Goal: Task Accomplishment & Management: Manage account settings

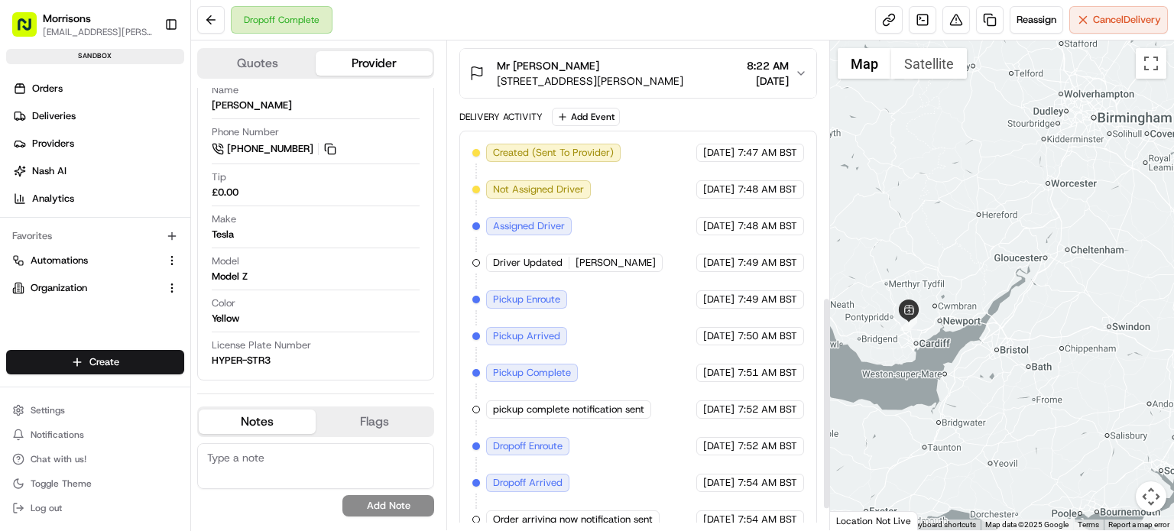
scroll to position [612, 0]
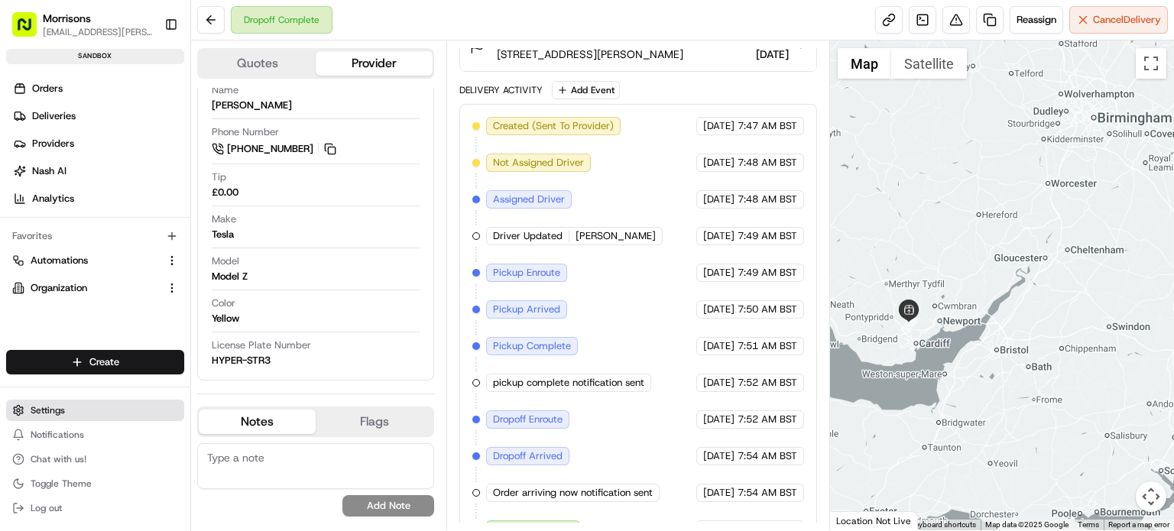
click at [54, 409] on span "Settings" at bounding box center [48, 410] width 34 height 12
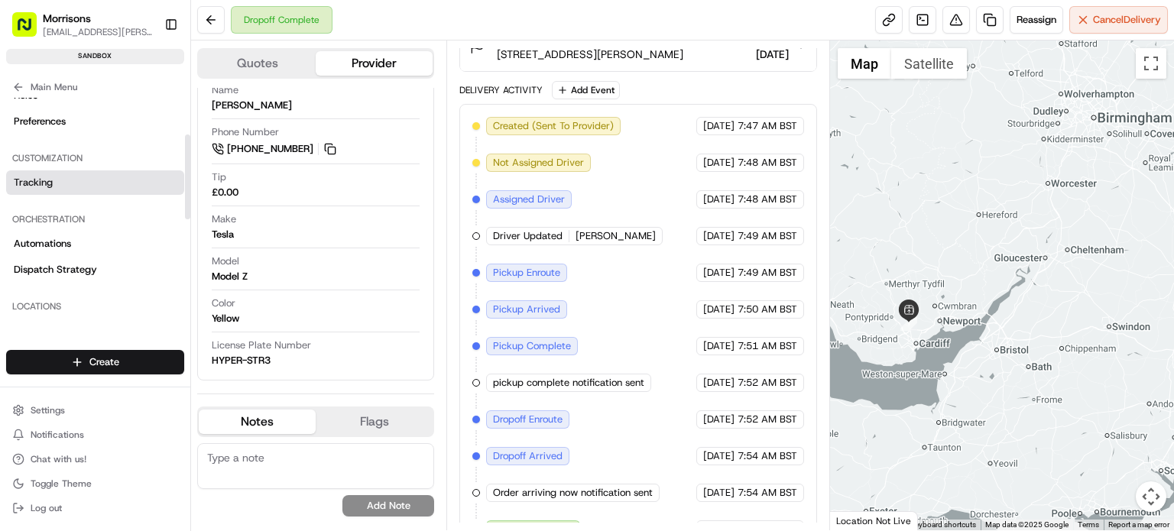
scroll to position [99, 0]
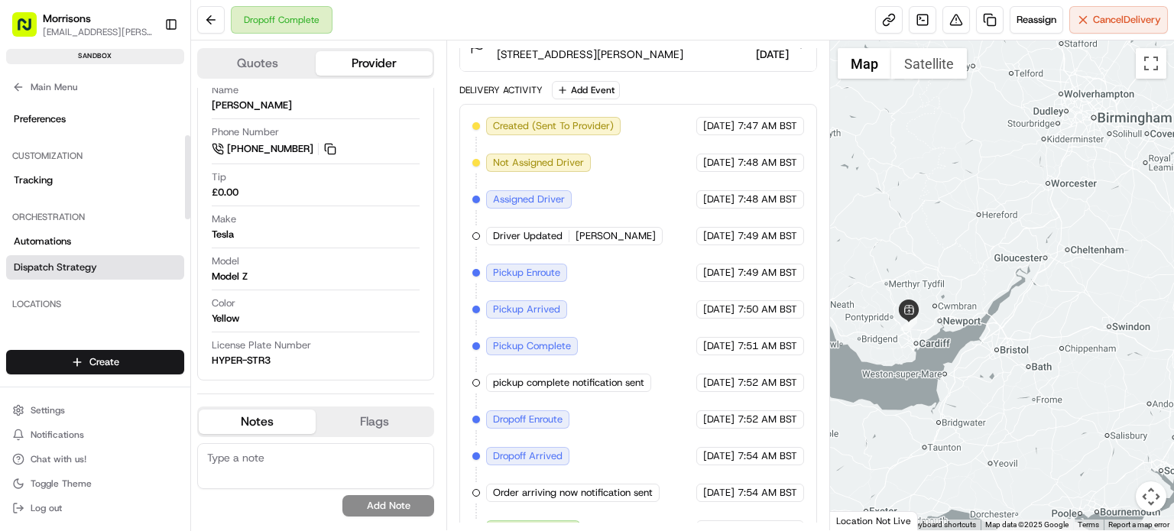
click at [42, 261] on span "Dispatch Strategy" at bounding box center [55, 268] width 83 height 14
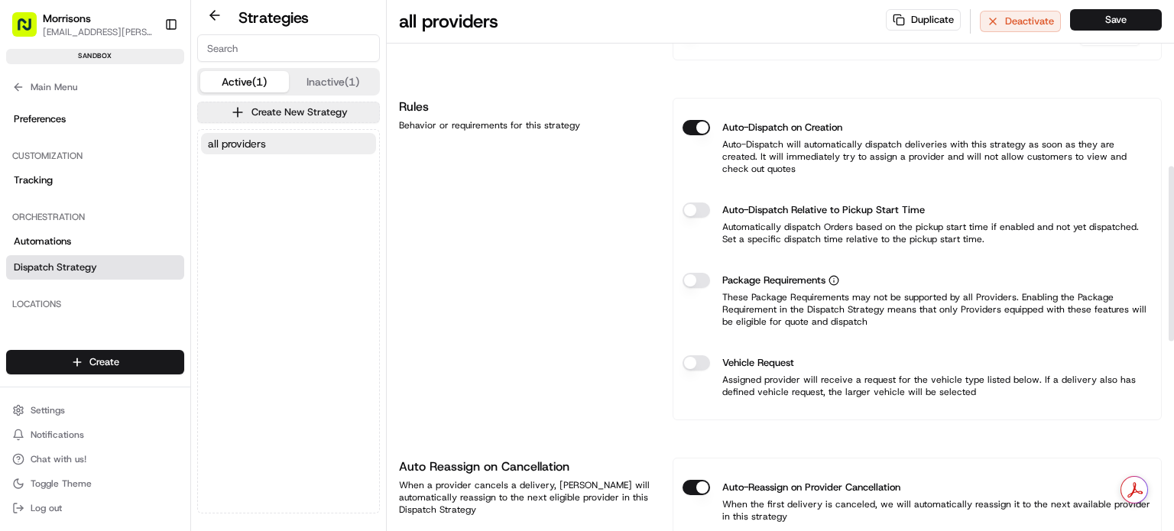
scroll to position [504, 0]
click at [690, 272] on button "Package Requirements" at bounding box center [697, 279] width 28 height 15
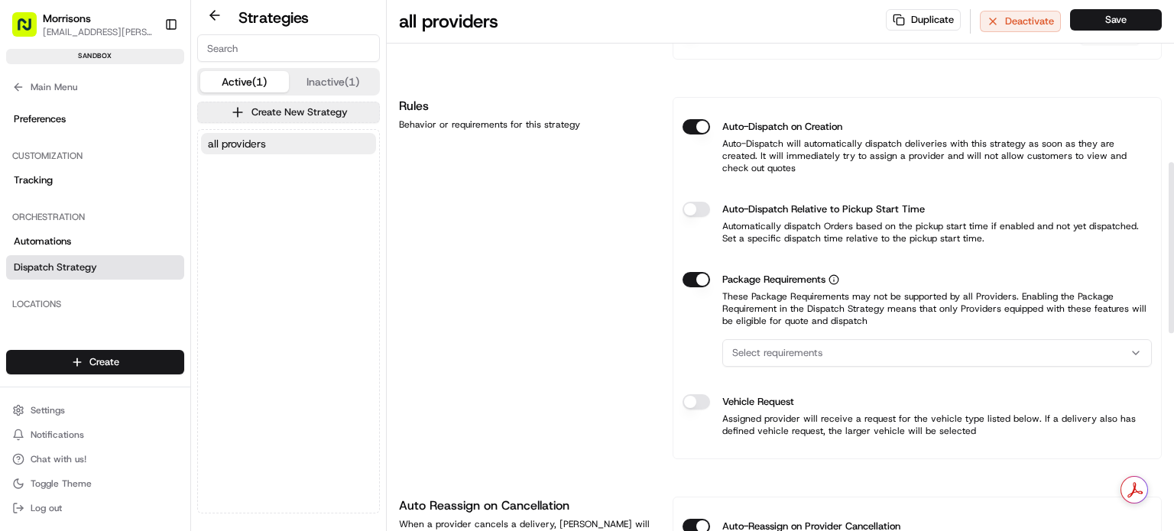
click at [801, 346] on span "Select requirements" at bounding box center [777, 353] width 90 height 14
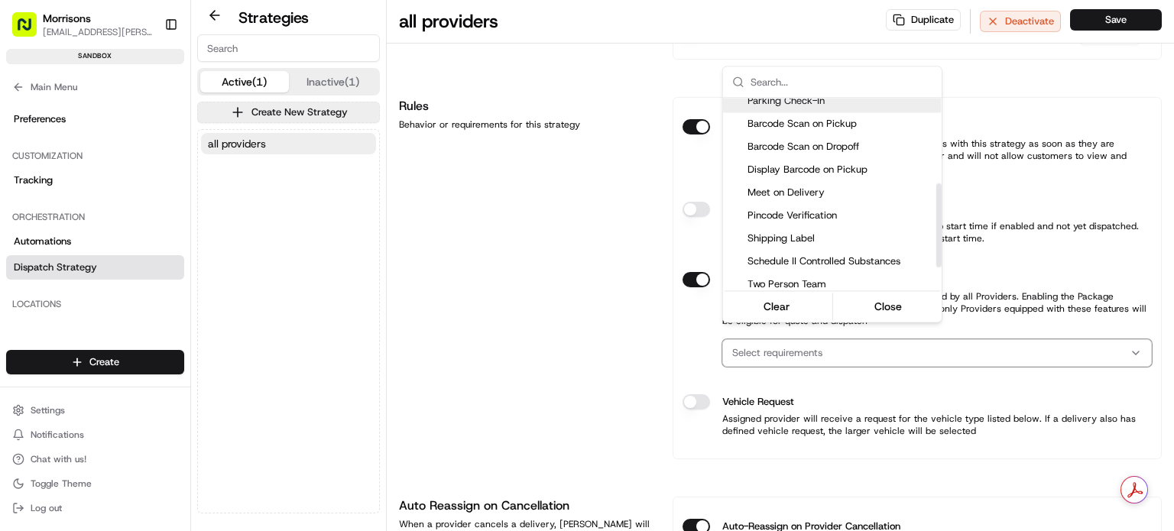
scroll to position [194, 0]
click at [774, 309] on button "Clear" at bounding box center [777, 306] width 105 height 21
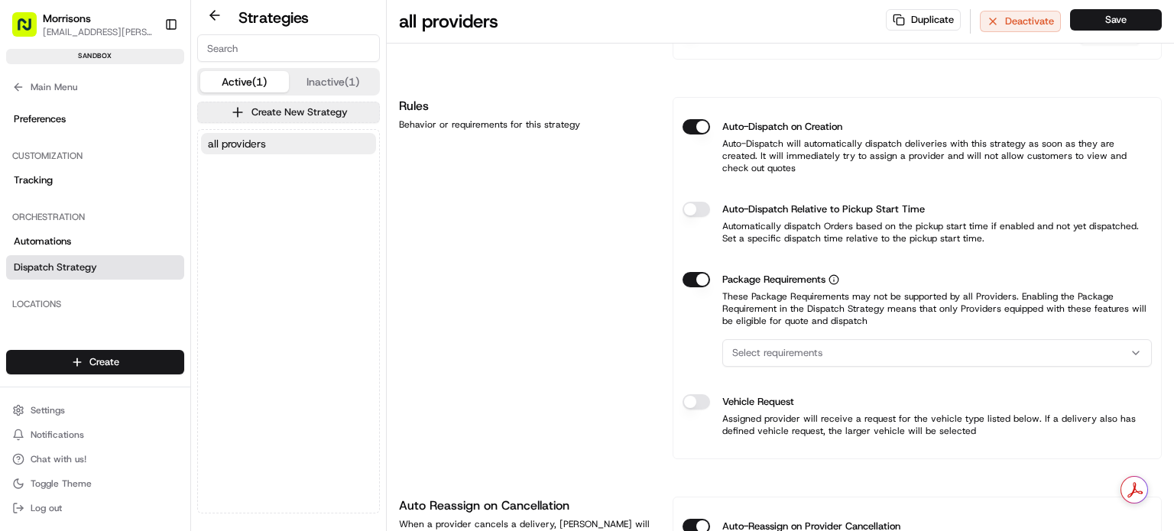
click at [694, 267] on html "Morrisons [EMAIL_ADDRESS][PERSON_NAME][DOMAIN_NAME] Toggle Sidebar sandbox Orde…" at bounding box center [587, 265] width 1174 height 531
click at [694, 272] on button "Package Requirements" at bounding box center [697, 279] width 28 height 15
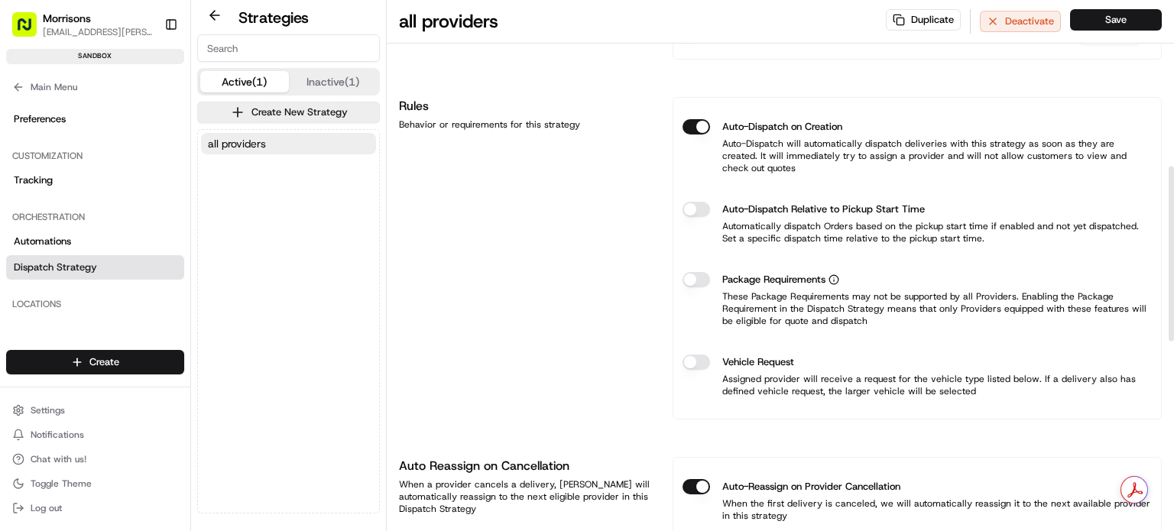
click at [690, 355] on button "Vehicle Request" at bounding box center [697, 362] width 28 height 15
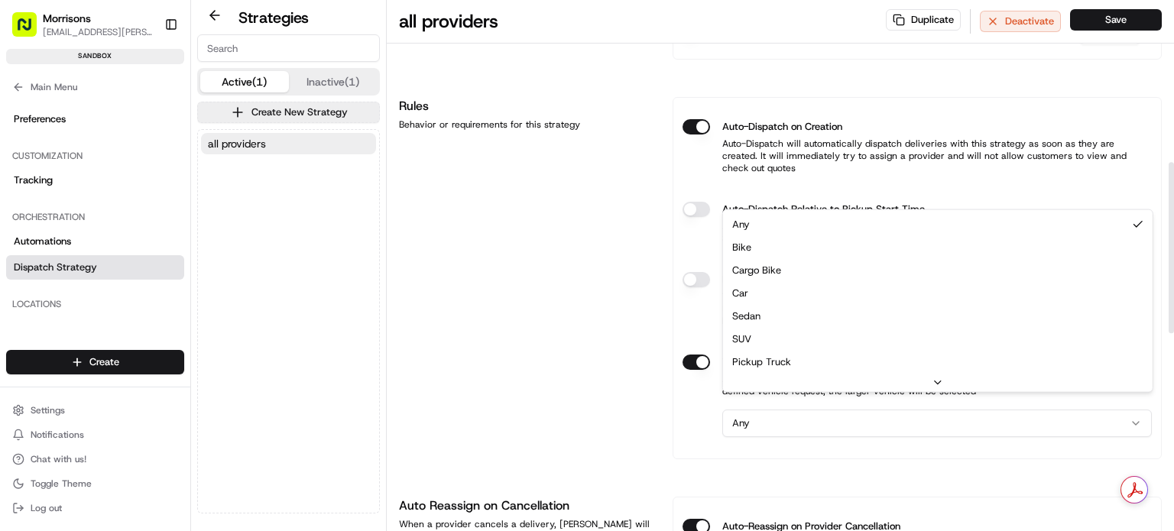
click at [761, 409] on html "Morrisons [EMAIL_ADDRESS][PERSON_NAME][DOMAIN_NAME] Toggle Sidebar sandbox Orde…" at bounding box center [587, 265] width 1174 height 531
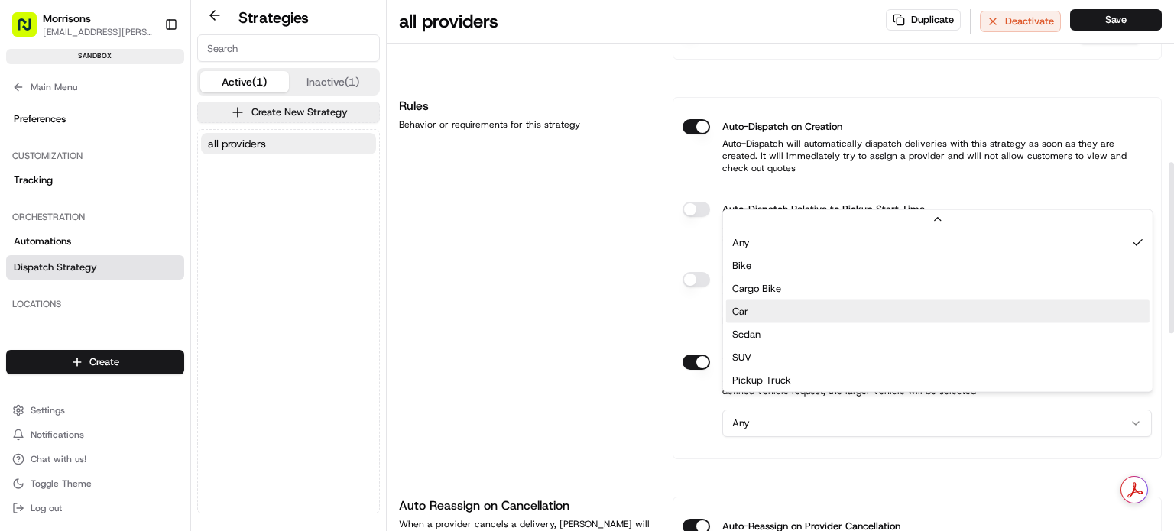
scroll to position [49, 0]
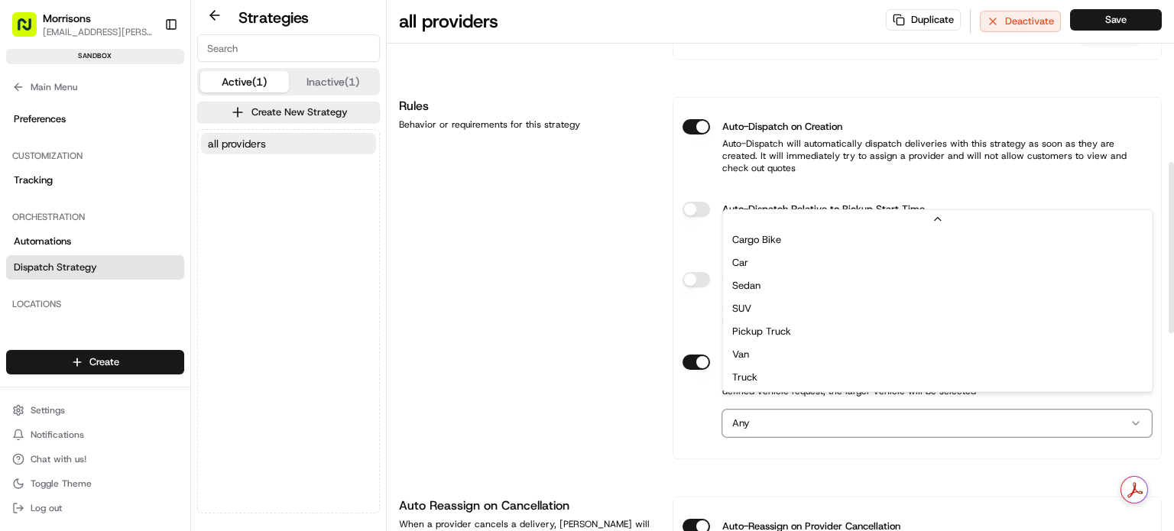
click at [685, 399] on html "Morrisons [EMAIL_ADDRESS][PERSON_NAME][DOMAIN_NAME] Toggle Sidebar sandbox Orde…" at bounding box center [587, 265] width 1174 height 531
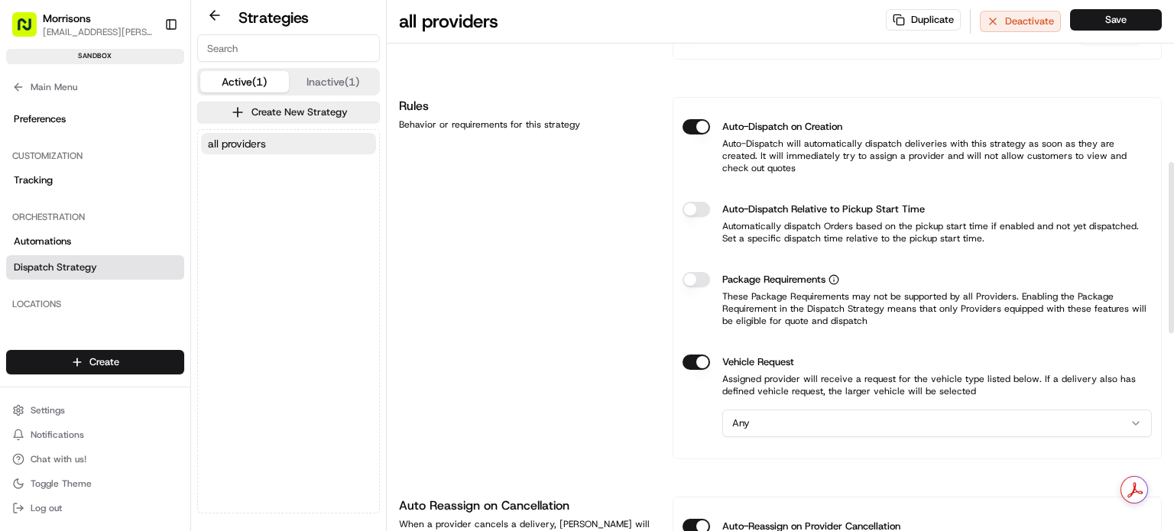
click at [695, 355] on button "Vehicle Request" at bounding box center [697, 362] width 28 height 15
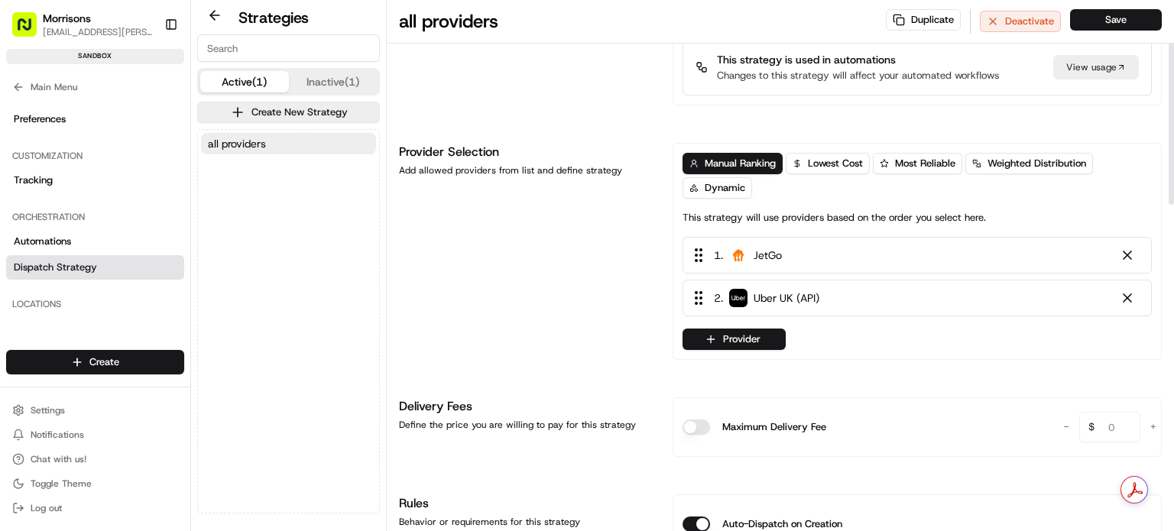
scroll to position [87, 0]
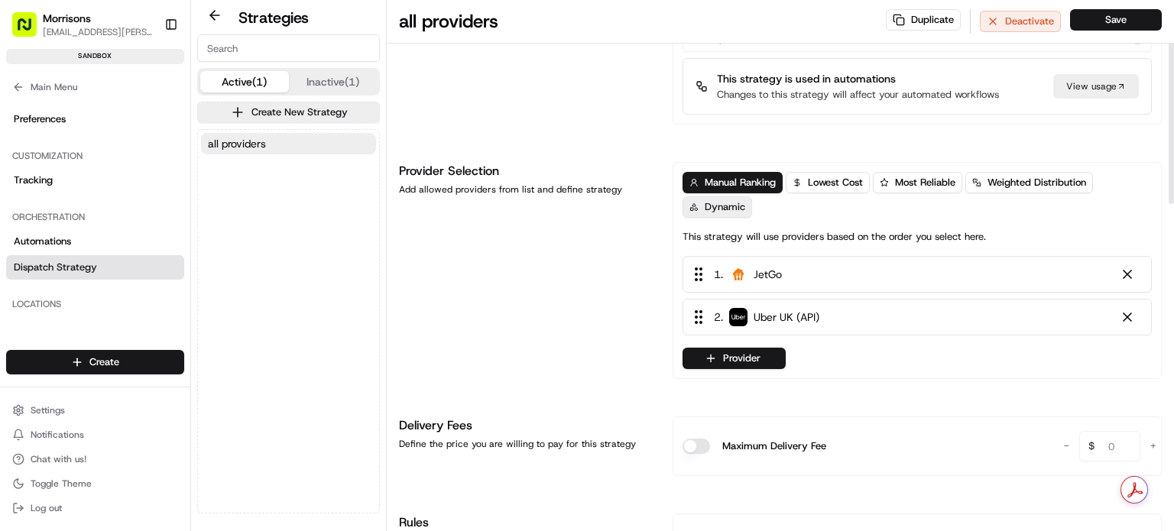
click at [709, 205] on span "Dynamic" at bounding box center [725, 207] width 41 height 14
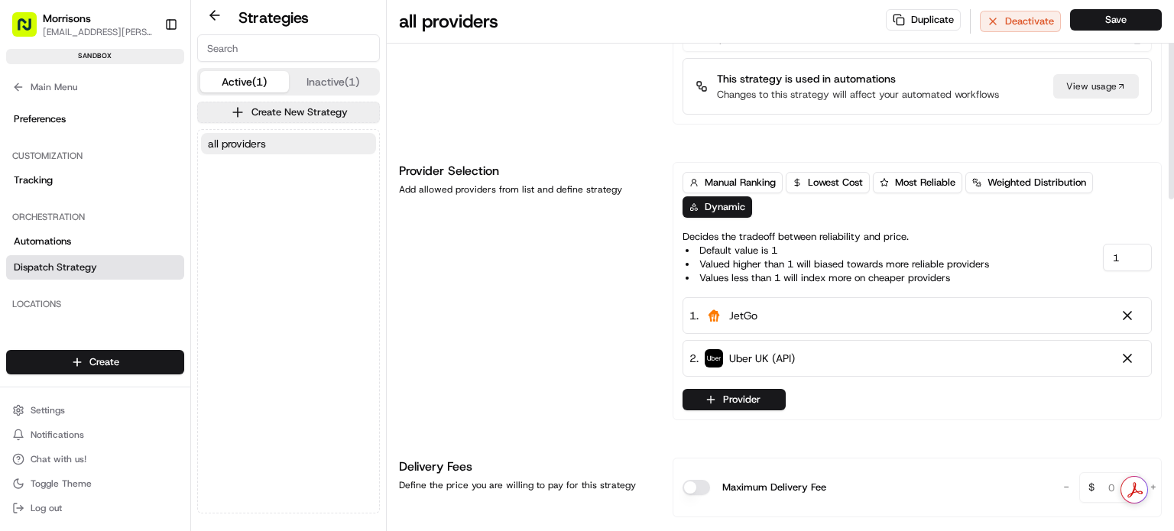
click at [783, 264] on li "Valued higher than 1 will biased towards more reliable providers" at bounding box center [838, 265] width 304 height 14
click at [990, 183] on span "Weighted Distribution" at bounding box center [1037, 183] width 99 height 14
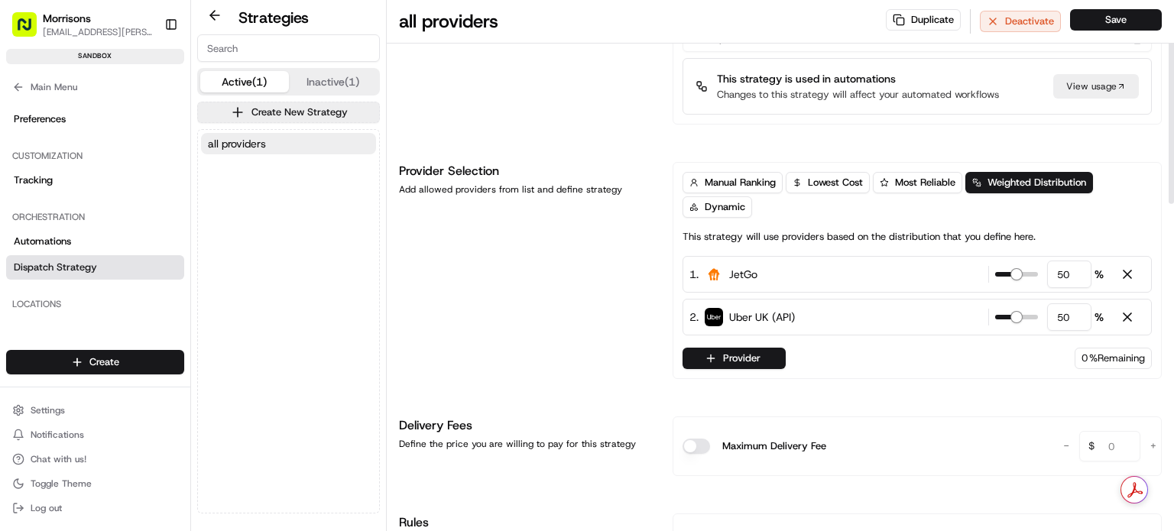
scroll to position [0, 0]
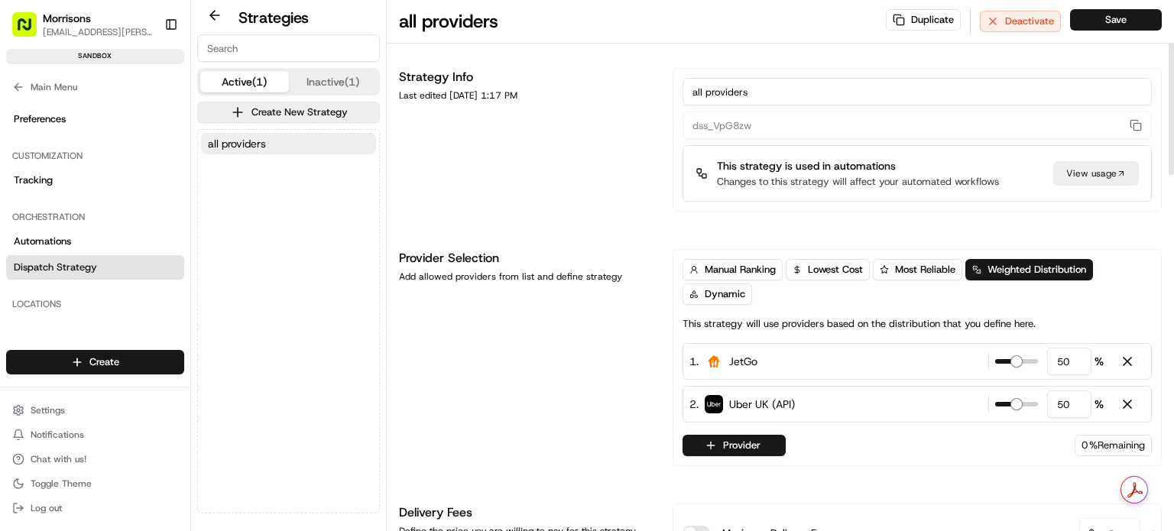
click at [791, 93] on input "all providers" at bounding box center [917, 92] width 469 height 28
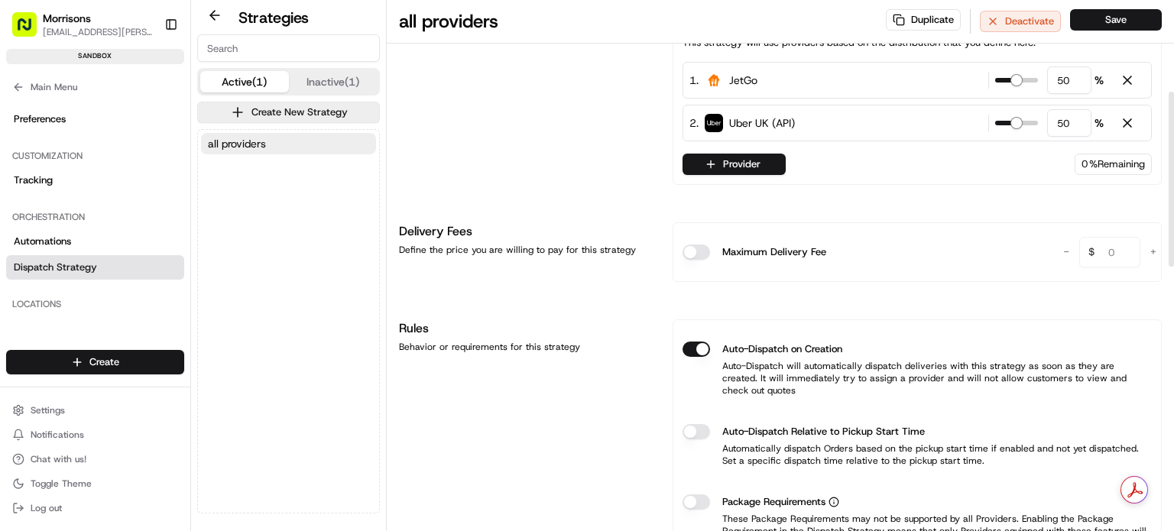
scroll to position [277, 0]
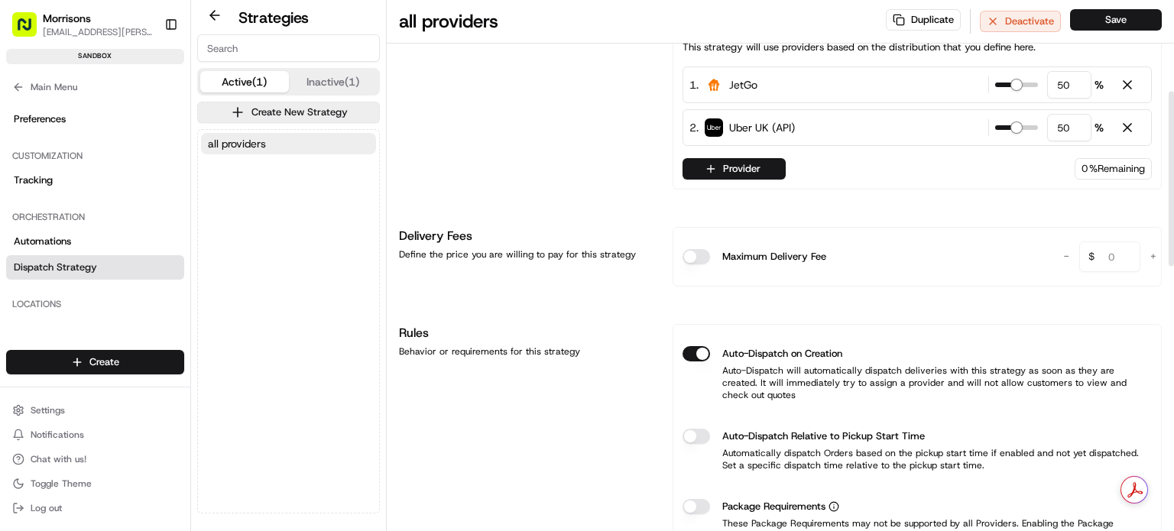
click at [697, 255] on button "Maximum Delivery Fee" at bounding box center [697, 256] width 28 height 15
click at [701, 263] on div "Maximum Delivery Fee" at bounding box center [864, 257] width 362 height 40
click at [700, 260] on button "Maximum Delivery Fee" at bounding box center [697, 256] width 28 height 15
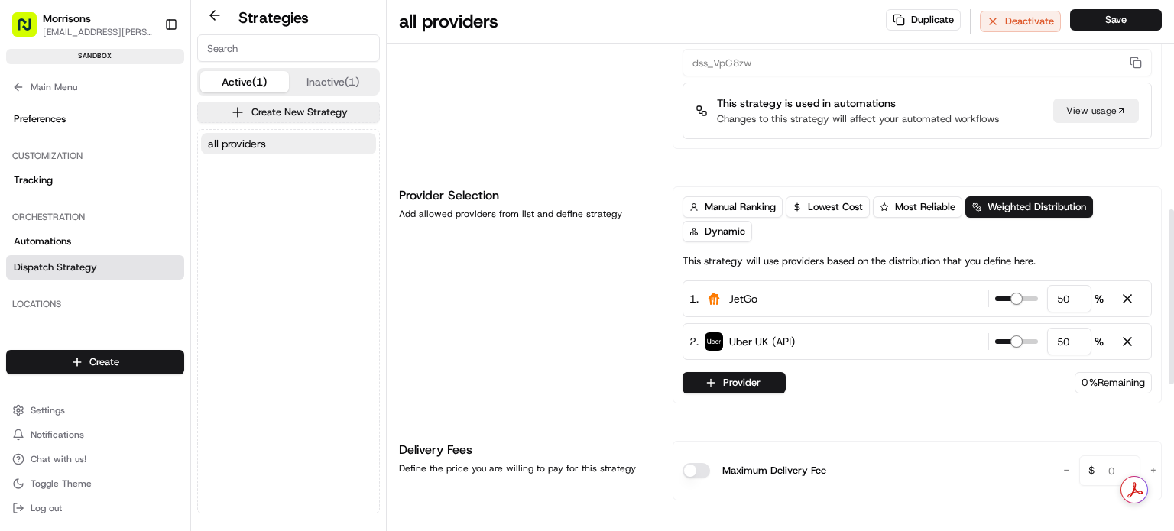
scroll to position [0, 0]
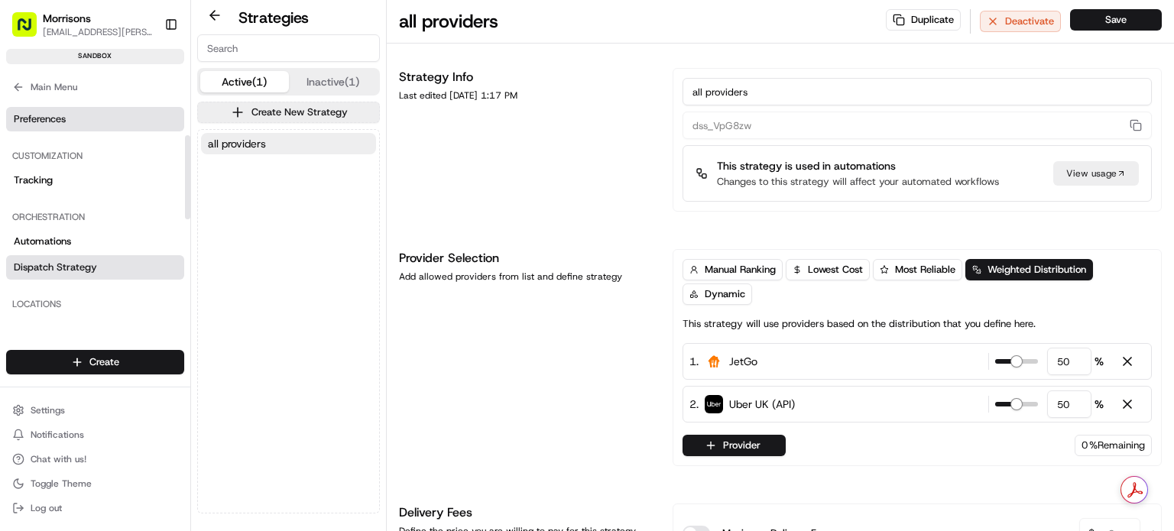
click at [93, 124] on link "Preferences" at bounding box center [95, 119] width 178 height 24
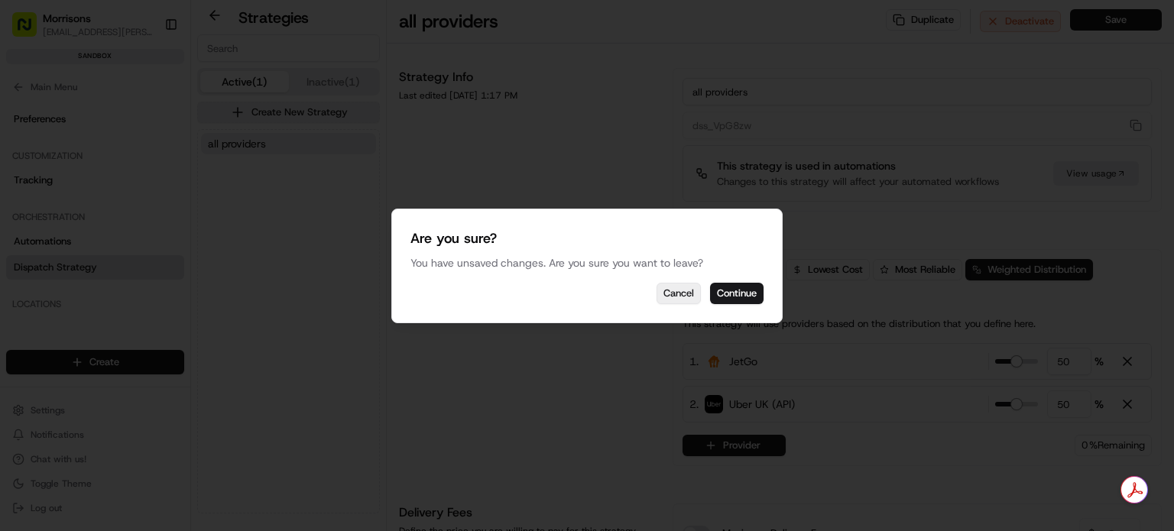
click at [674, 291] on button "Cancel" at bounding box center [679, 293] width 44 height 21
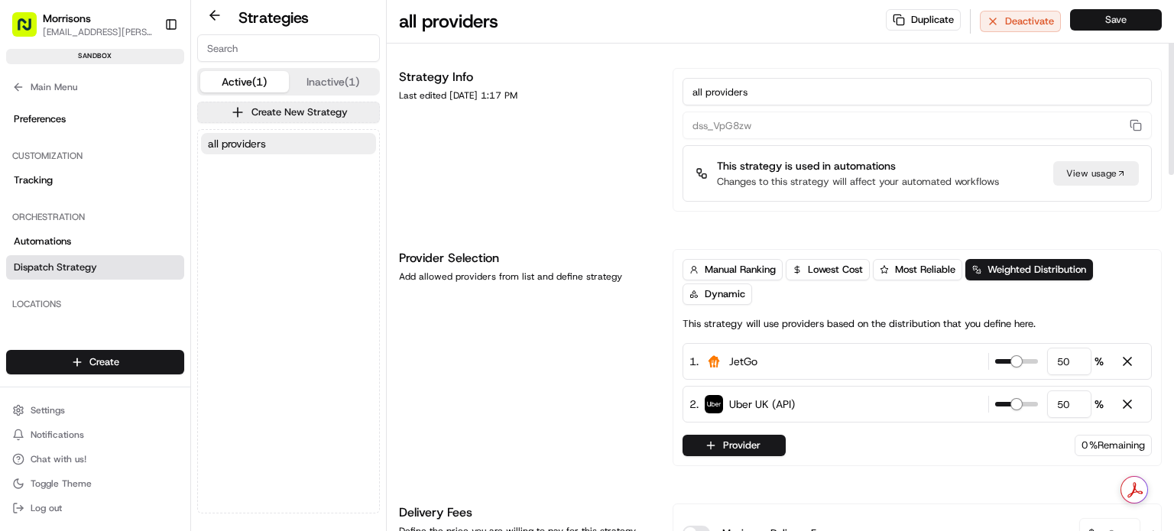
click at [1093, 9] on button "Save" at bounding box center [1116, 19] width 92 height 21
click at [97, 415] on button "Settings" at bounding box center [95, 410] width 178 height 21
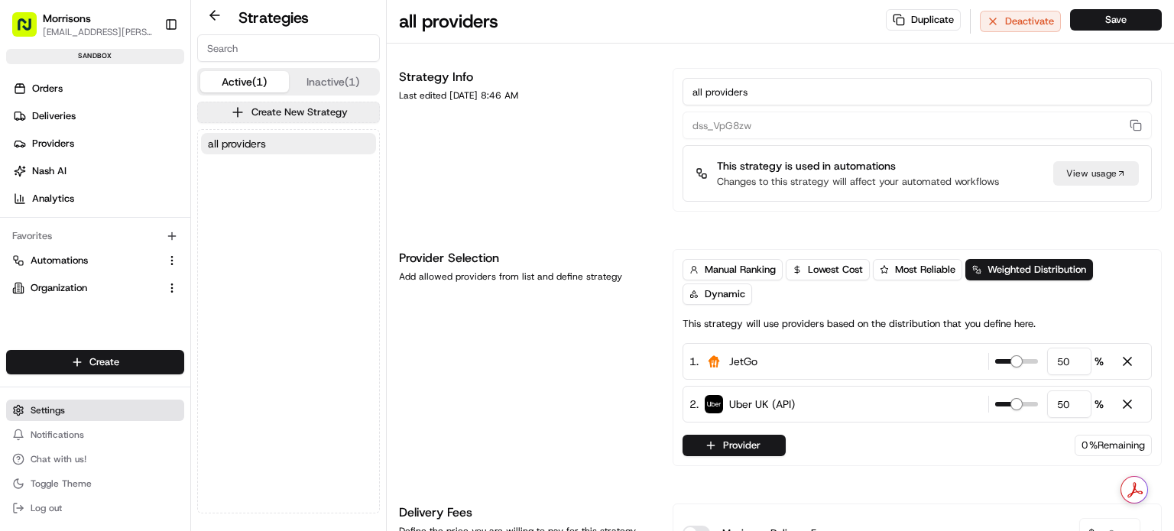
click at [57, 415] on span "Settings" at bounding box center [48, 410] width 34 height 12
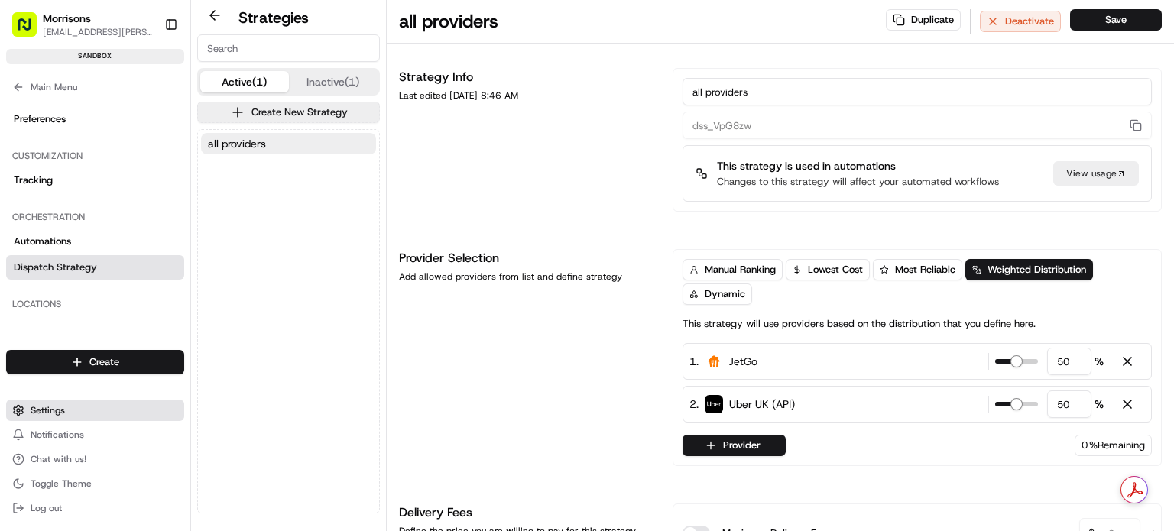
click at [57, 415] on span "Settings" at bounding box center [48, 410] width 34 height 12
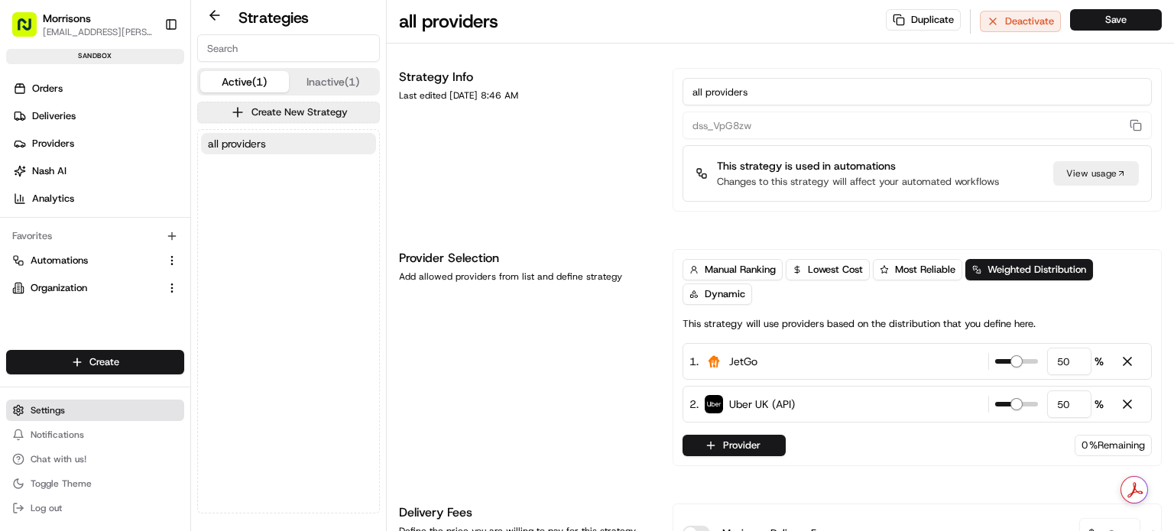
click at [57, 415] on span "Settings" at bounding box center [48, 410] width 34 height 12
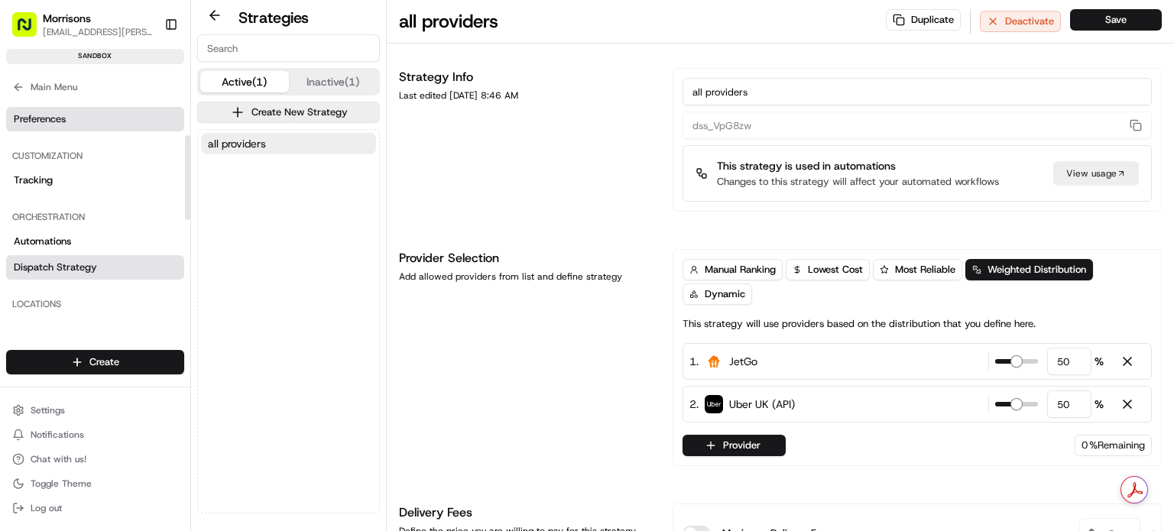
click at [58, 117] on span "Preferences" at bounding box center [40, 119] width 52 height 14
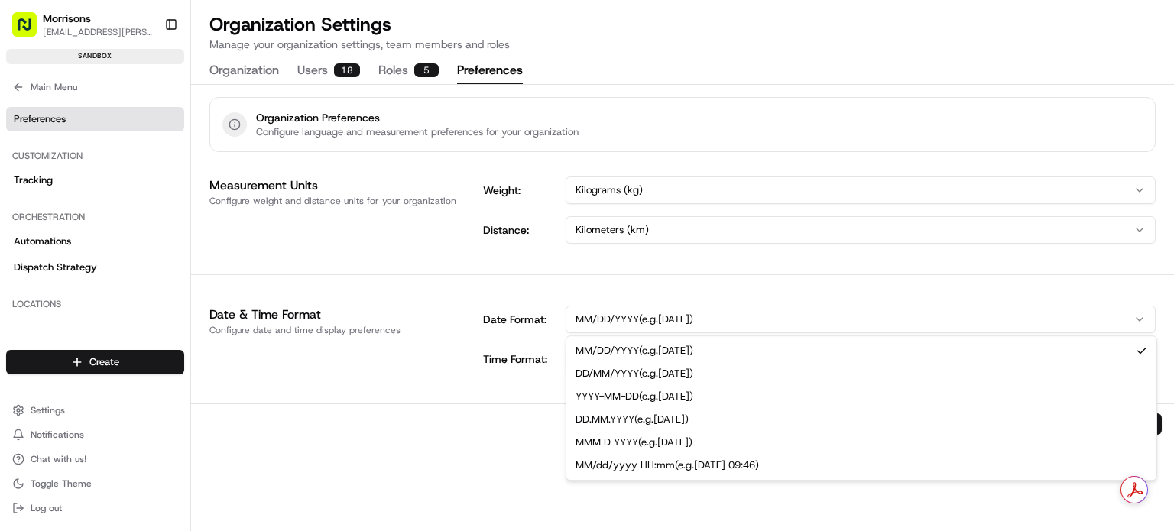
click at [1131, 312] on html "Morrisons [EMAIL_ADDRESS][PERSON_NAME][DOMAIN_NAME] Toggle Sidebar sandbox Orde…" at bounding box center [587, 265] width 1174 height 531
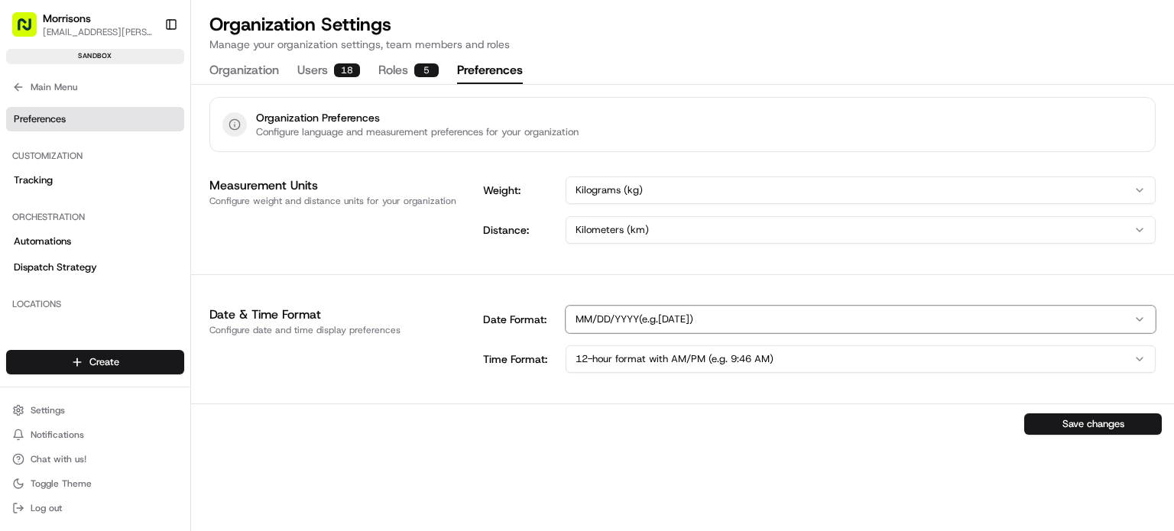
click at [476, 351] on html "Morrisons [EMAIL_ADDRESS][PERSON_NAME][DOMAIN_NAME] Toggle Sidebar sandbox Orde…" at bounding box center [587, 265] width 1174 height 531
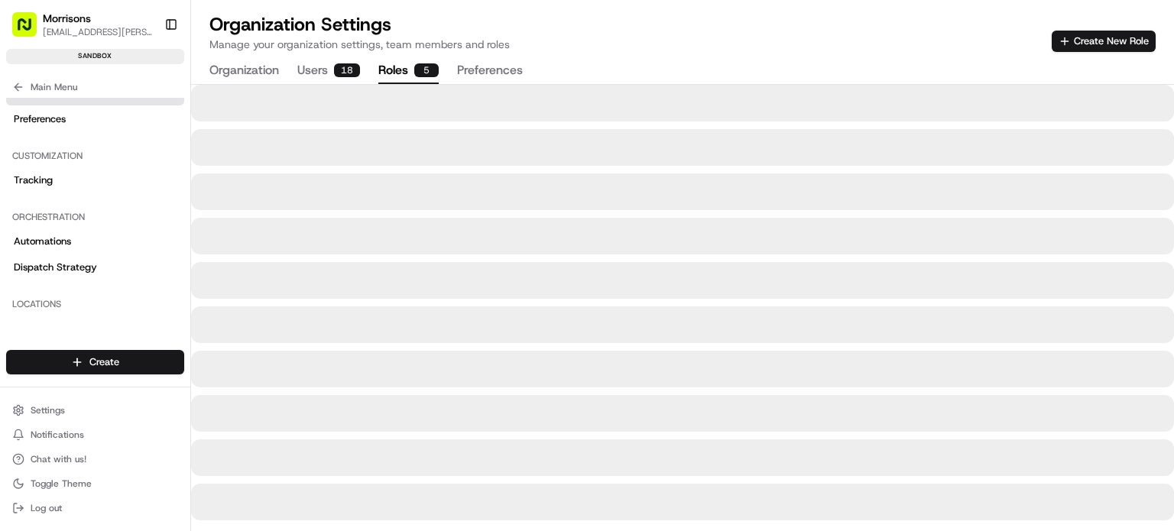
click at [401, 63] on button "Roles 5" at bounding box center [408, 71] width 60 height 26
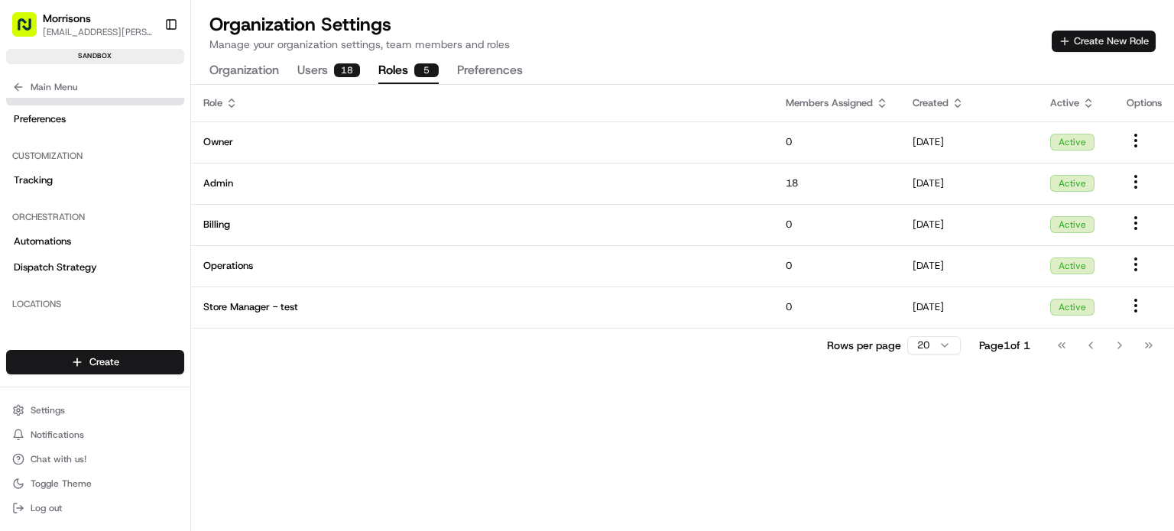
click at [1092, 37] on button "Create New Role" at bounding box center [1104, 41] width 104 height 21
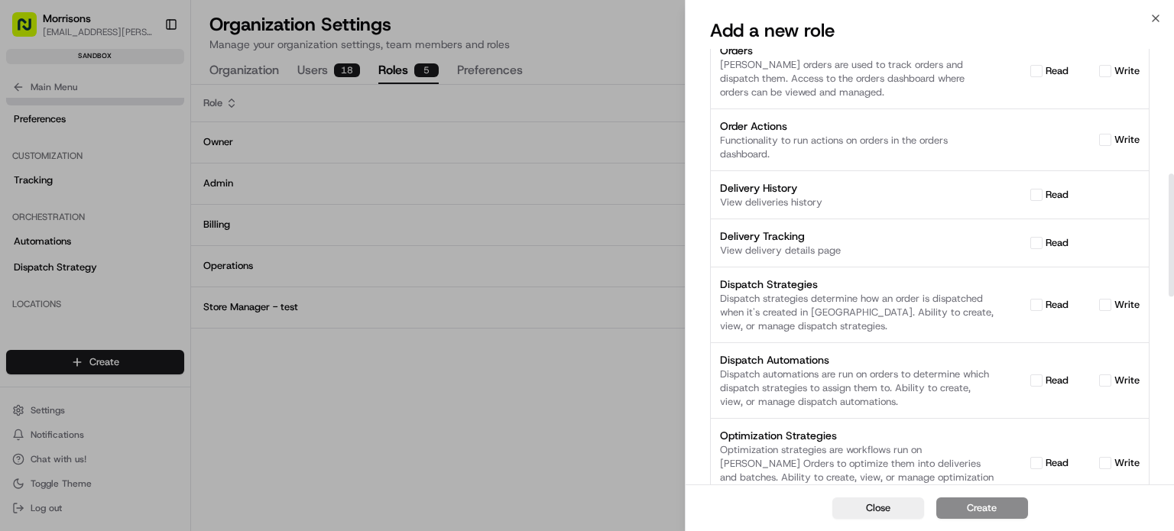
scroll to position [459, 0]
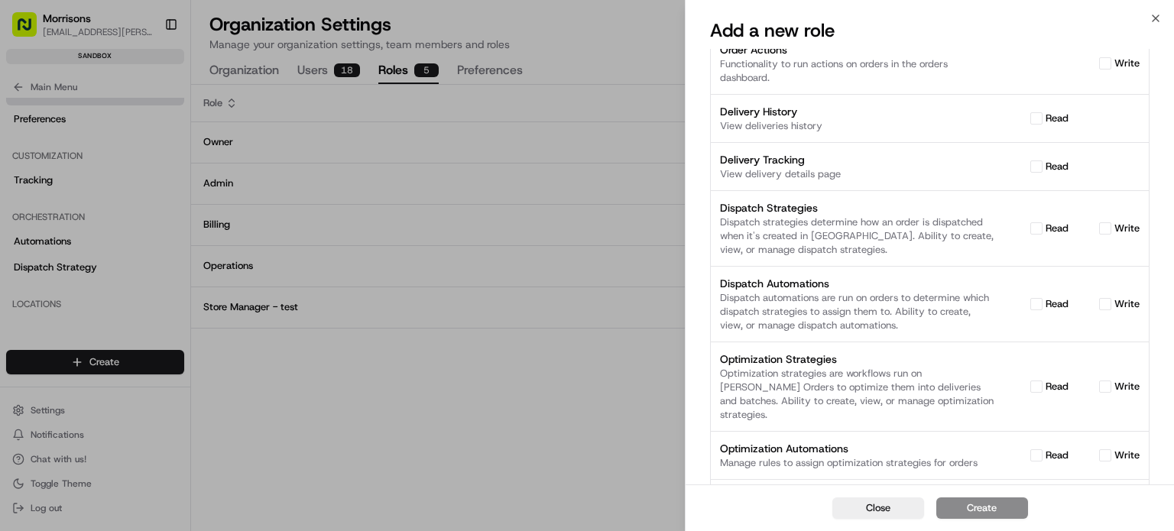
click at [423, 457] on div at bounding box center [587, 265] width 1174 height 531
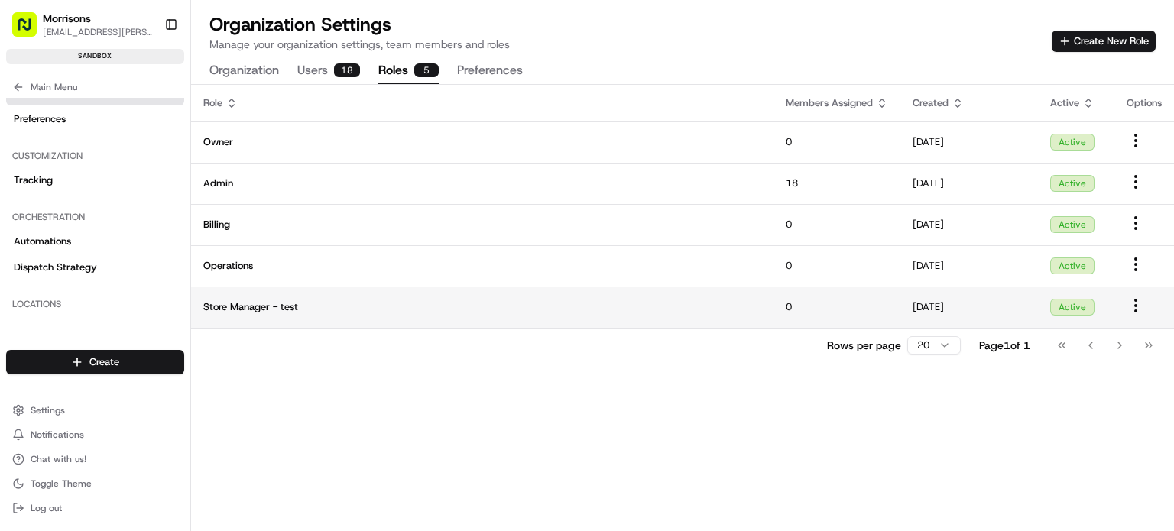
click at [313, 307] on span "Store Manager - test" at bounding box center [482, 307] width 558 height 14
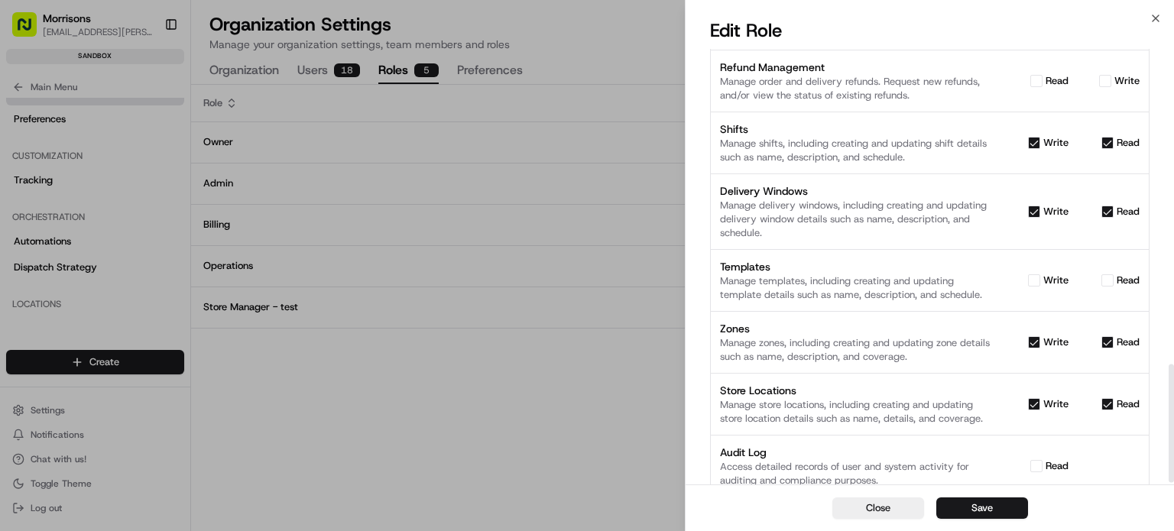
scroll to position [1170, 0]
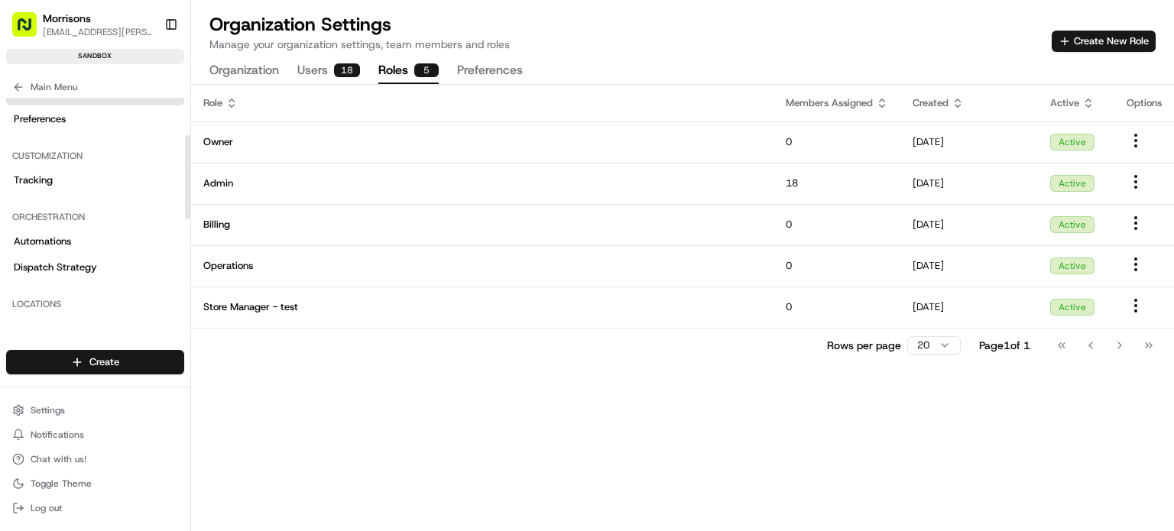
click at [43, 72] on div "Main Menu" at bounding box center [95, 84] width 190 height 28
click at [54, 85] on span "Main Menu" at bounding box center [54, 87] width 47 height 12
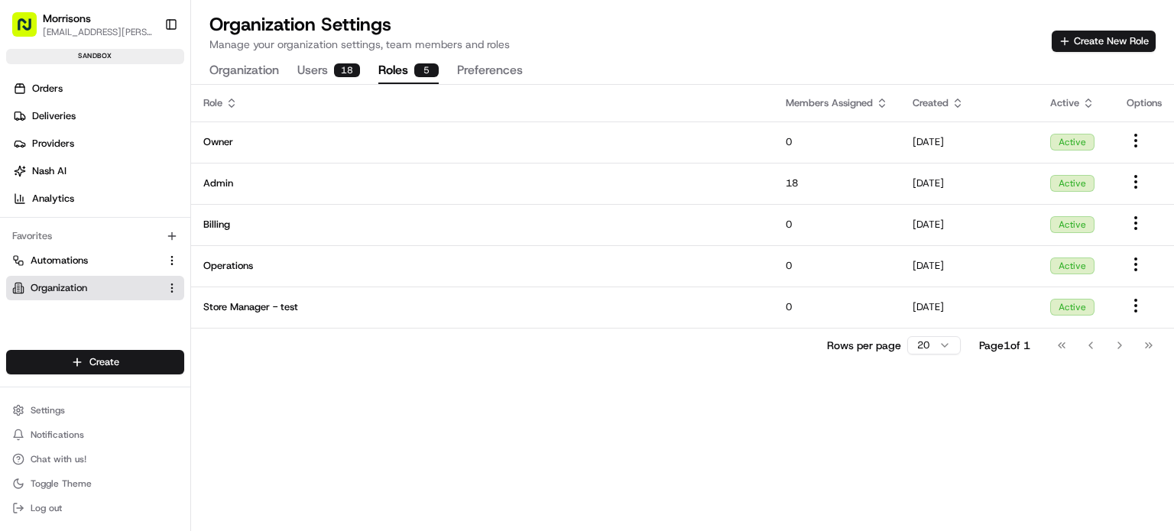
click at [116, 54] on div "sandbox" at bounding box center [95, 56] width 178 height 15
click at [35, 26] on rect "button" at bounding box center [24, 24] width 24 height 24
click at [65, 15] on span "Morrisons" at bounding box center [67, 18] width 48 height 15
click at [117, 357] on html "Morrisons [EMAIL_ADDRESS][PERSON_NAME][DOMAIN_NAME] Toggle Sidebar sandbox Orde…" at bounding box center [587, 265] width 1174 height 531
click at [100, 314] on html "Morrisons [EMAIL_ADDRESS][PERSON_NAME][DOMAIN_NAME] Toggle Sidebar sandbox Orde…" at bounding box center [587, 265] width 1174 height 531
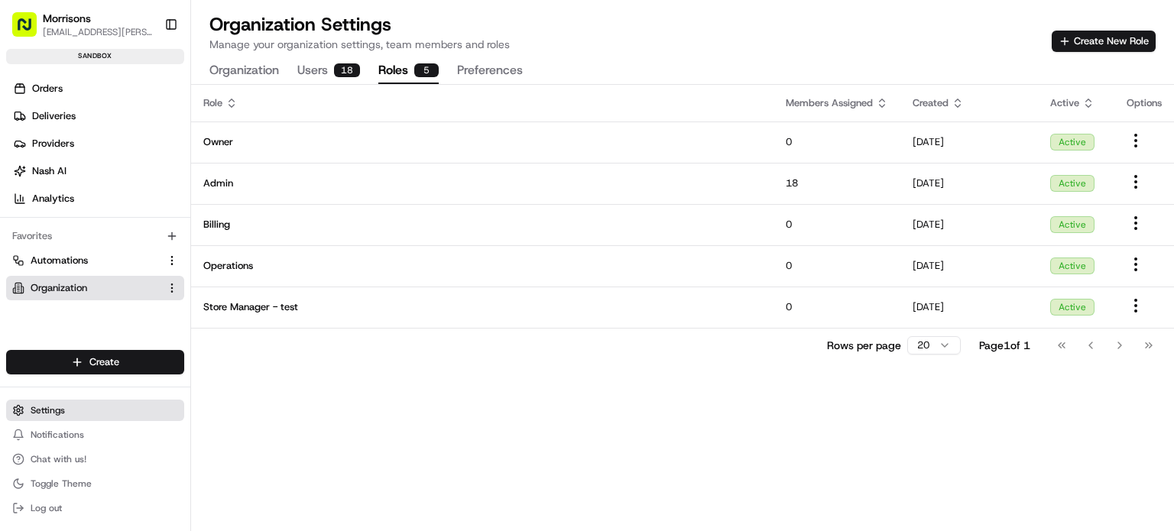
click at [86, 414] on button "Settings" at bounding box center [95, 410] width 178 height 21
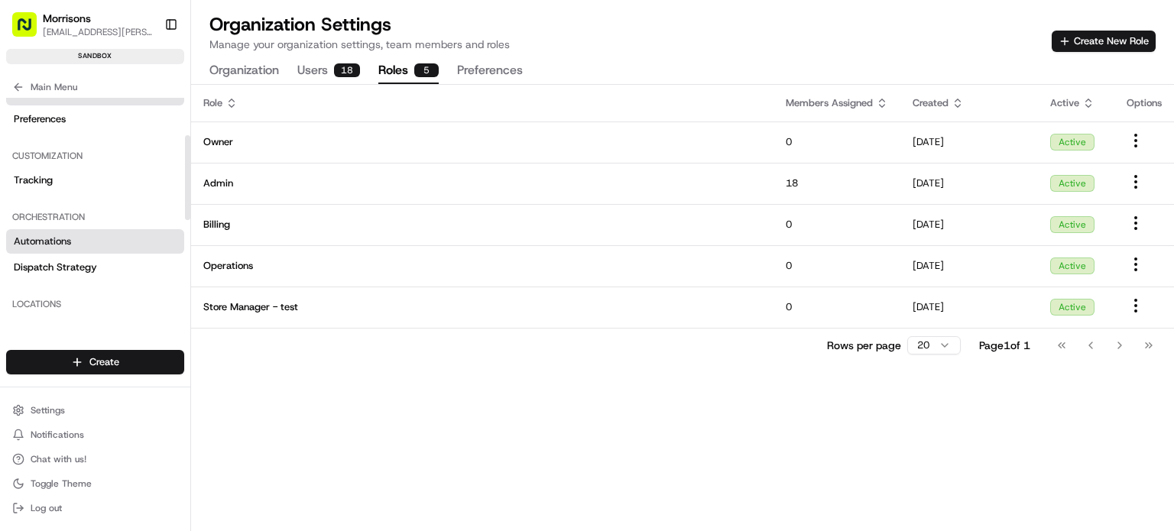
click at [63, 235] on span "Automations" at bounding box center [42, 242] width 57 height 14
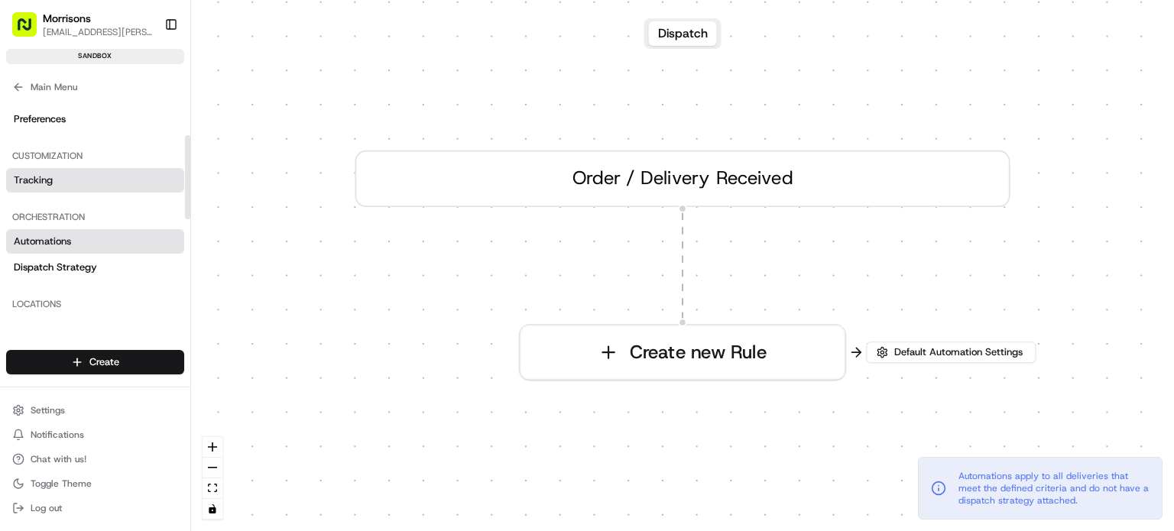
click at [40, 186] on link "Tracking" at bounding box center [95, 180] width 178 height 24
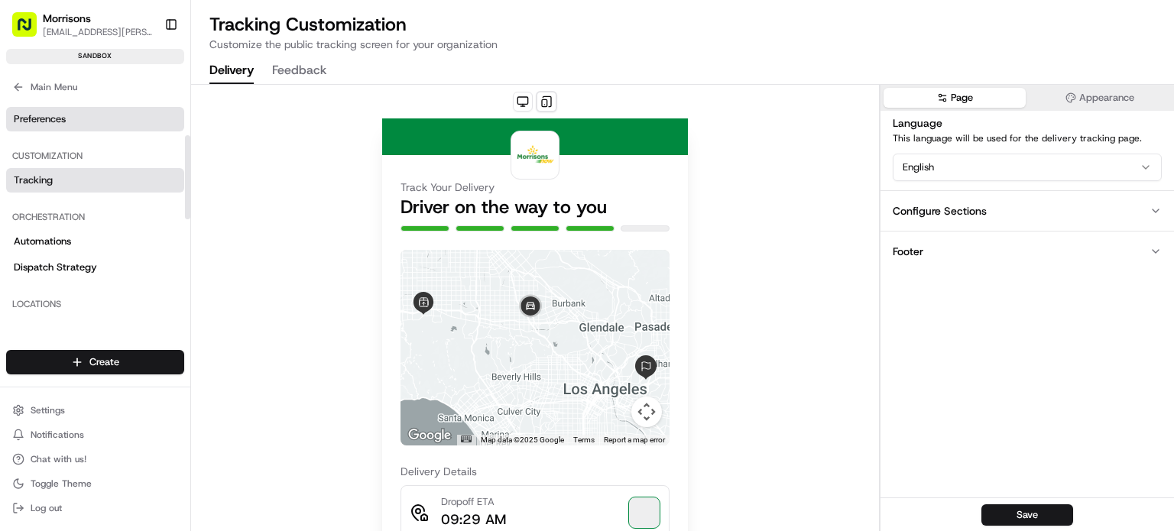
click at [55, 120] on span "Preferences" at bounding box center [40, 119] width 52 height 14
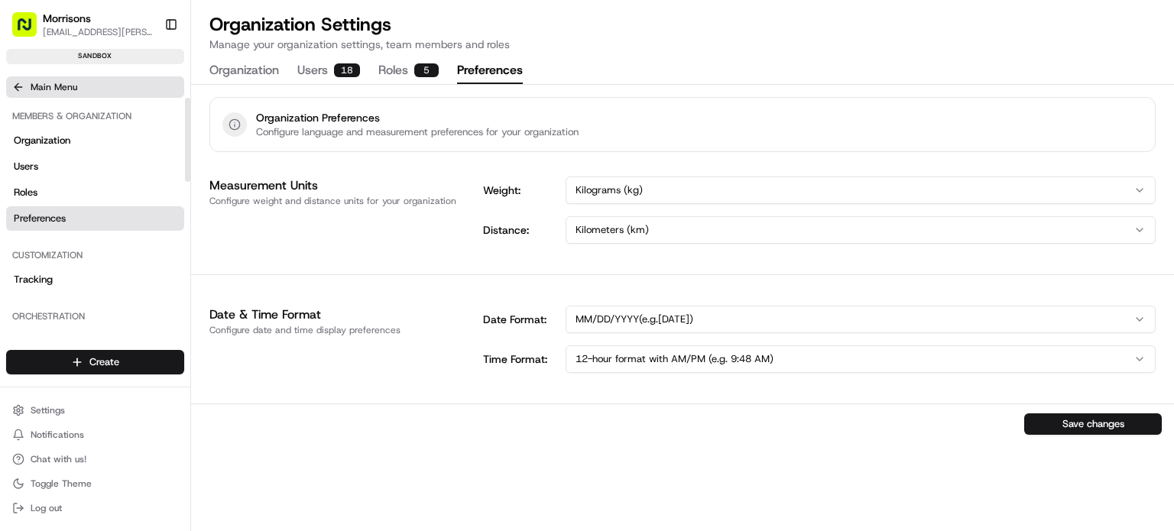
click at [38, 89] on span "Main Menu" at bounding box center [54, 87] width 47 height 12
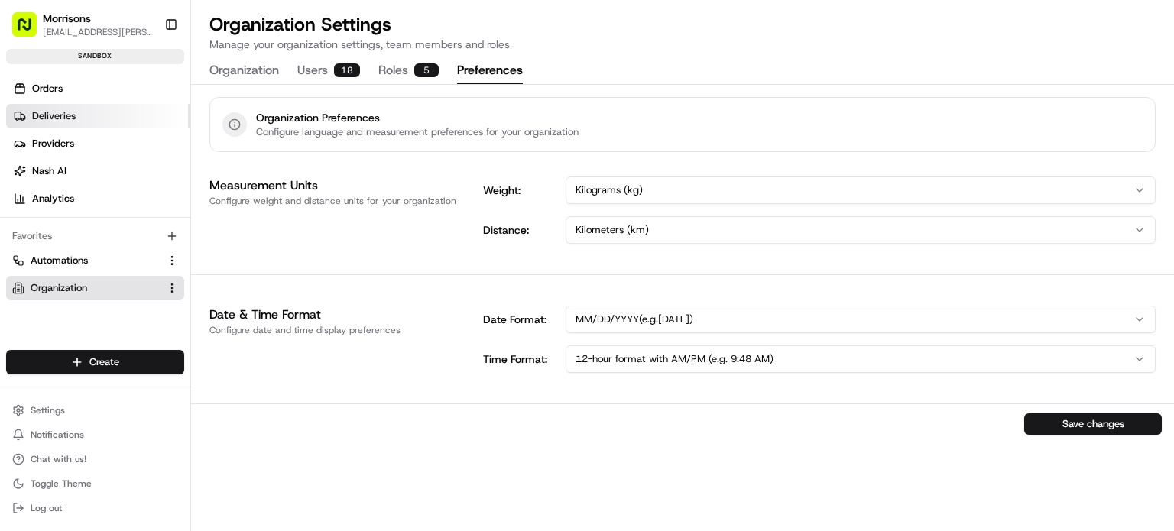
click at [44, 127] on link "Deliveries" at bounding box center [98, 116] width 184 height 24
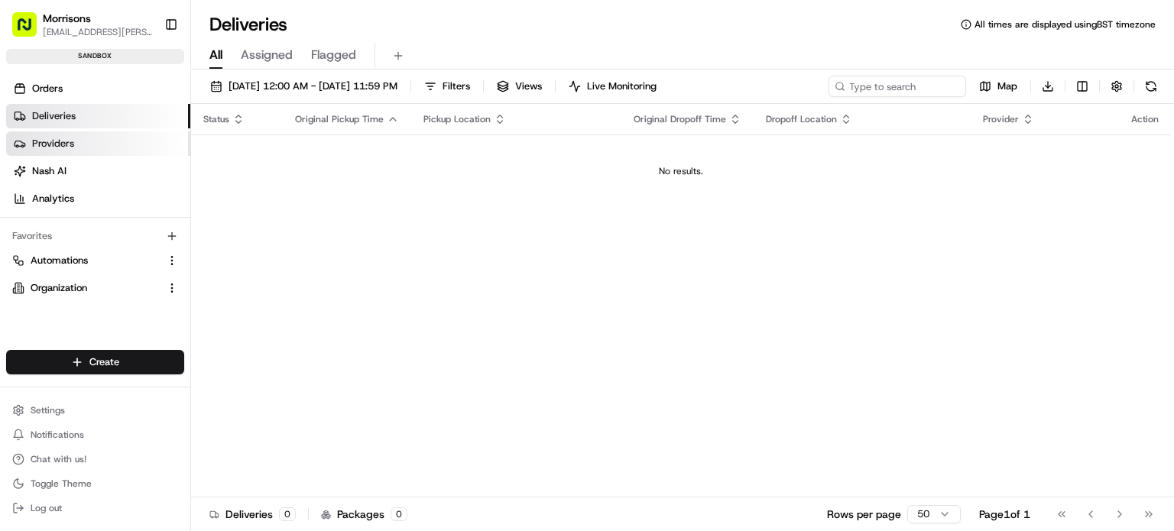
click at [44, 141] on span "Providers" at bounding box center [53, 144] width 42 height 14
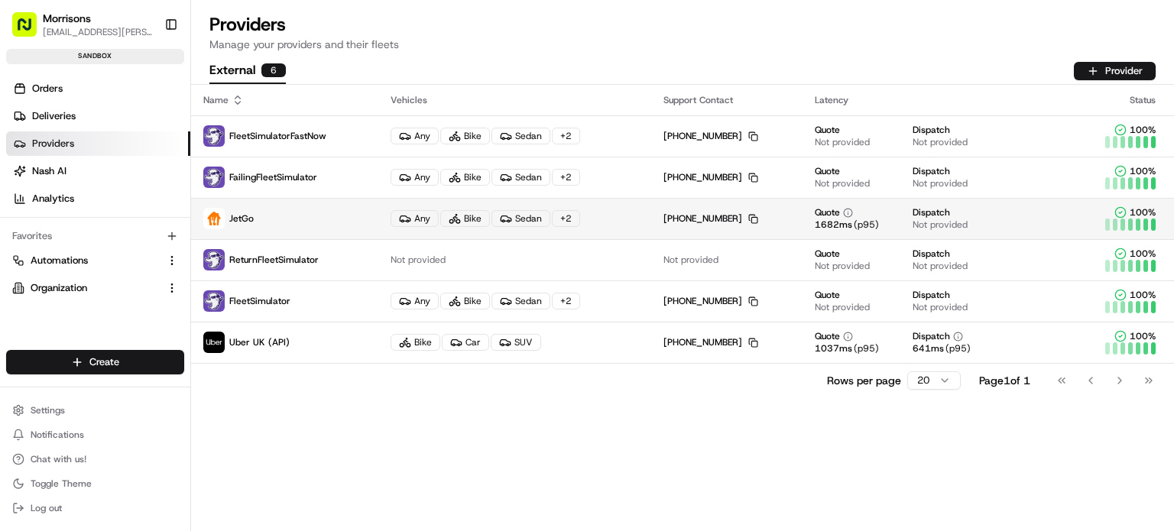
click at [260, 216] on p "JetGo" at bounding box center [284, 218] width 163 height 21
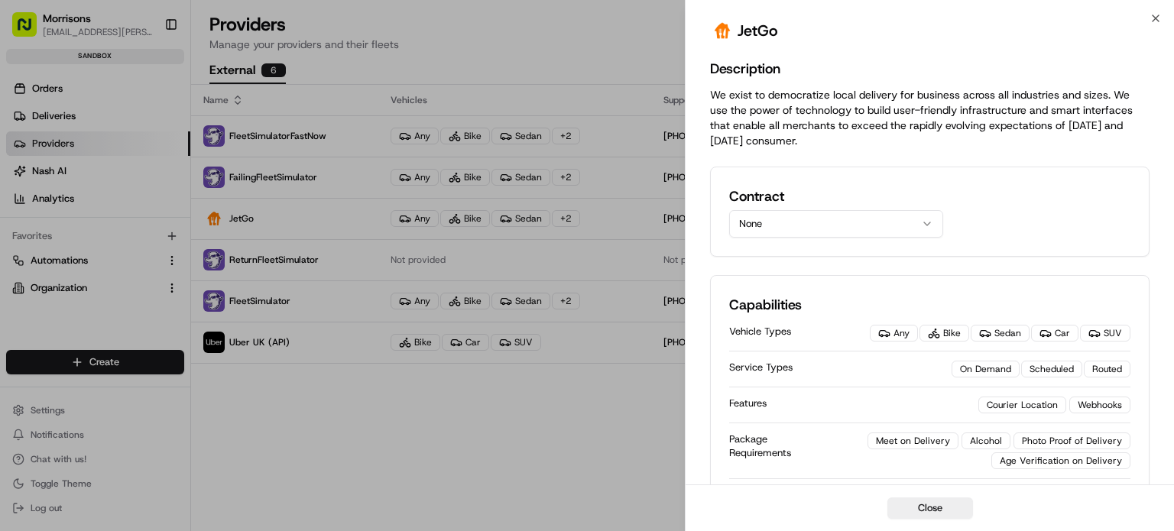
click at [792, 217] on button "None" at bounding box center [836, 224] width 214 height 28
click at [833, 157] on div "Description We exist to democratize local delivery for business across all indu…" at bounding box center [930, 468] width 440 height 833
click at [1158, 18] on icon "button" at bounding box center [1156, 18] width 12 height 12
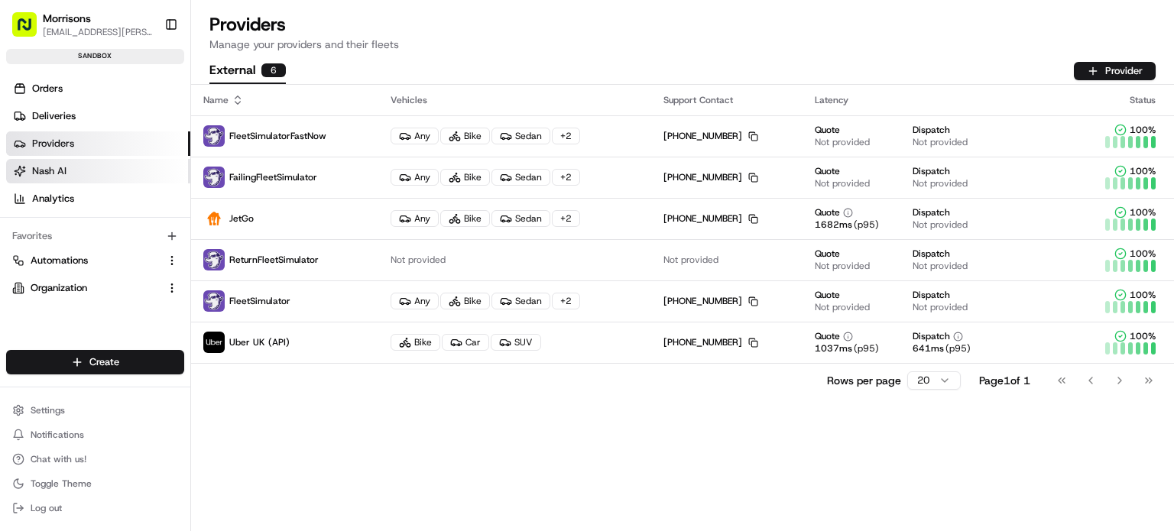
click at [106, 166] on link "Nash AI" at bounding box center [98, 171] width 184 height 24
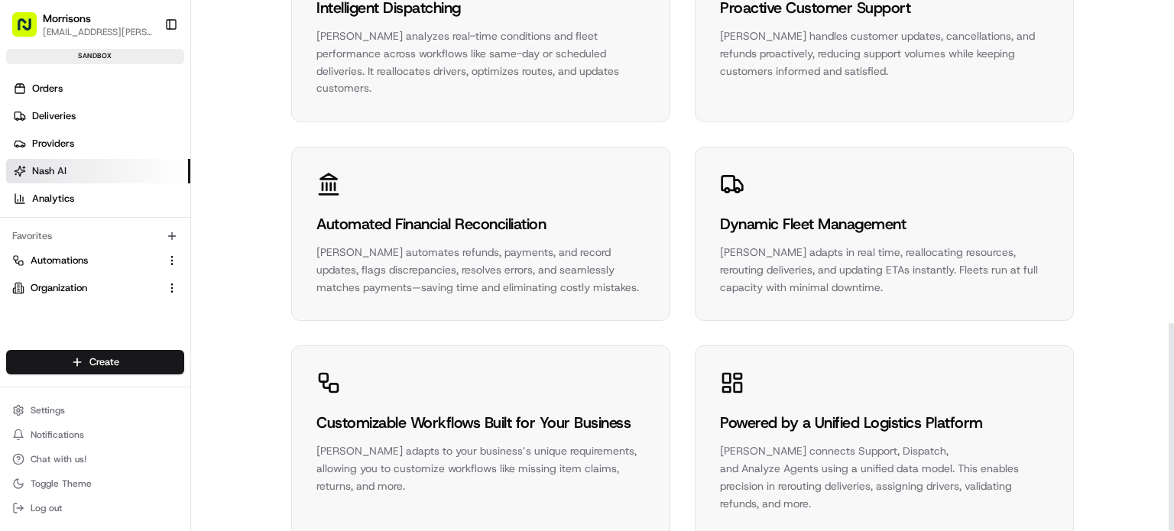
scroll to position [825, 0]
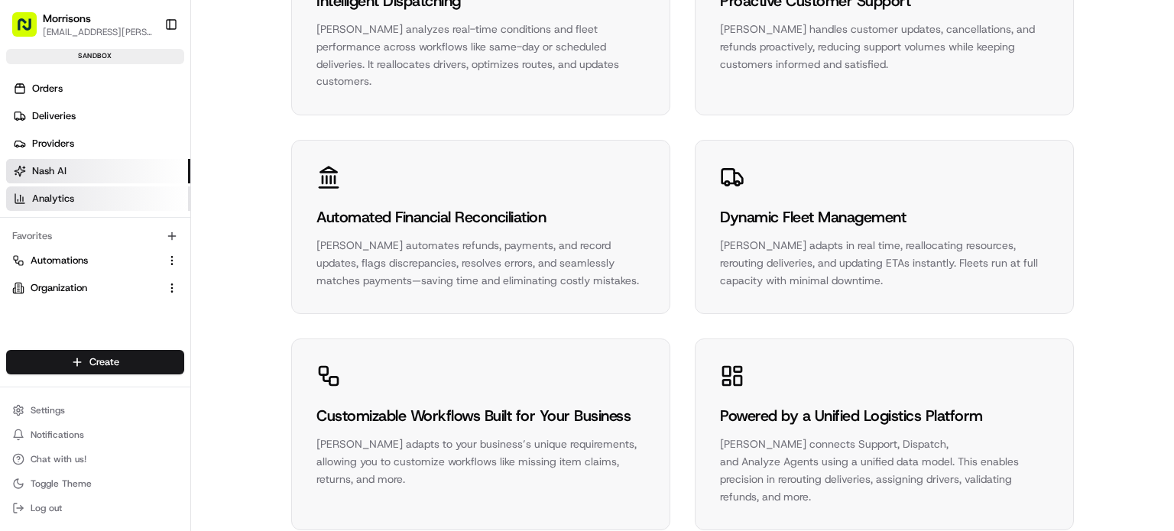
click at [80, 199] on link "Analytics" at bounding box center [98, 199] width 184 height 24
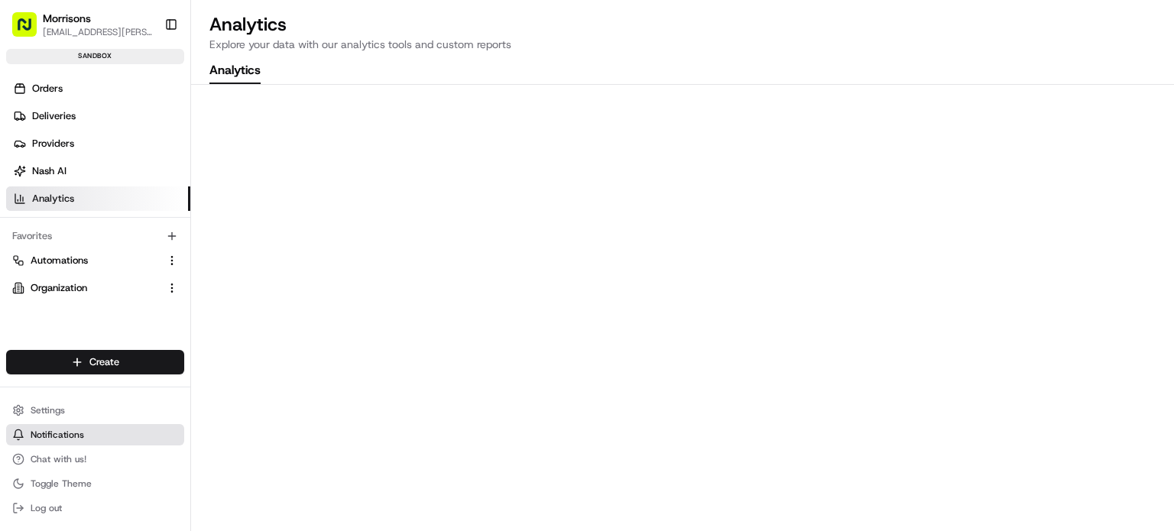
click at [89, 433] on button "Notifications" at bounding box center [95, 434] width 178 height 21
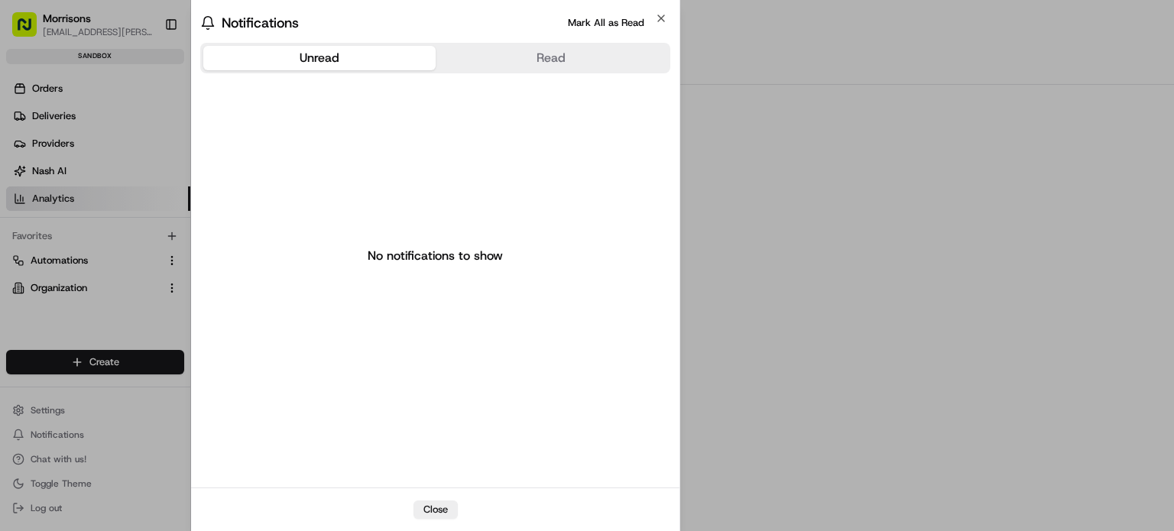
click at [654, 18] on div "Notifications Mark All as Read" at bounding box center [435, 22] width 470 height 21
click at [664, 16] on icon "button" at bounding box center [661, 18] width 12 height 12
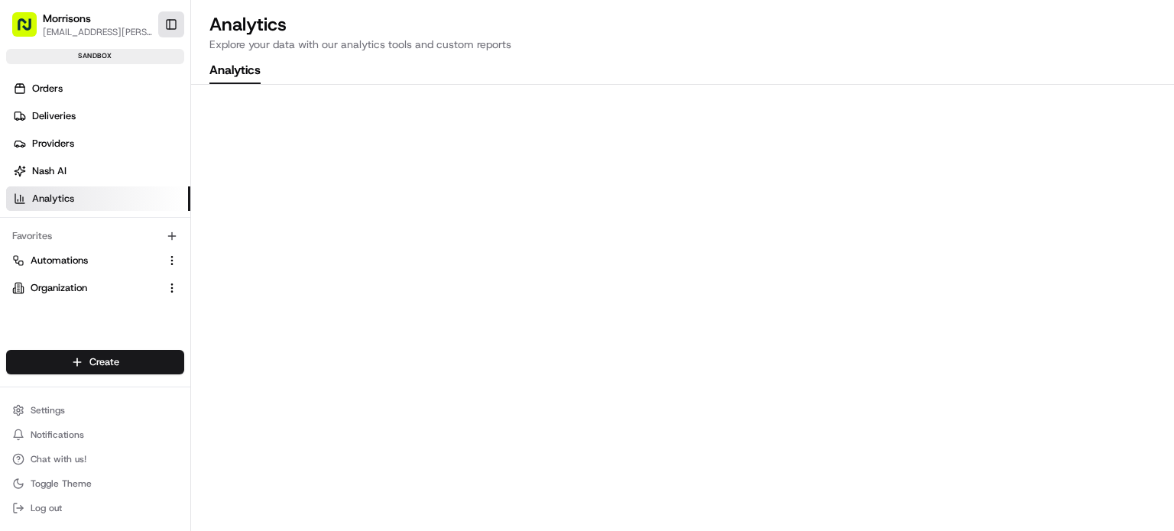
click at [167, 24] on button "Toggle Sidebar" at bounding box center [171, 24] width 26 height 26
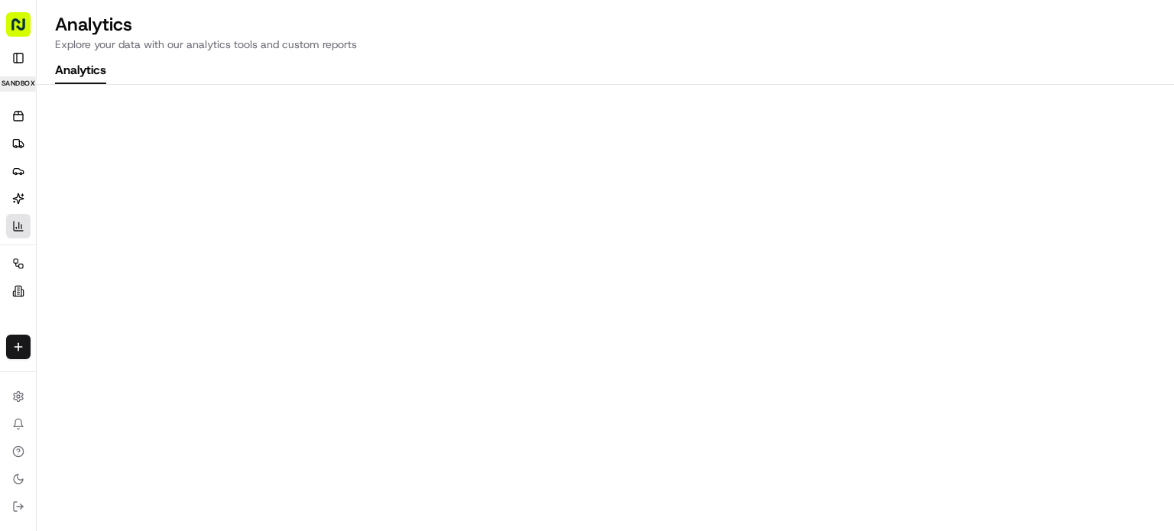
click at [25, 55] on button "Toggle Sidebar" at bounding box center [18, 58] width 24 height 24
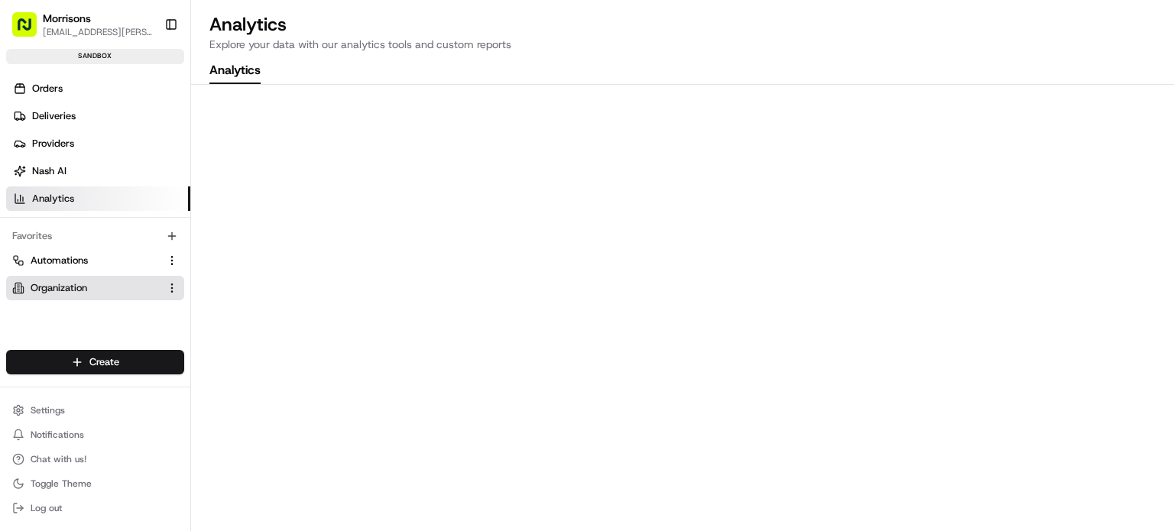
click at [57, 283] on span "Organization" at bounding box center [59, 288] width 57 height 14
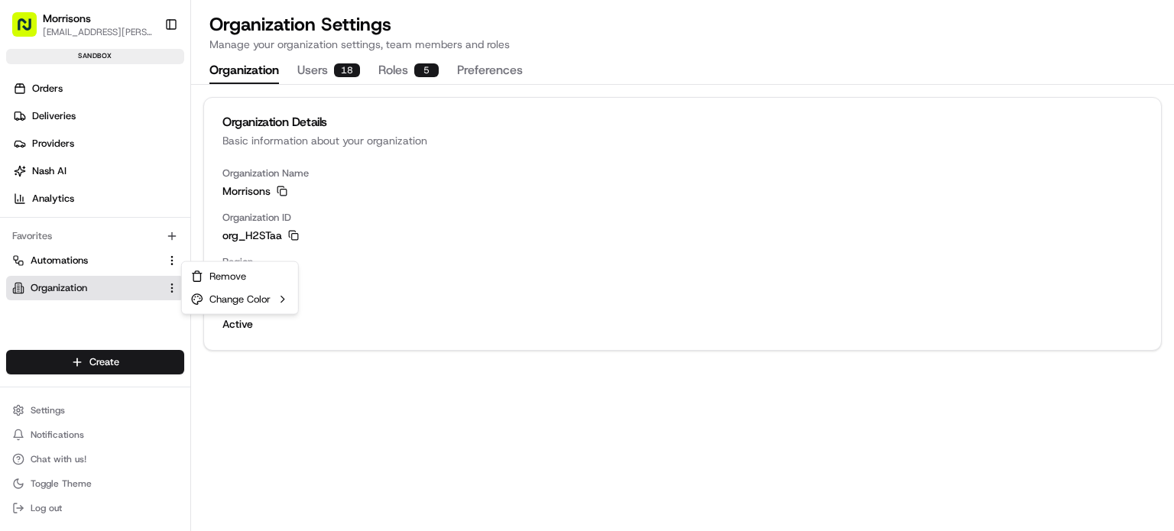
click at [177, 285] on html "Morrisons [EMAIL_ADDRESS][PERSON_NAME][DOMAIN_NAME] Toggle Sidebar sandbox Orde…" at bounding box center [587, 265] width 1174 height 531
click at [153, 312] on html "Morrisons [EMAIL_ADDRESS][PERSON_NAME][DOMAIN_NAME] Toggle Sidebar sandbox Orde…" at bounding box center [587, 265] width 1174 height 531
click at [257, 70] on button "Organization" at bounding box center [244, 71] width 70 height 26
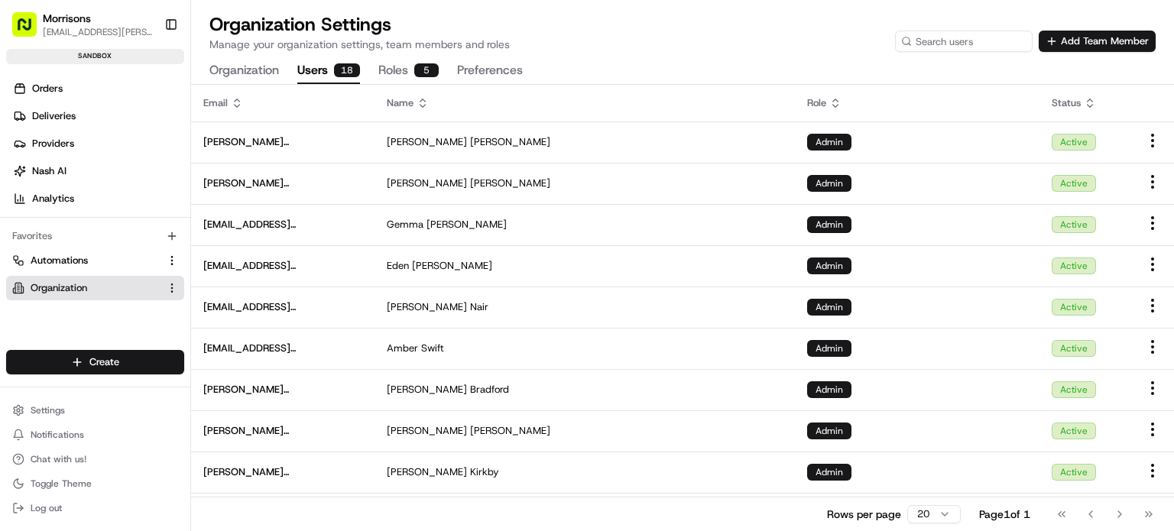
click at [306, 65] on button "Users 18" at bounding box center [328, 71] width 63 height 26
click at [508, 68] on button "Preferences" at bounding box center [490, 71] width 66 height 26
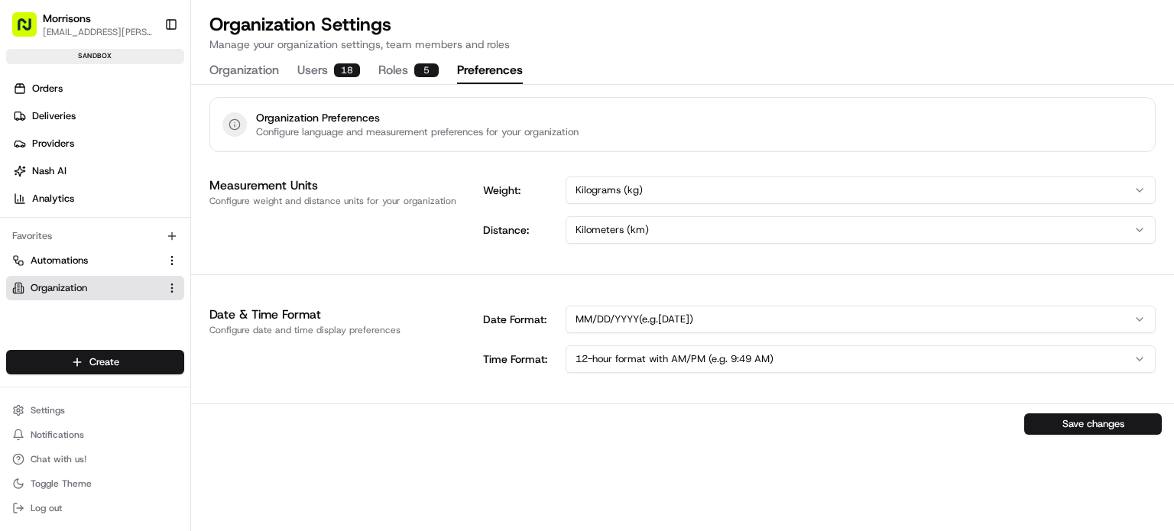
click at [235, 70] on button "Organization" at bounding box center [244, 71] width 70 height 26
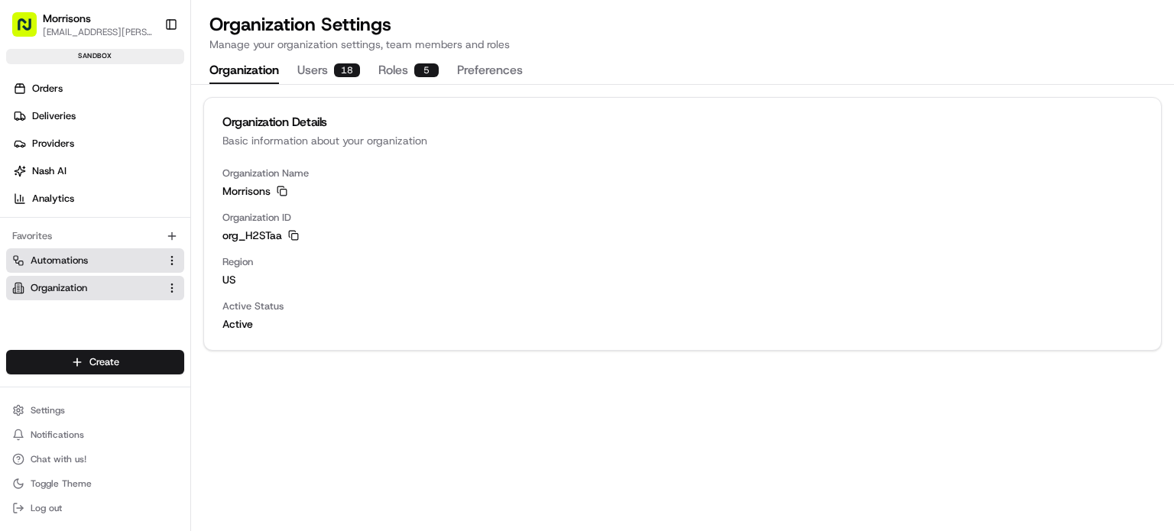
click at [83, 262] on span "Automations" at bounding box center [59, 261] width 57 height 14
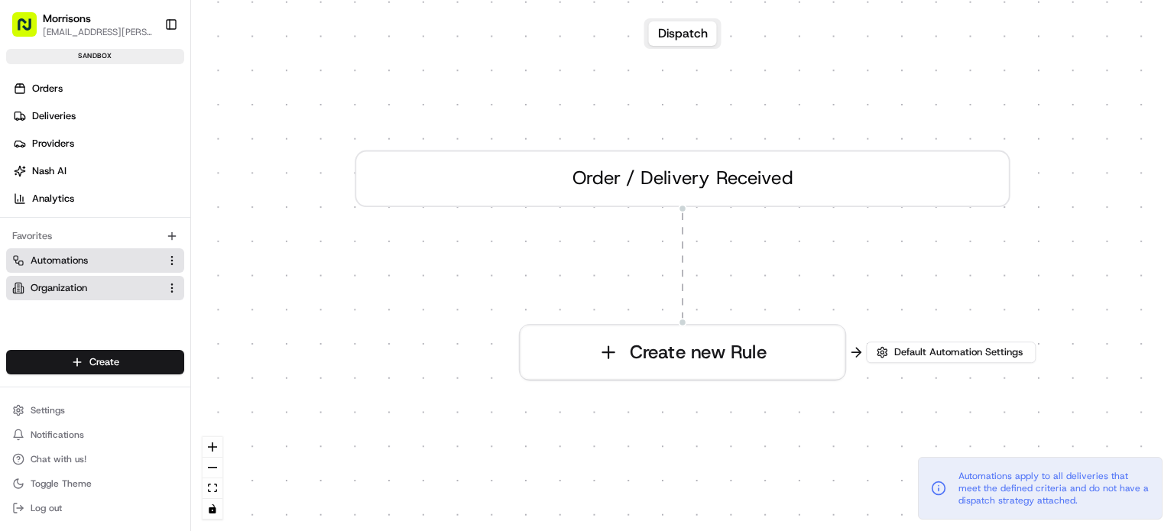
click at [93, 287] on link "Organization" at bounding box center [86, 288] width 148 height 14
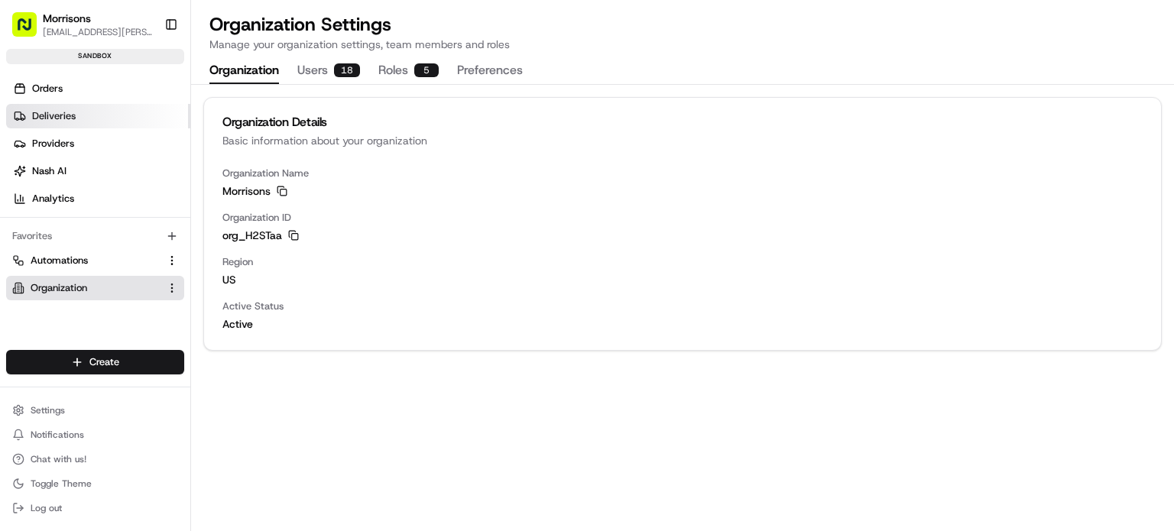
click at [128, 115] on link "Deliveries" at bounding box center [98, 116] width 184 height 24
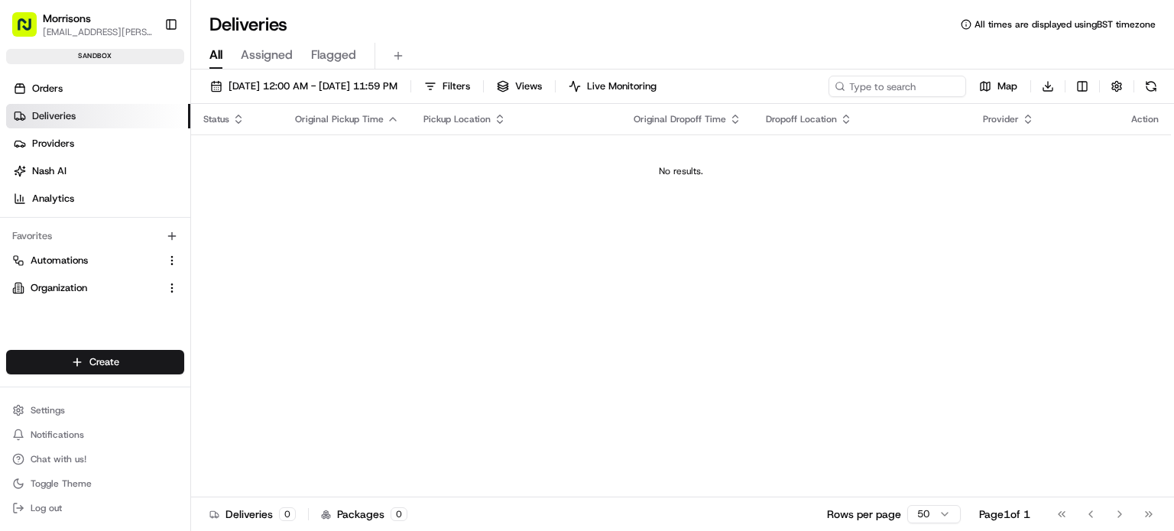
click at [268, 57] on span "Assigned" at bounding box center [267, 55] width 52 height 18
click at [312, 60] on span "Flagged" at bounding box center [333, 55] width 45 height 18
click at [216, 58] on span "All" at bounding box center [215, 55] width 13 height 18
click at [291, 83] on span "[DATE] 12:00 AM - [DATE] 11:59 PM" at bounding box center [313, 87] width 169 height 14
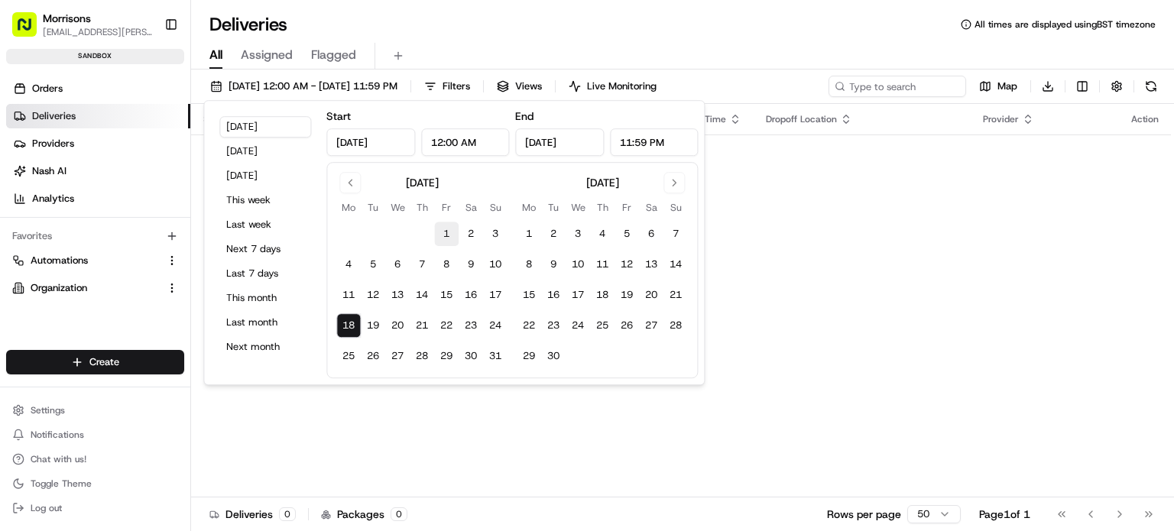
click at [444, 230] on button "1" at bounding box center [446, 234] width 24 height 24
type input "[DATE]"
click at [527, 323] on button "22" at bounding box center [529, 325] width 24 height 24
type input "[DATE]"
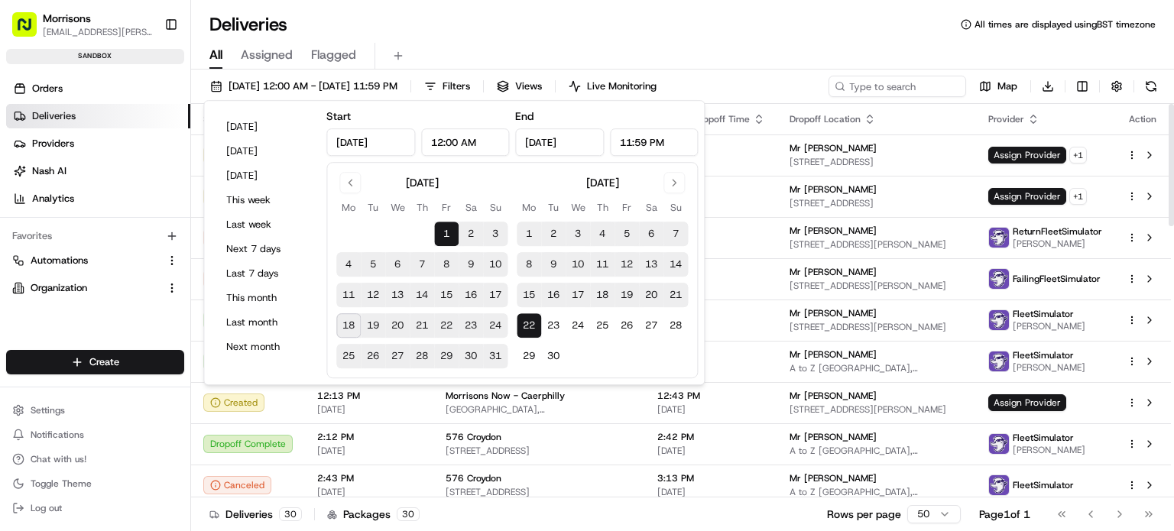
click at [772, 91] on div "[DATE] 12:00 AM - [DATE] 11:59 PM Filters Views Live Monitoring Map Download" at bounding box center [682, 90] width 983 height 28
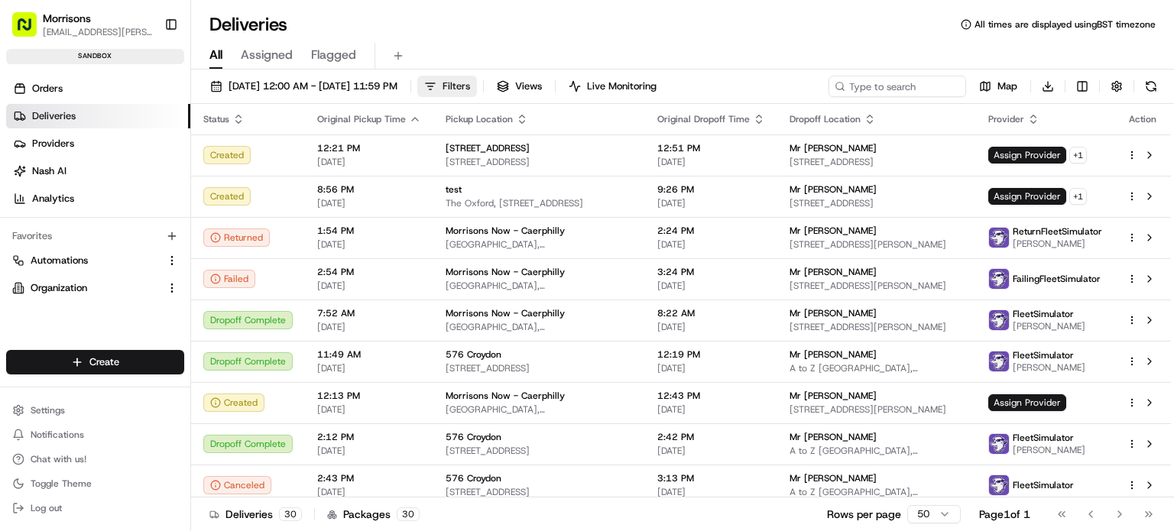
click at [477, 94] on button "Filters" at bounding box center [447, 86] width 60 height 21
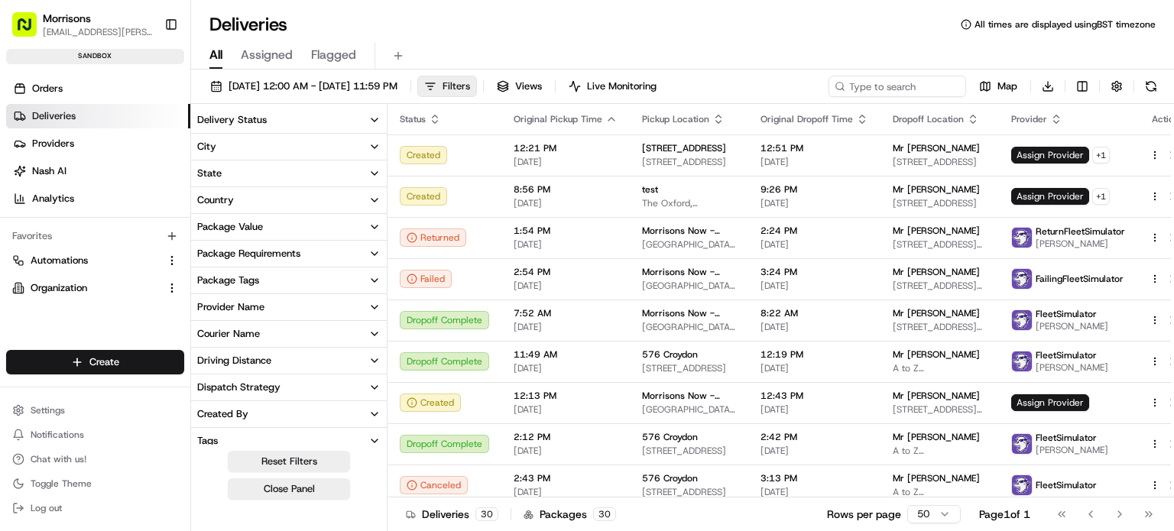
click at [477, 92] on button "Filters" at bounding box center [447, 86] width 60 height 21
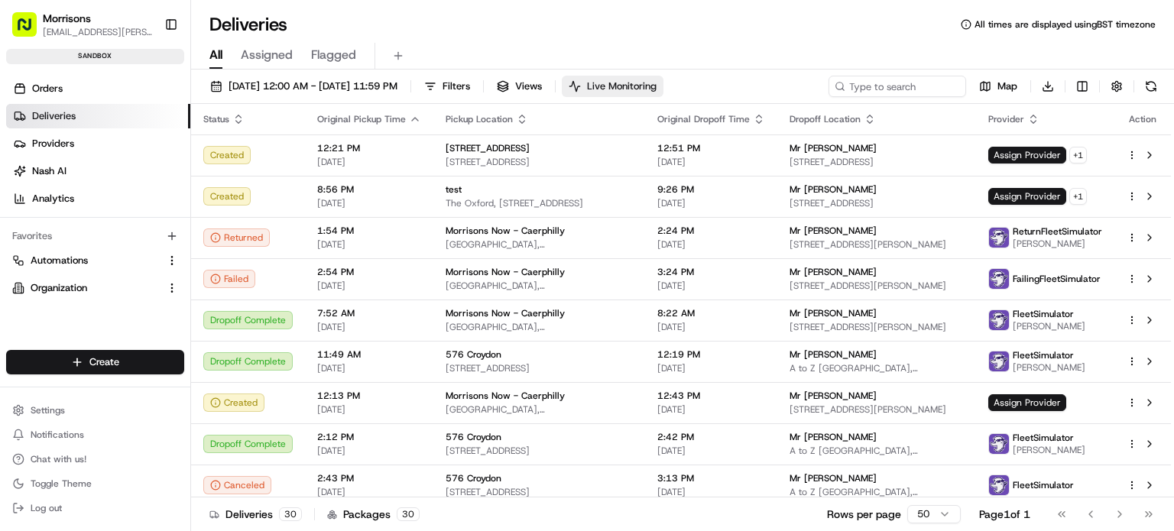
click at [634, 86] on button "Live Monitoring" at bounding box center [613, 86] width 102 height 21
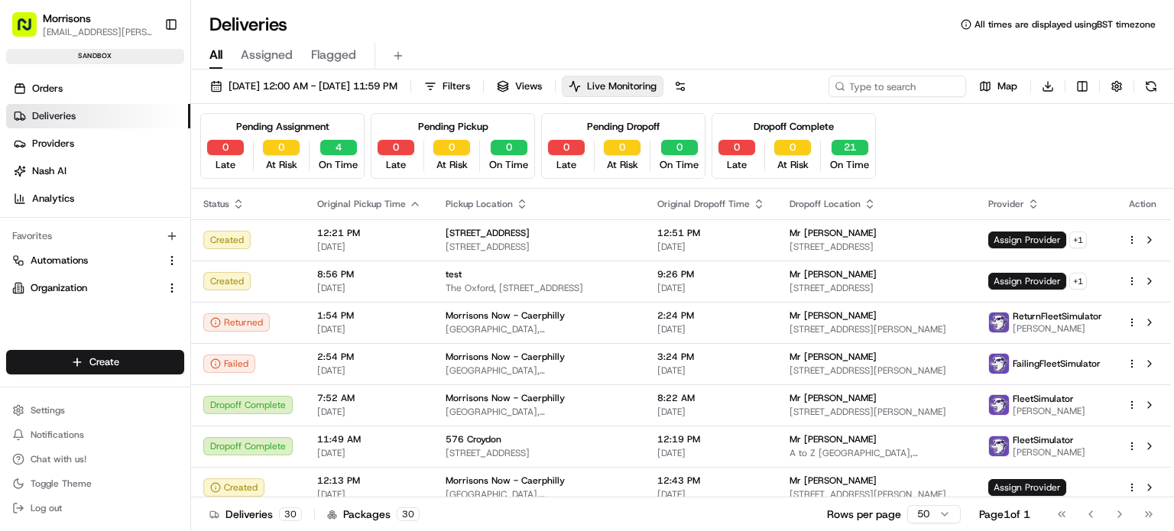
click at [1130, 90] on div "Map Download" at bounding box center [995, 86] width 333 height 21
click at [1125, 90] on button "button" at bounding box center [1116, 86] width 21 height 21
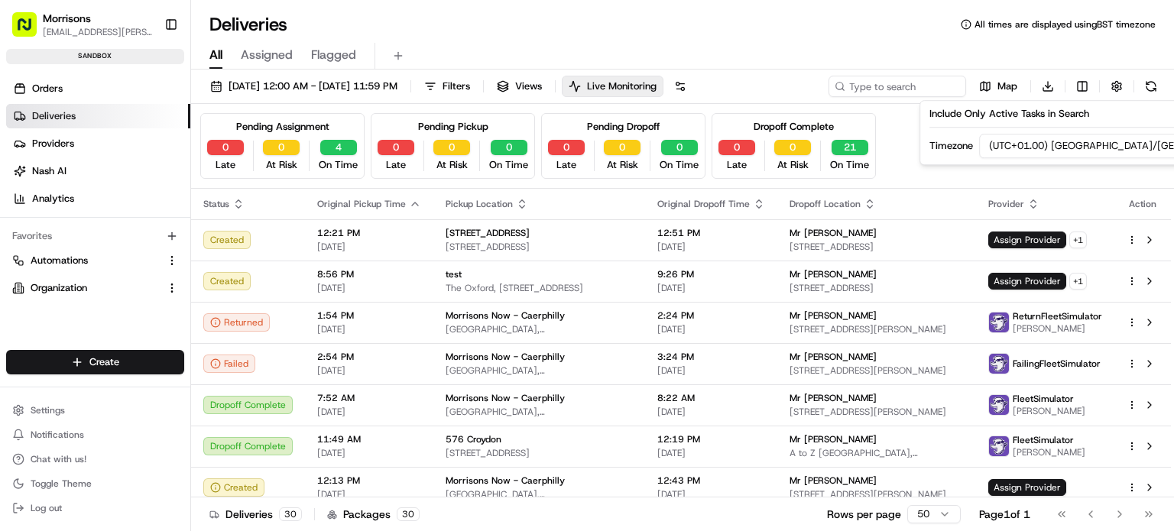
click at [1076, 155] on html "Morrisons [EMAIL_ADDRESS][PERSON_NAME][DOMAIN_NAME] Toggle Sidebar sandbox Orde…" at bounding box center [587, 265] width 1174 height 531
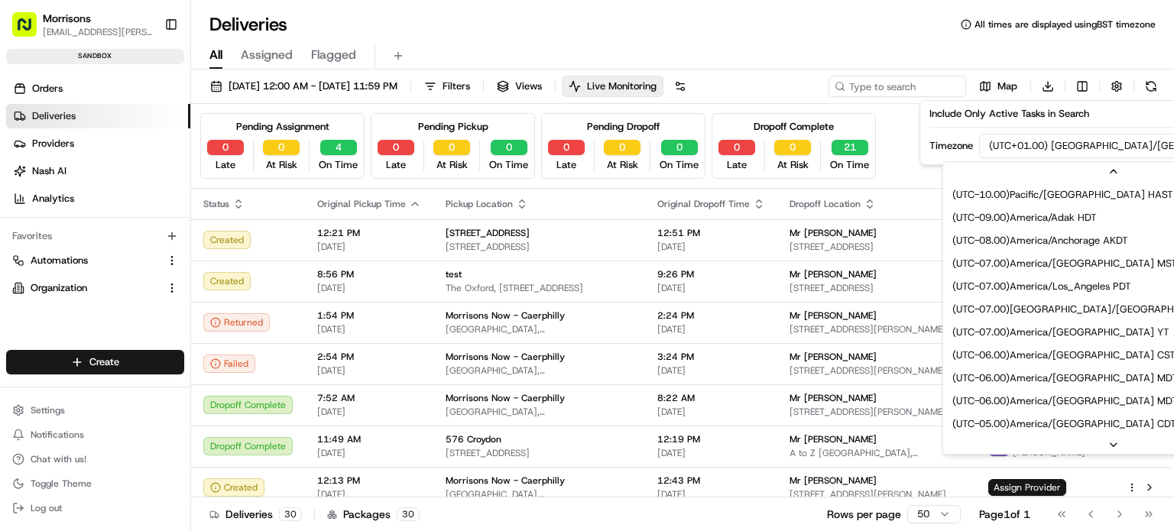
scroll to position [206, 0]
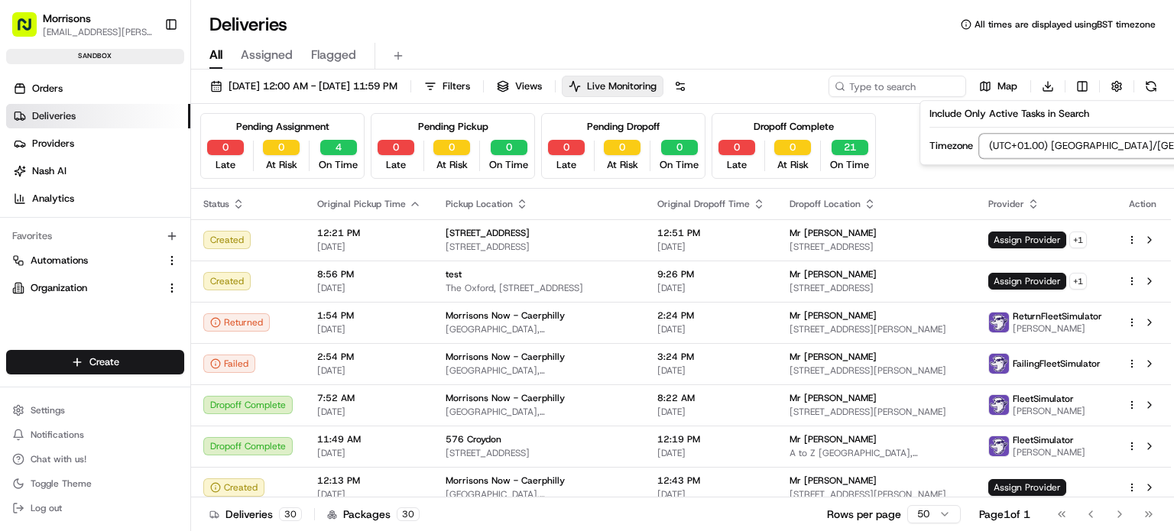
click at [886, 151] on html "Morrisons [EMAIL_ADDRESS][PERSON_NAME][DOMAIN_NAME] Toggle Sidebar sandbox Orde…" at bounding box center [587, 265] width 1174 height 531
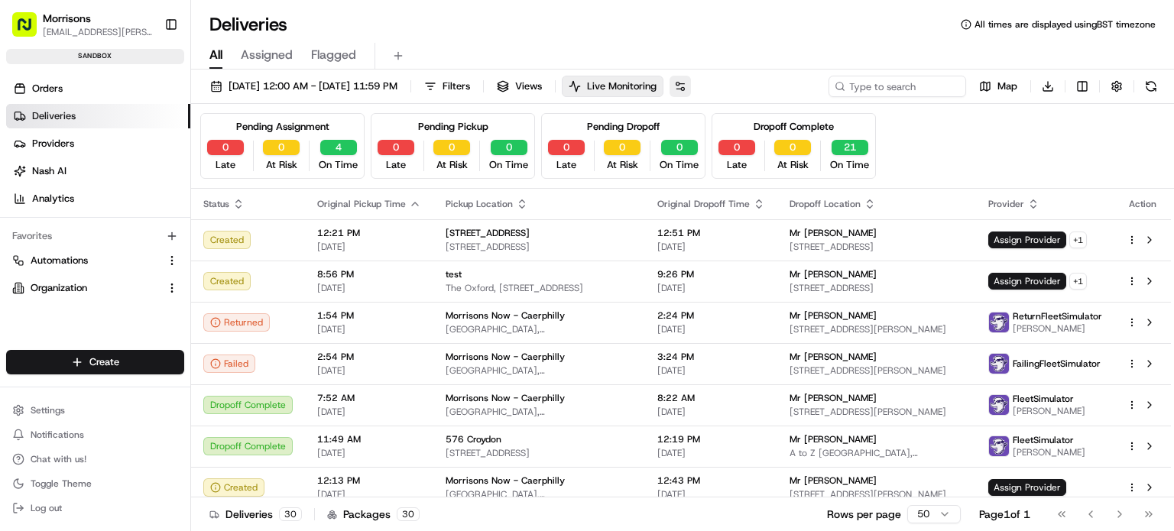
click at [691, 80] on button at bounding box center [680, 86] width 21 height 21
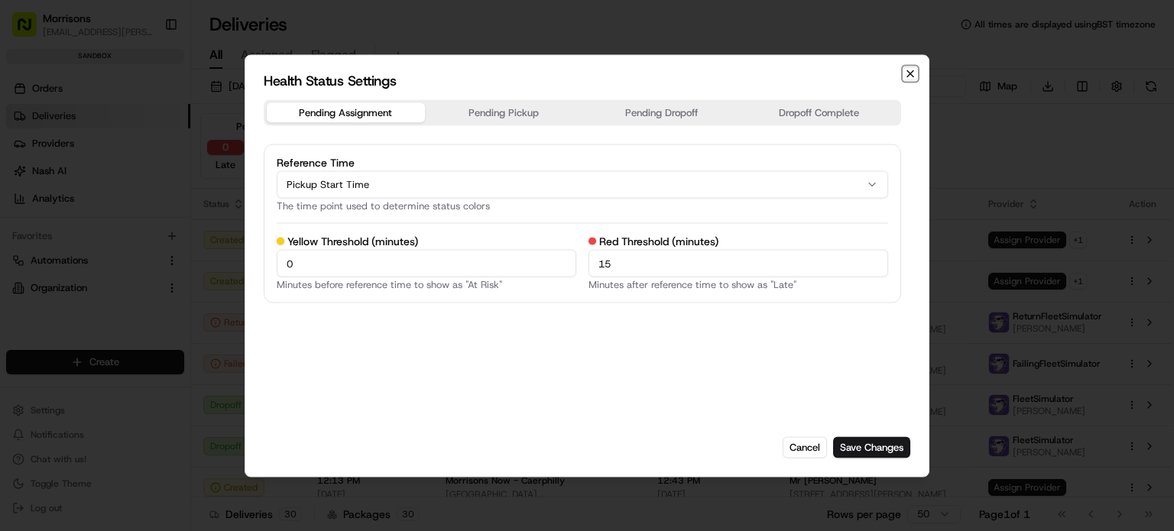
click at [909, 74] on icon "button" at bounding box center [910, 73] width 6 height 6
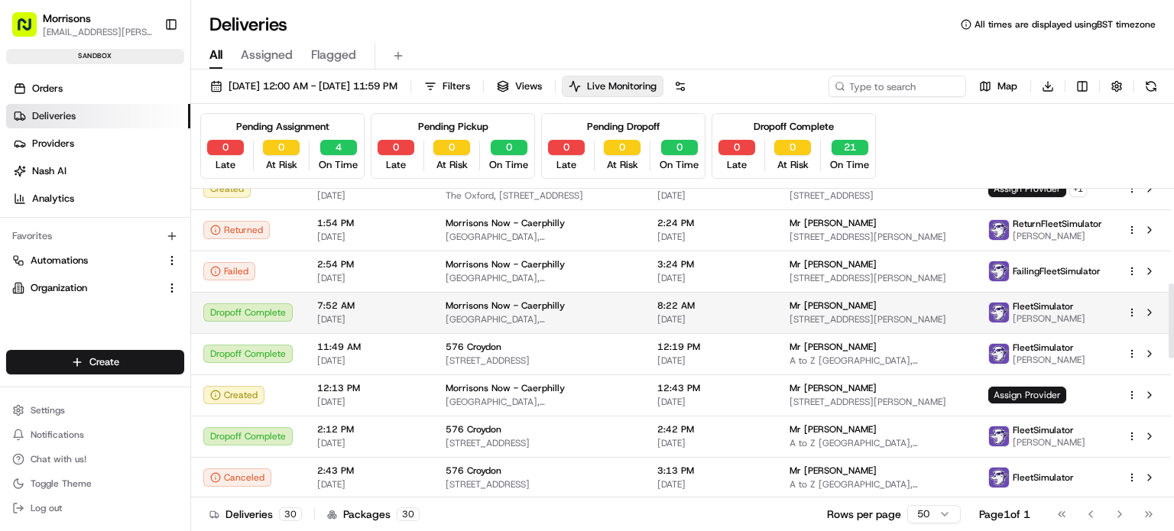
scroll to position [0, 0]
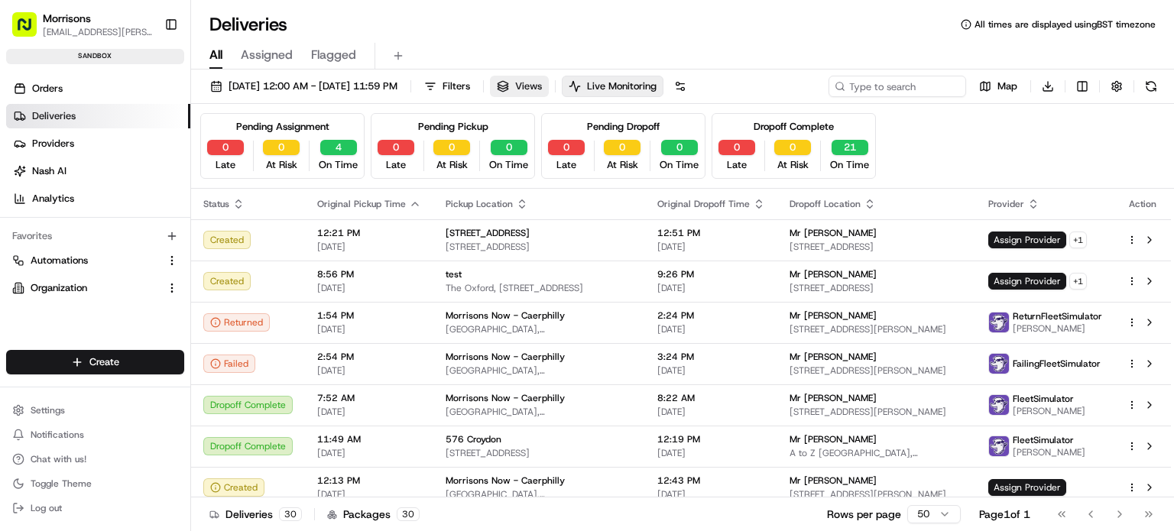
click at [549, 94] on button "Views" at bounding box center [519, 86] width 59 height 21
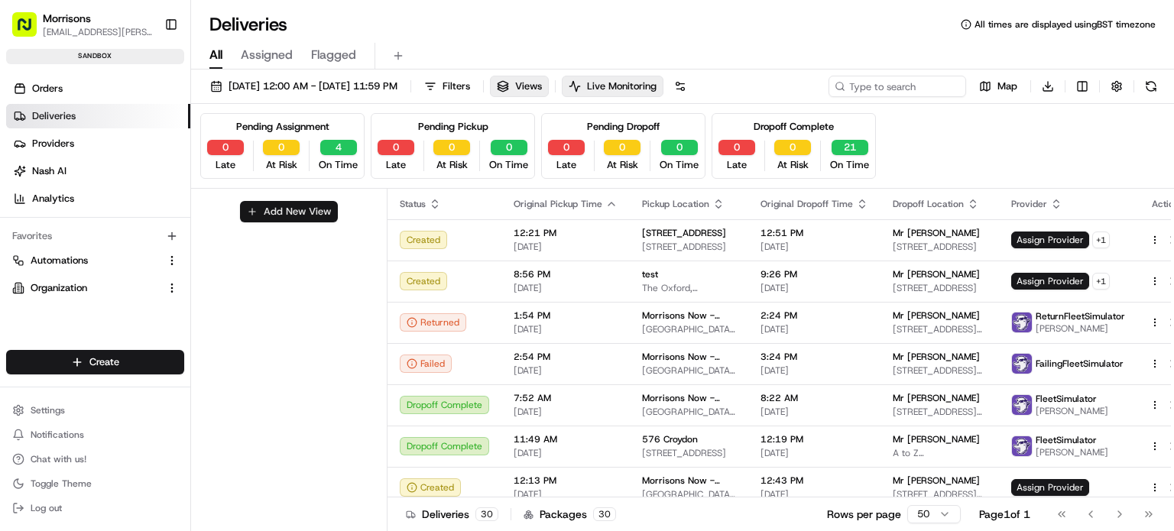
click at [291, 204] on button "Add New View" at bounding box center [289, 211] width 98 height 21
click at [300, 225] on input at bounding box center [263, 216] width 121 height 21
click at [302, 247] on html "Morrisons [EMAIL_ADDRESS][PERSON_NAME][DOMAIN_NAME] Toggle Sidebar sandbox Orde…" at bounding box center [587, 265] width 1174 height 531
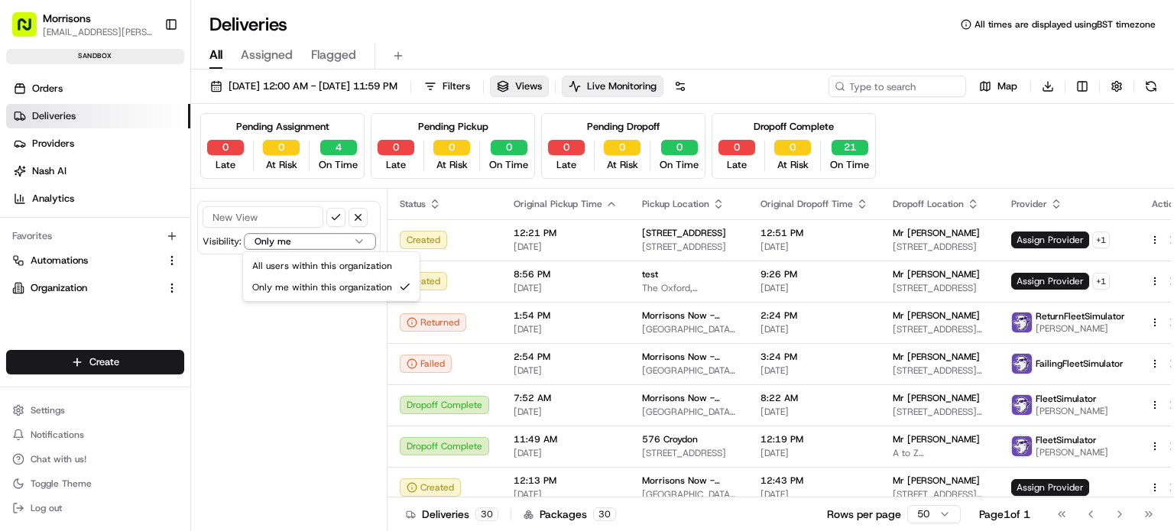
click at [302, 247] on html "Morrisons [EMAIL_ADDRESS][PERSON_NAME][DOMAIN_NAME] Toggle Sidebar sandbox Orde…" at bounding box center [587, 265] width 1174 height 531
click at [302, 214] on input at bounding box center [263, 216] width 121 height 21
click at [352, 213] on button "button" at bounding box center [358, 217] width 19 height 19
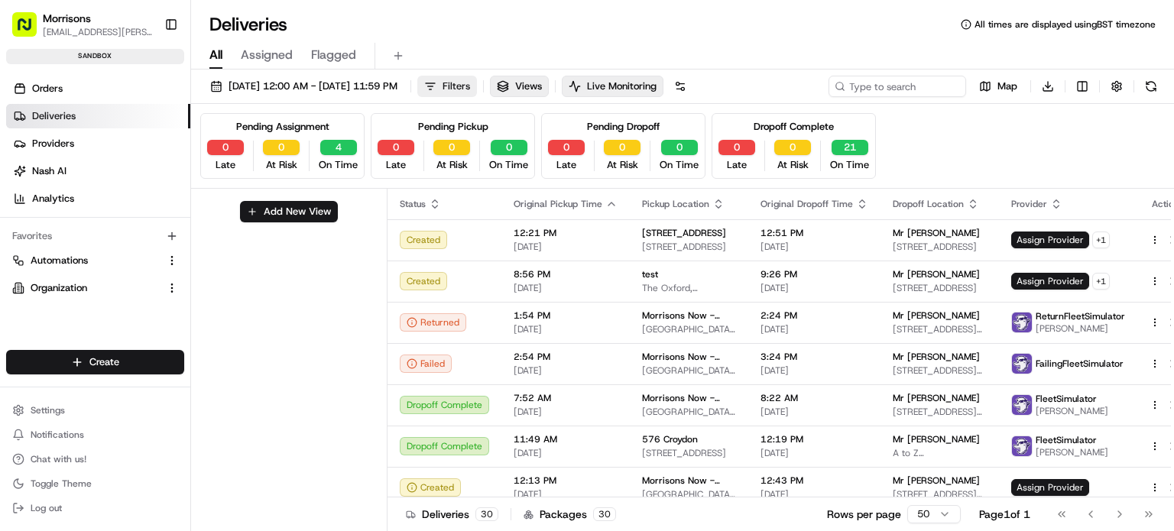
click at [477, 76] on button "Filters" at bounding box center [447, 86] width 60 height 21
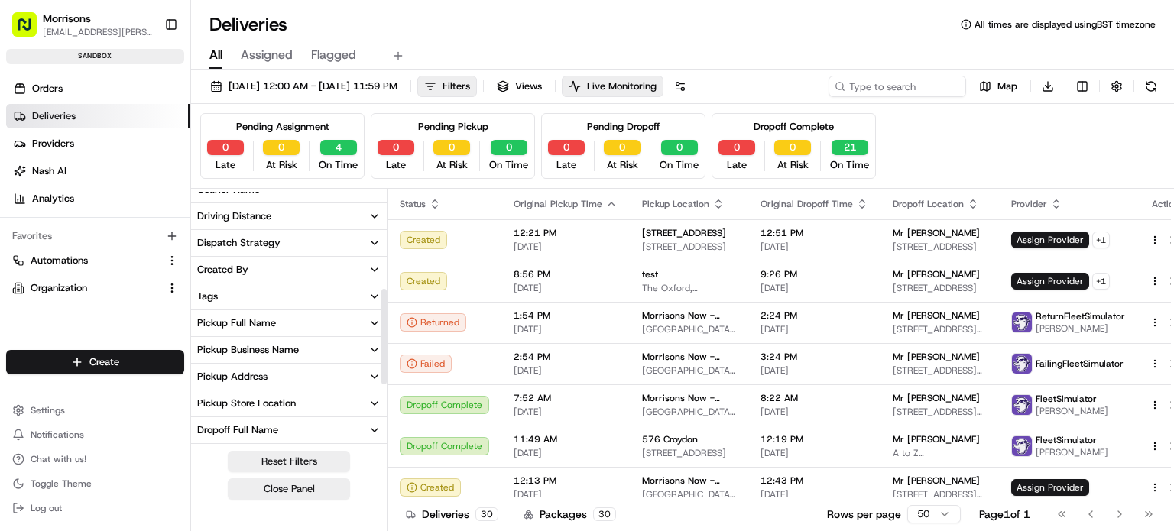
scroll to position [413, 0]
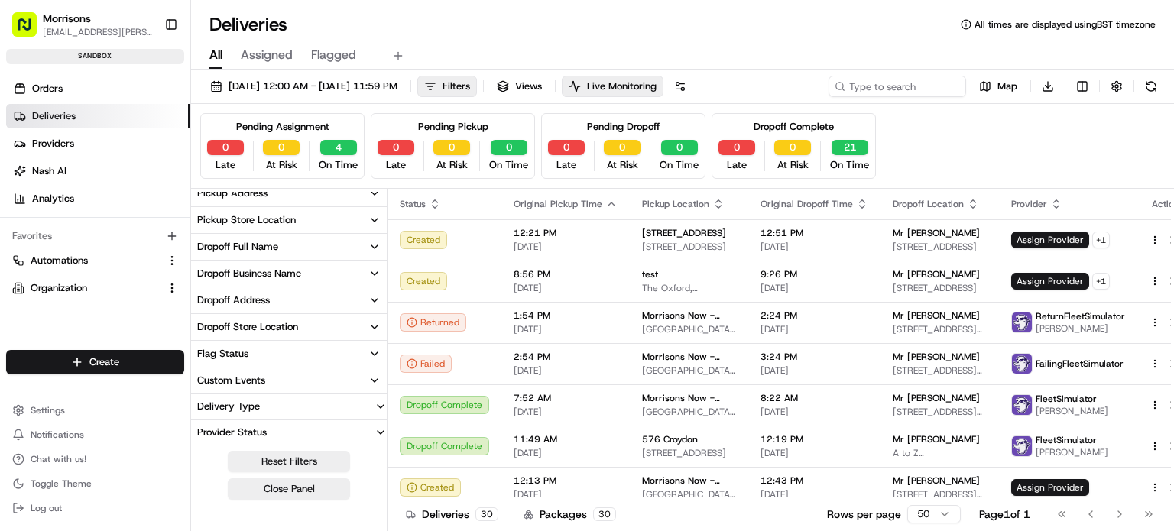
click at [222, 222] on div "Pickup Store Location" at bounding box center [246, 220] width 99 height 14
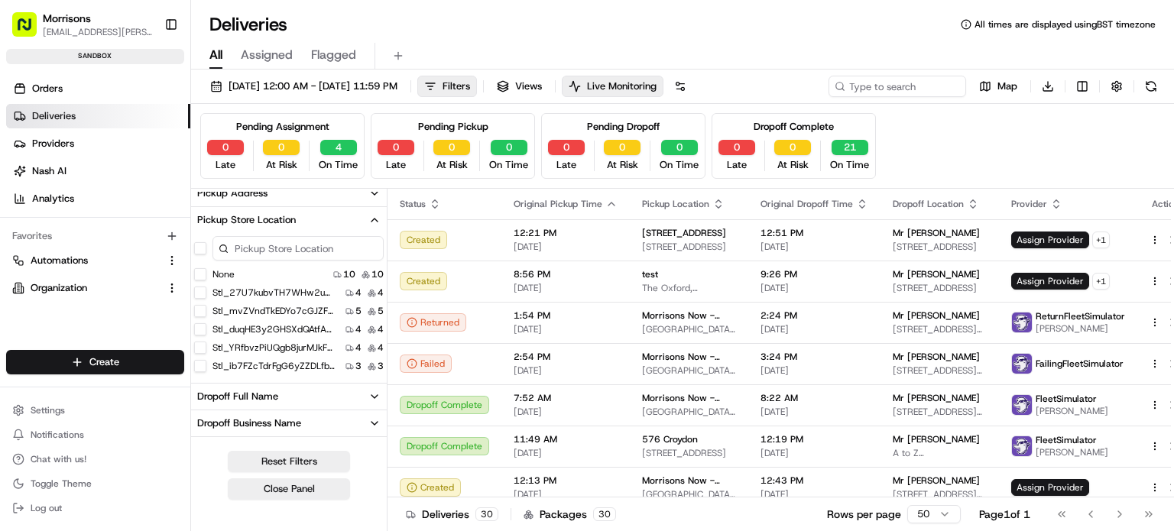
click at [240, 236] on input at bounding box center [298, 248] width 171 height 24
click at [196, 296] on button "Morrisons - [GEOGRAPHIC_DATA]" at bounding box center [200, 293] width 12 height 12
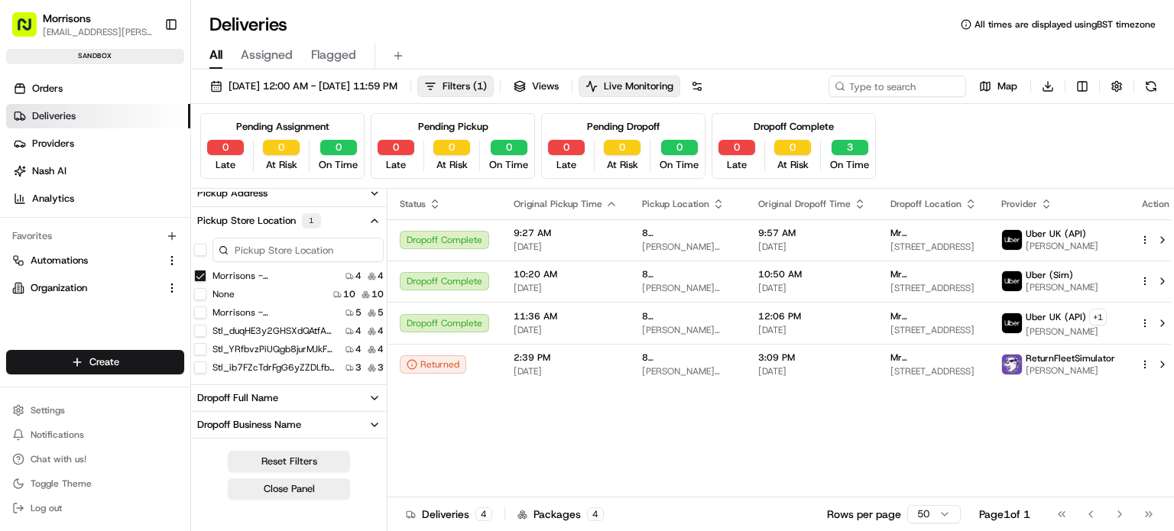
click at [437, 479] on div "Status Original Pickup Time Pickup Location Original Dropoff Time Dropoff Locat…" at bounding box center [786, 343] width 797 height 309
click at [294, 494] on button "Close Panel" at bounding box center [289, 489] width 122 height 21
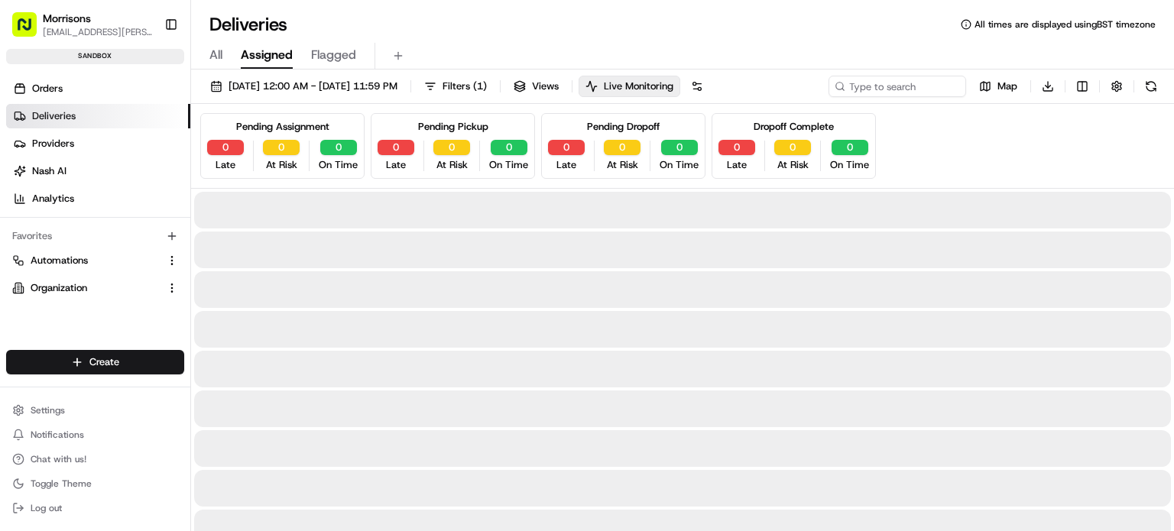
click at [265, 57] on span "Assigned" at bounding box center [267, 55] width 52 height 18
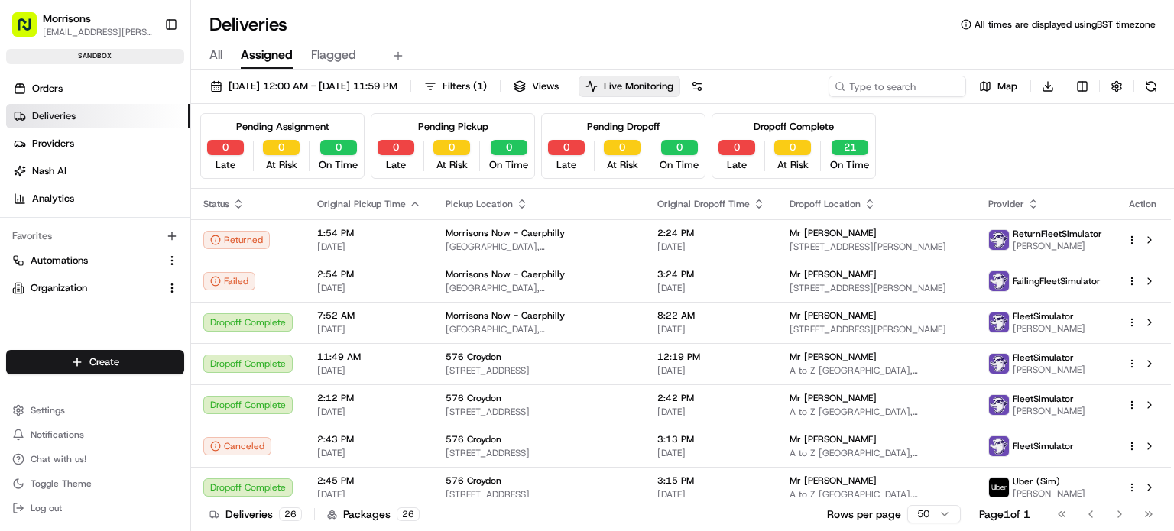
drag, startPoint x: 325, startPoint y: 54, endPoint x: 315, endPoint y: 54, distance: 9.9
click at [325, 54] on span "Flagged" at bounding box center [333, 55] width 45 height 18
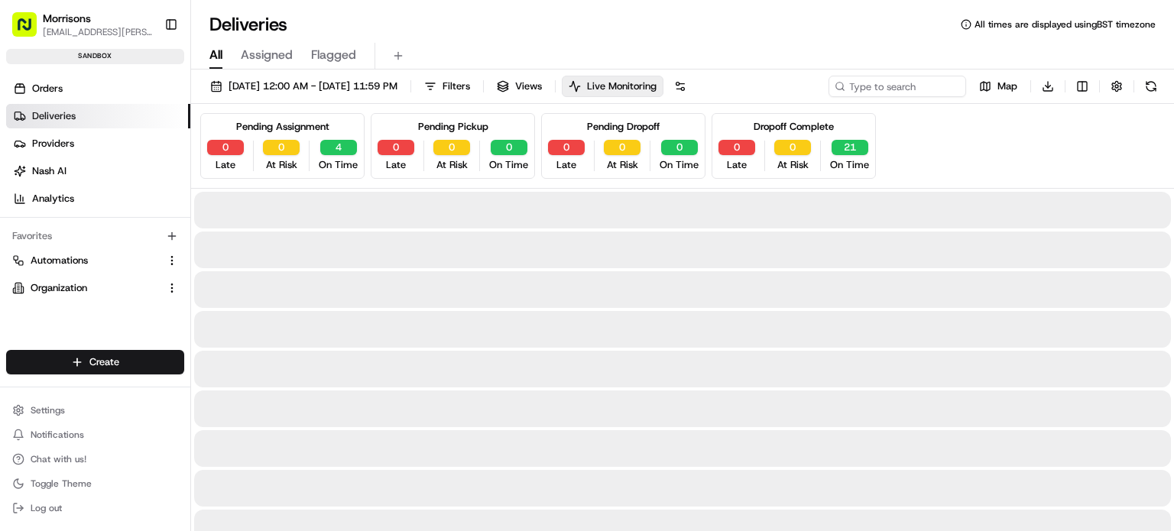
click at [222, 54] on span "All" at bounding box center [215, 55] width 13 height 18
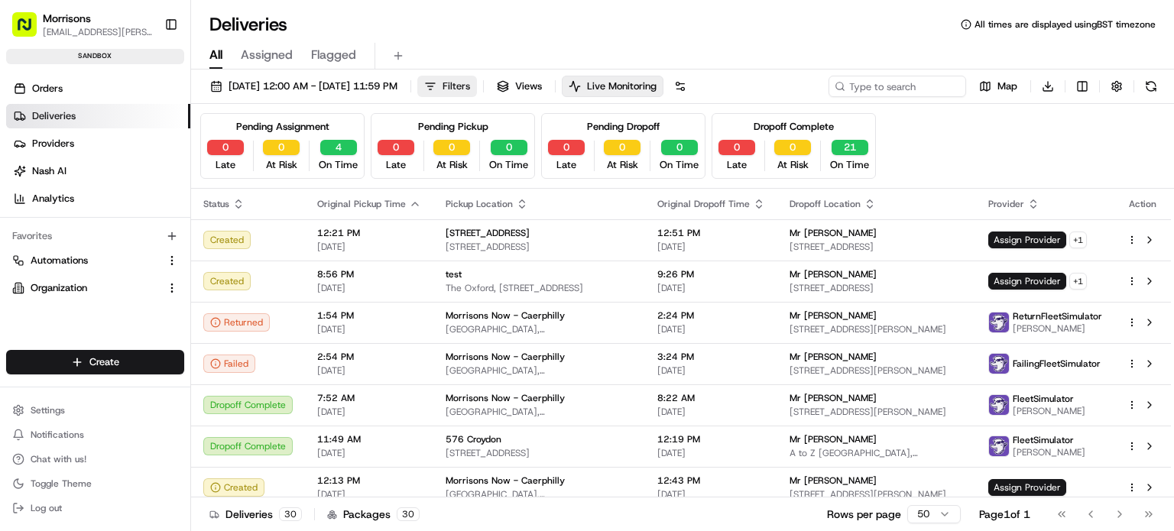
click at [477, 84] on button "Filters" at bounding box center [447, 86] width 60 height 21
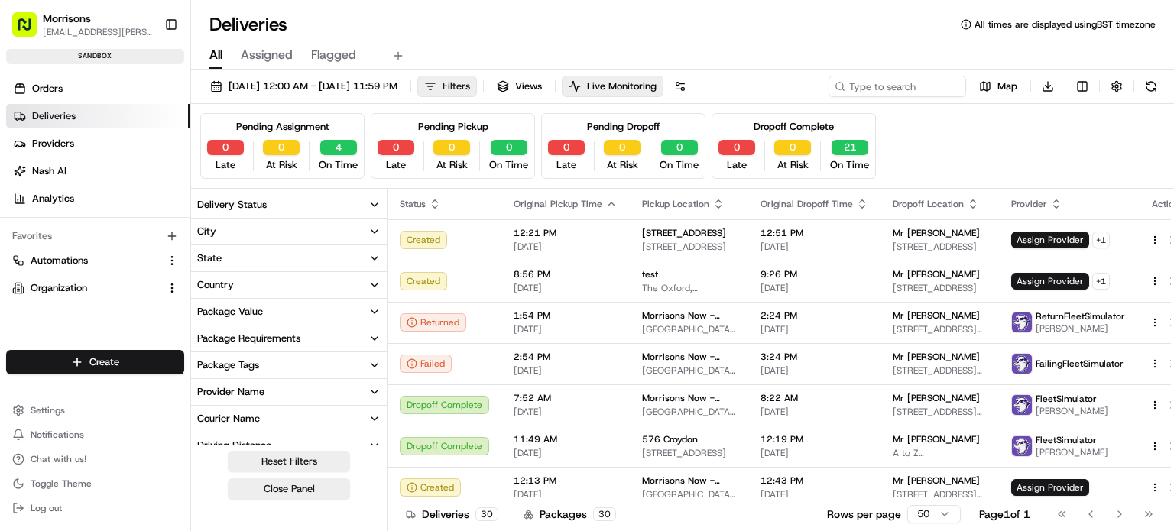
click at [477, 84] on button "Filters" at bounding box center [447, 86] width 60 height 21
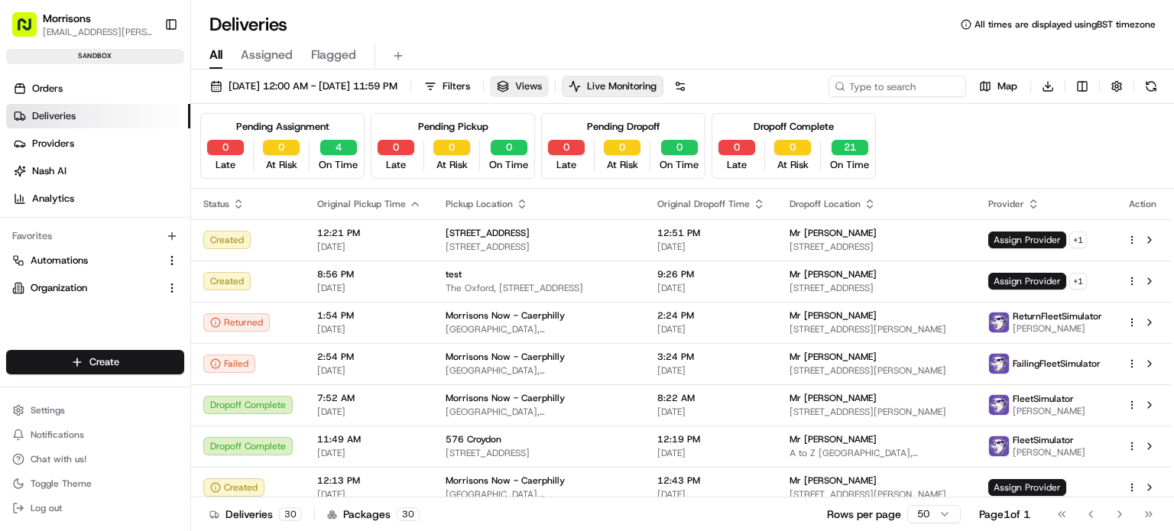
click at [549, 81] on button "Views" at bounding box center [519, 86] width 59 height 21
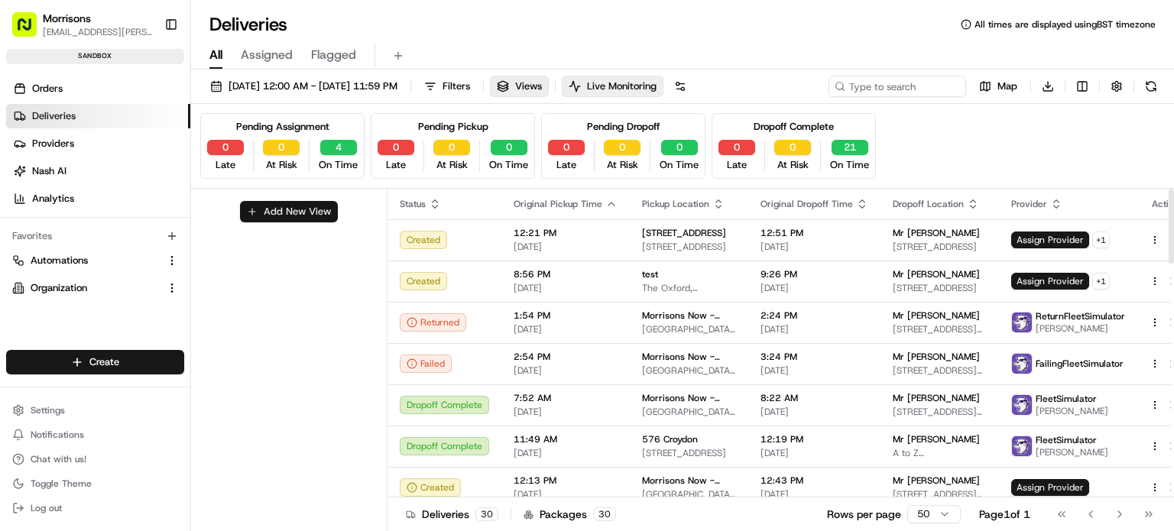
click at [287, 209] on button "Add New View" at bounding box center [289, 211] width 98 height 21
click at [301, 220] on input at bounding box center [263, 216] width 121 height 21
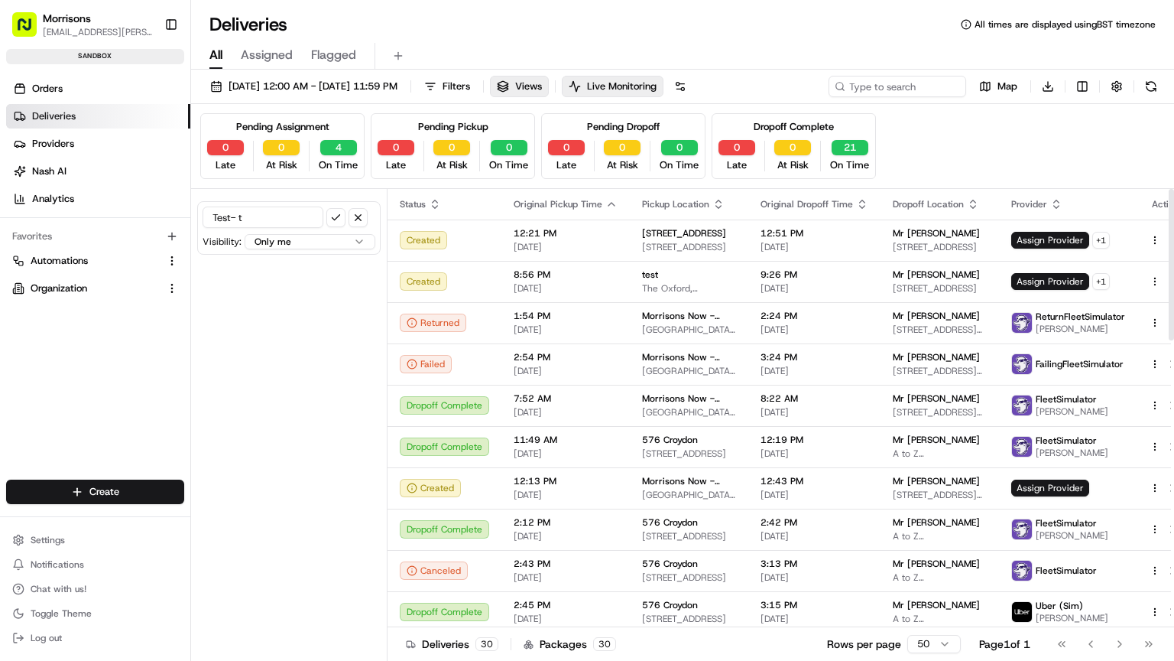
click at [612, 34] on div "Deliveries All times are displayed using BST timezone" at bounding box center [682, 24] width 983 height 24
click at [407, 423] on td "Dropoff Complete" at bounding box center [445, 405] width 114 height 41
click at [244, 526] on div "Test- t Visibility: Only me All users within this organization Only me within t…" at bounding box center [289, 426] width 196 height 475
click at [284, 531] on div "Test- t Visibility: Only me All users within this organization Only me within t…" at bounding box center [289, 426] width 196 height 475
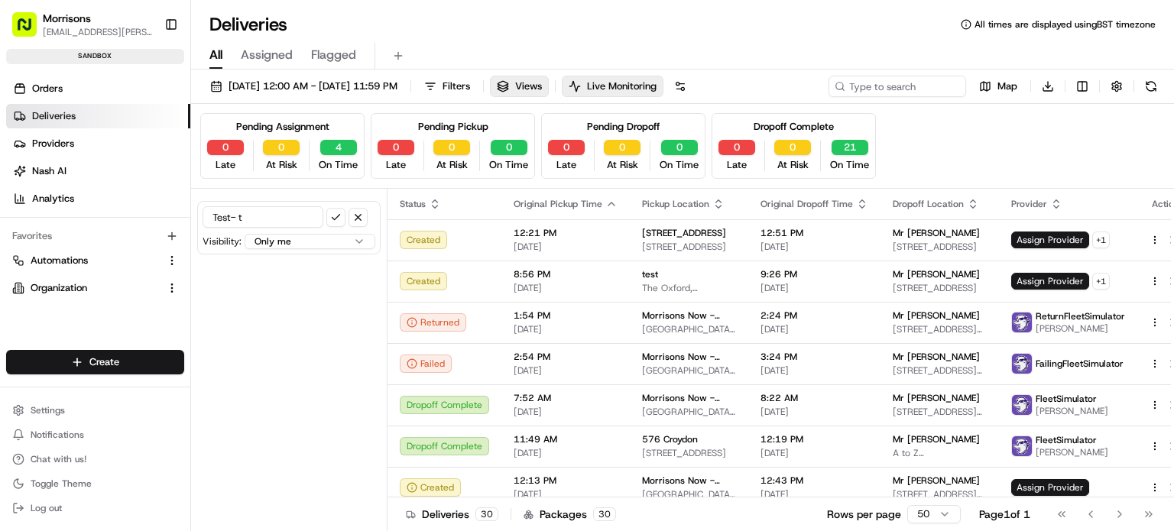
click at [293, 218] on input "Test- t" at bounding box center [263, 216] width 121 height 21
click at [323, 209] on input "Test- [GEOGRAPHIC_DATA]" at bounding box center [263, 216] width 121 height 21
type input "Test- [GEOGRAPHIC_DATA]"
click at [333, 211] on button "submit" at bounding box center [335, 217] width 19 height 19
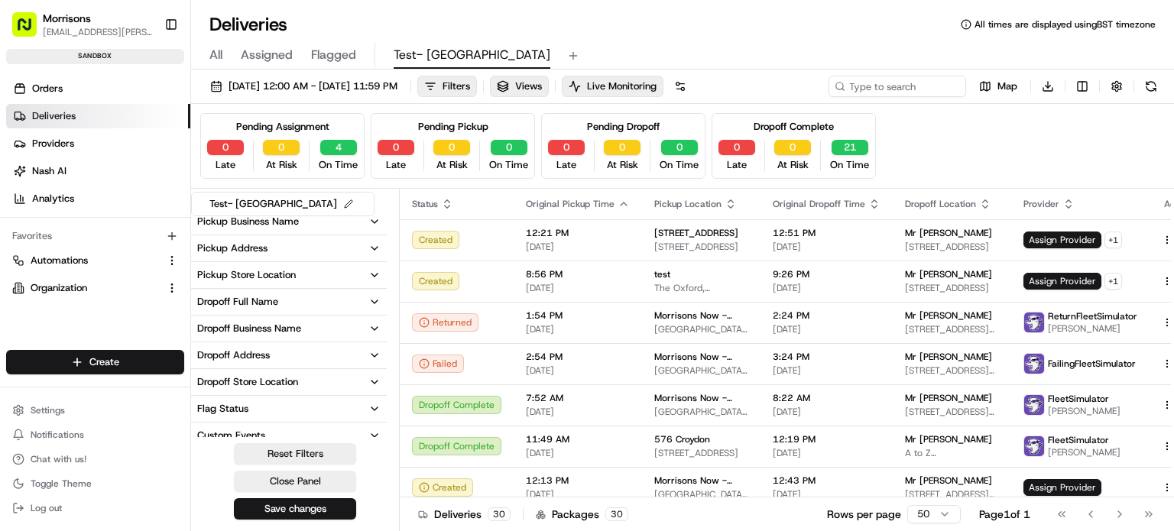
scroll to position [306, 0]
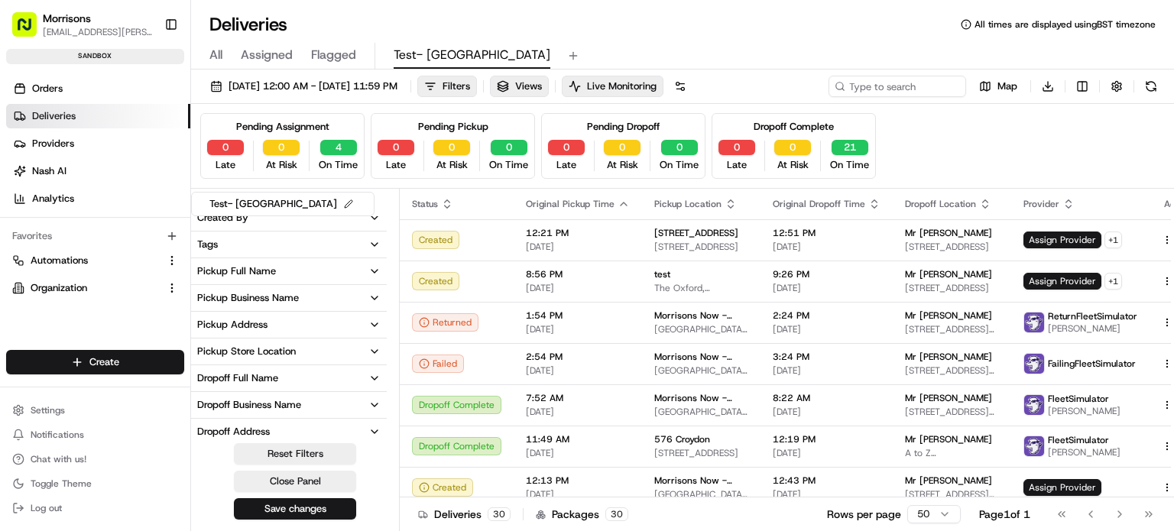
click at [244, 357] on button "Pickup Store Location" at bounding box center [289, 352] width 196 height 26
click at [248, 381] on input at bounding box center [298, 380] width 171 height 24
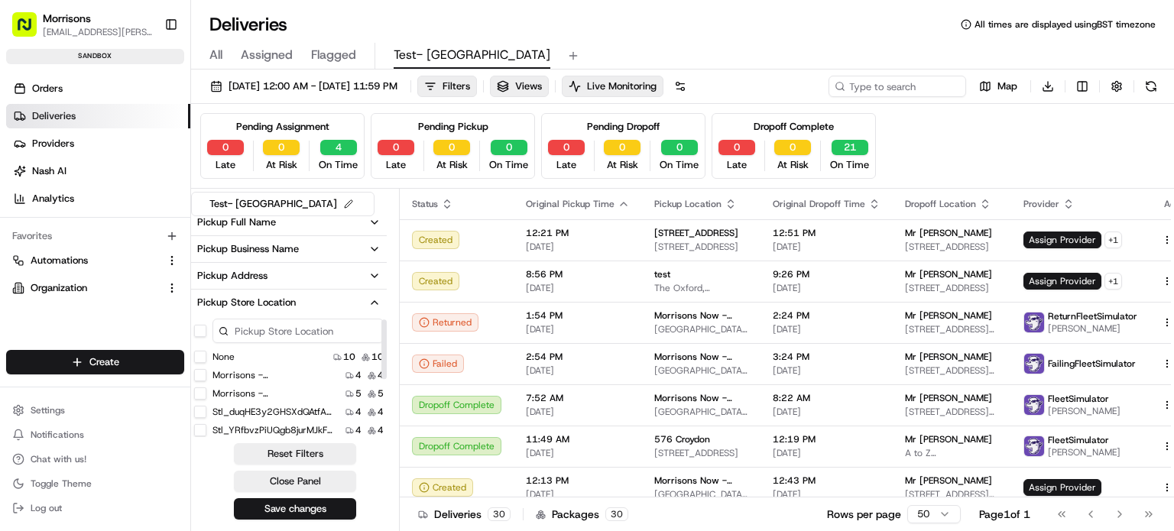
scroll to position [382, 0]
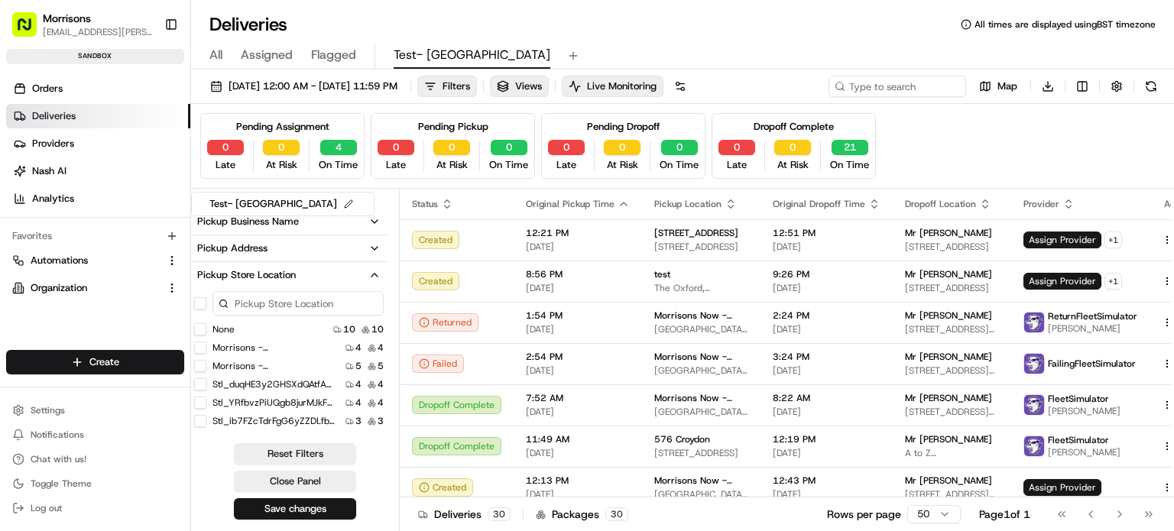
click at [196, 350] on button "Morrisons - [GEOGRAPHIC_DATA]" at bounding box center [200, 348] width 12 height 12
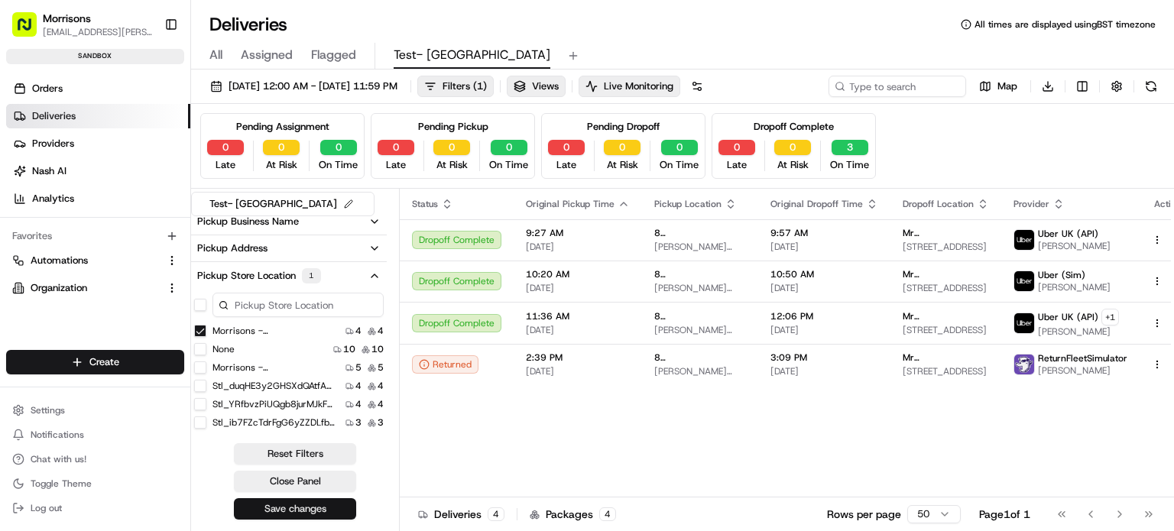
click at [306, 515] on button "Save changes" at bounding box center [295, 508] width 122 height 21
click at [293, 482] on button "Close Panel" at bounding box center [295, 481] width 122 height 21
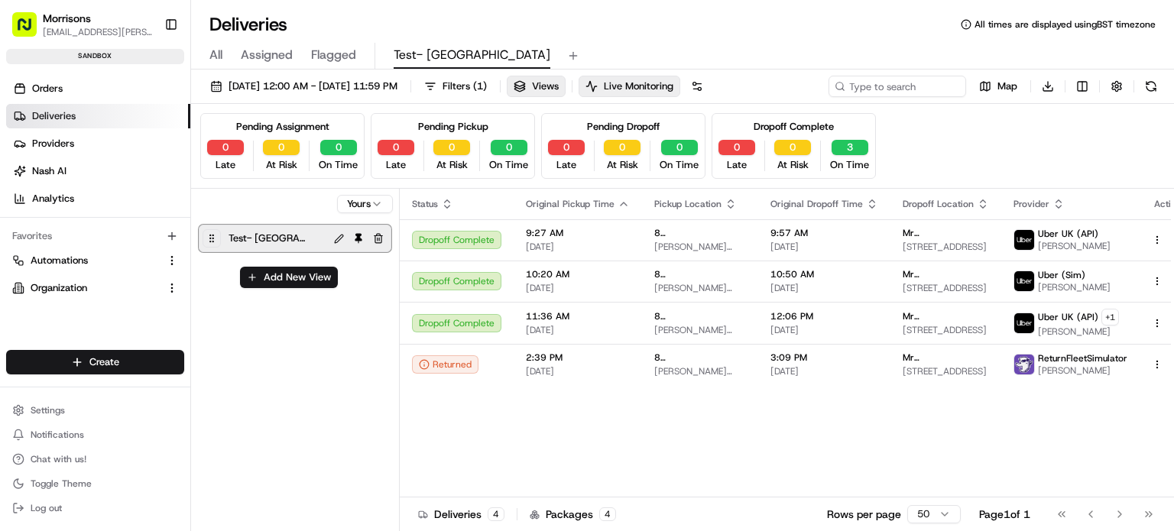
click at [284, 229] on span "Test- [GEOGRAPHIC_DATA]" at bounding box center [267, 238] width 76 height 21
click at [361, 235] on button at bounding box center [358, 238] width 18 height 18
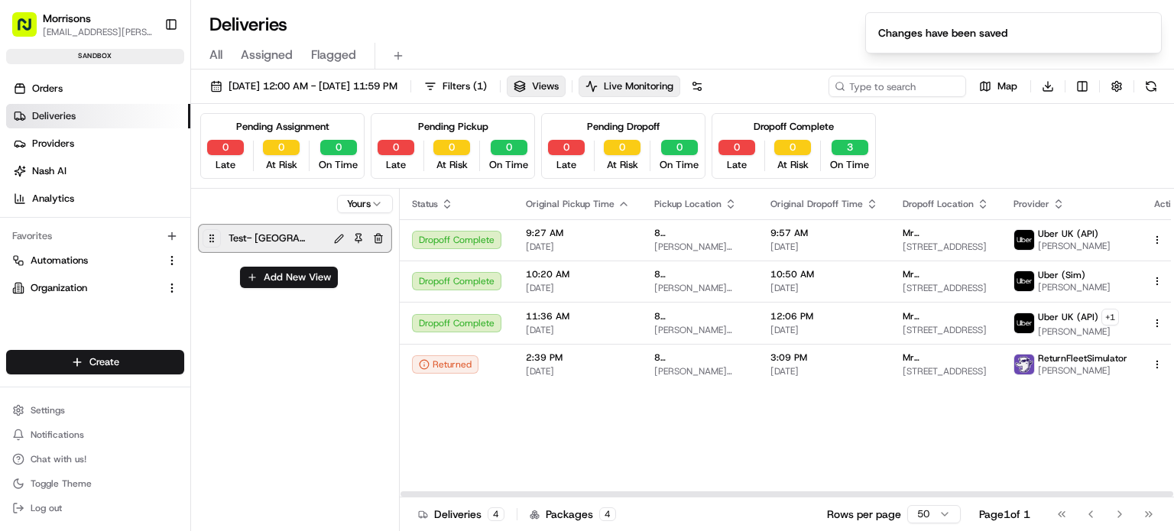
click at [531, 476] on div "Status Original Pickup Time Pickup Location Original Dropoff Time Dropoff Locat…" at bounding box center [798, 343] width 797 height 309
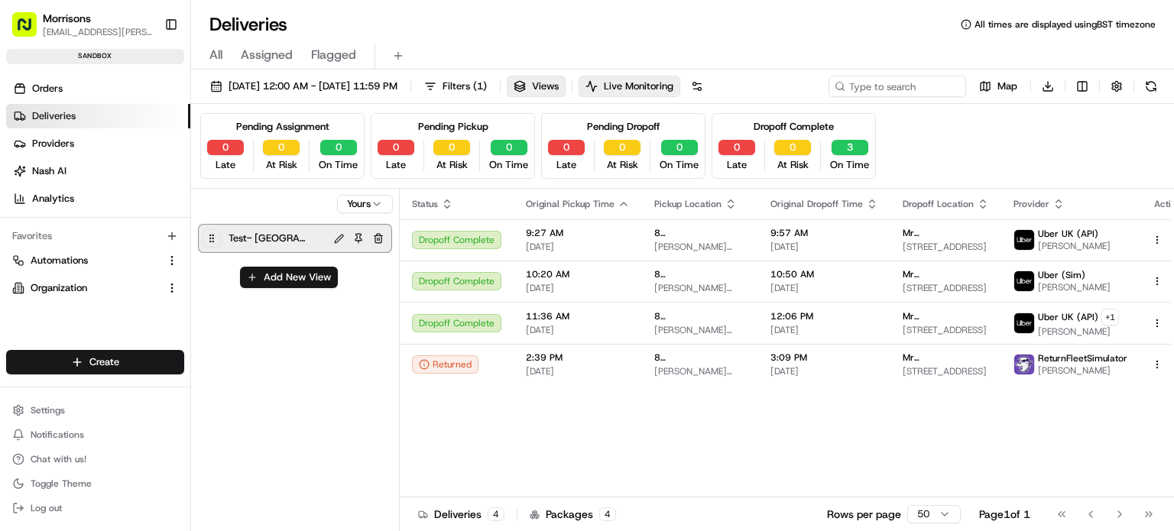
click at [270, 51] on span "Assigned" at bounding box center [267, 55] width 52 height 18
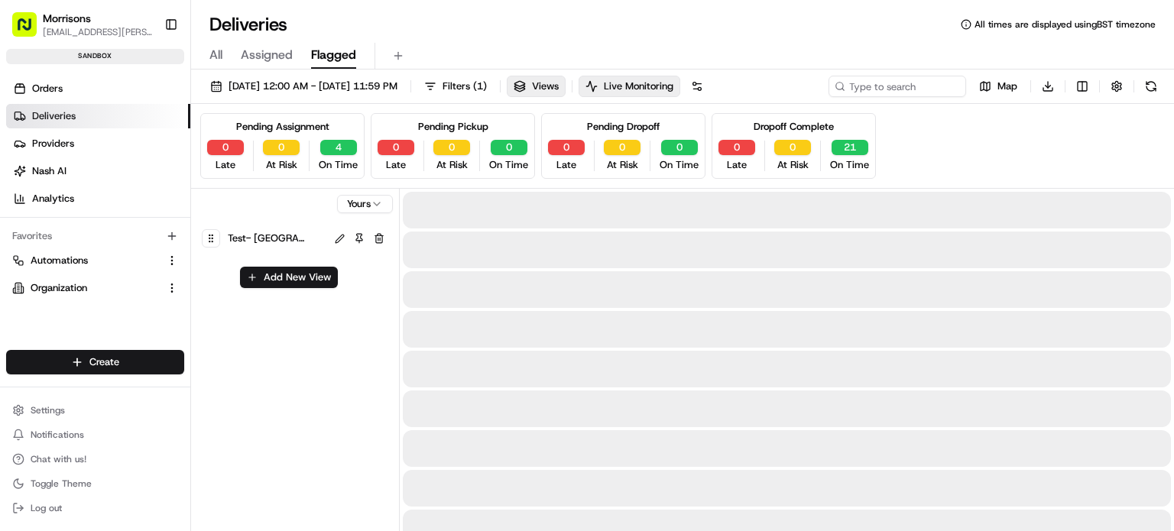
click at [323, 62] on span "Flagged" at bounding box center [333, 55] width 45 height 18
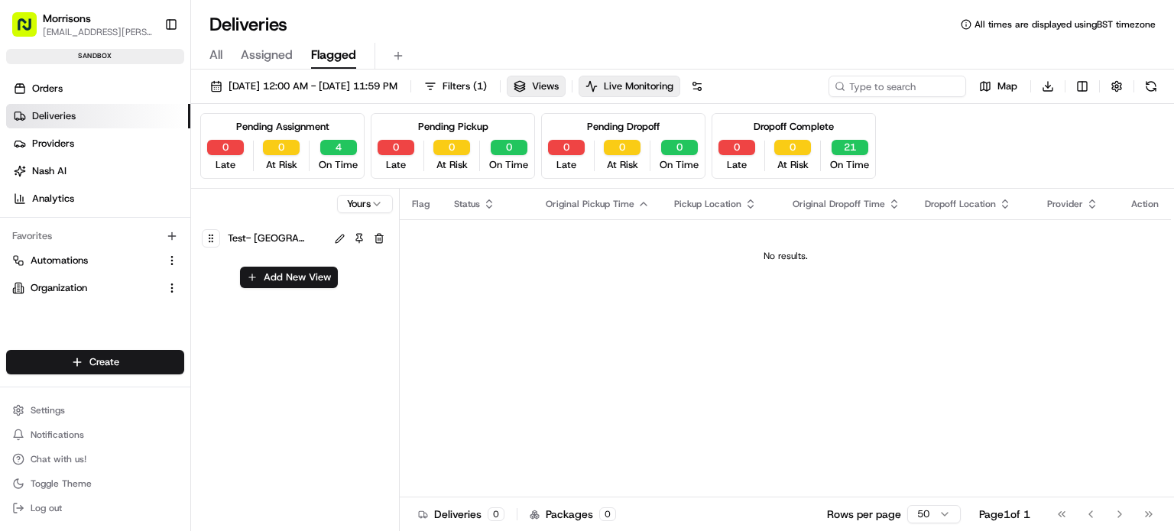
click at [268, 54] on span "Assigned" at bounding box center [267, 55] width 52 height 18
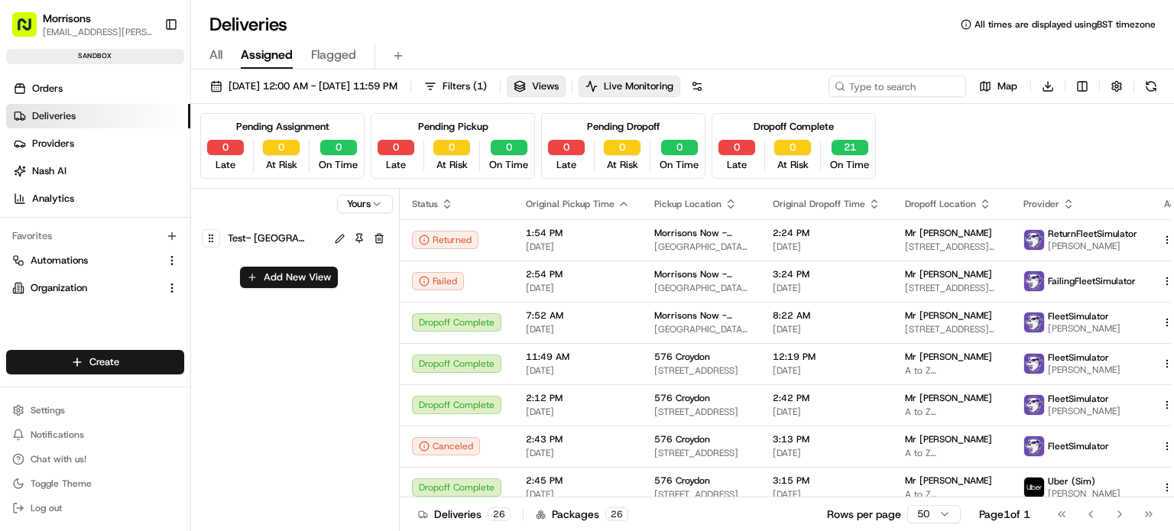
click at [211, 60] on span "All" at bounding box center [215, 55] width 13 height 18
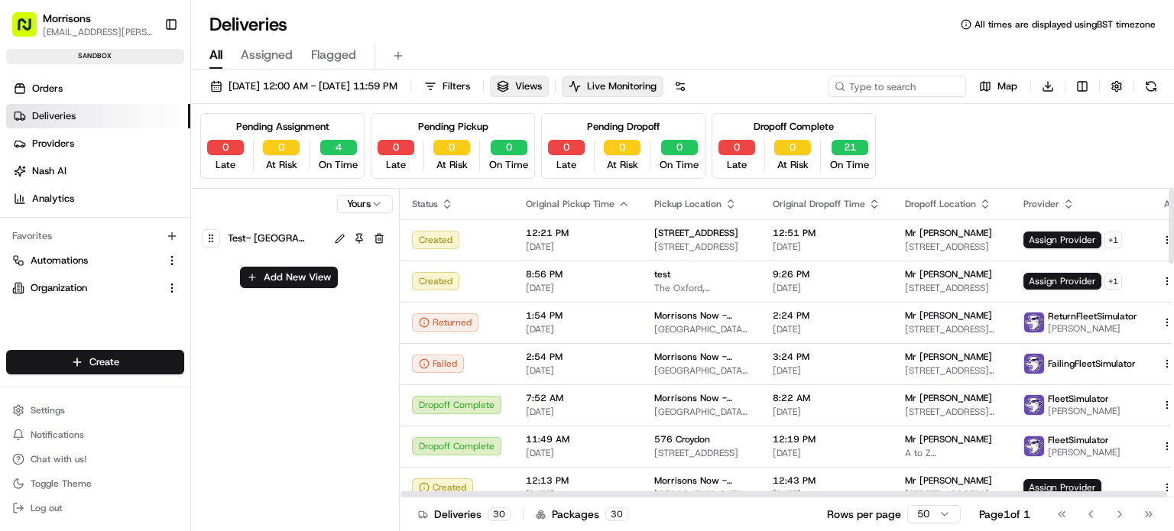
click at [239, 228] on span "Test- [GEOGRAPHIC_DATA]" at bounding box center [266, 238] width 76 height 21
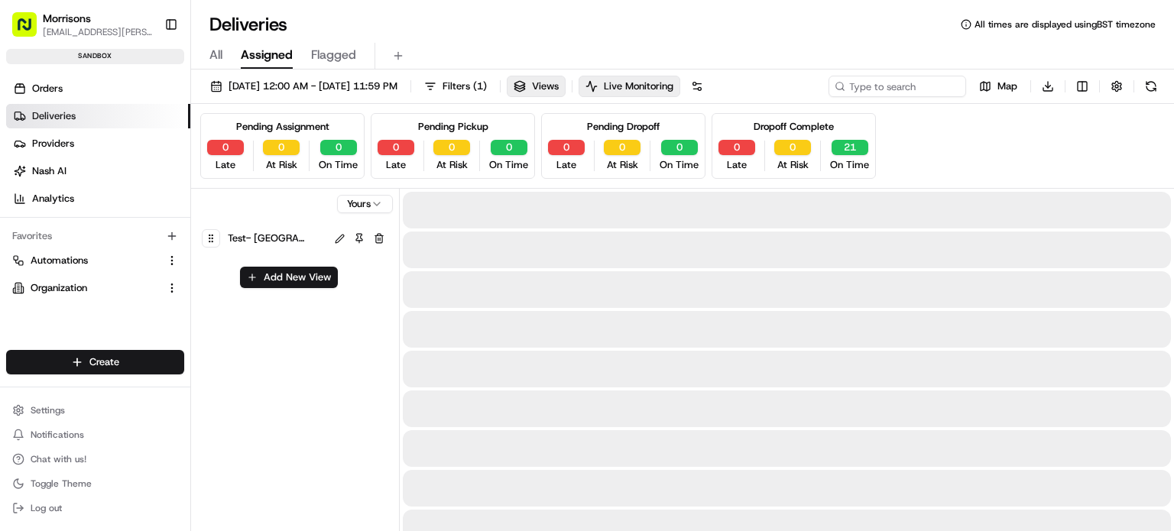
click at [254, 43] on button "Assigned" at bounding box center [267, 56] width 52 height 26
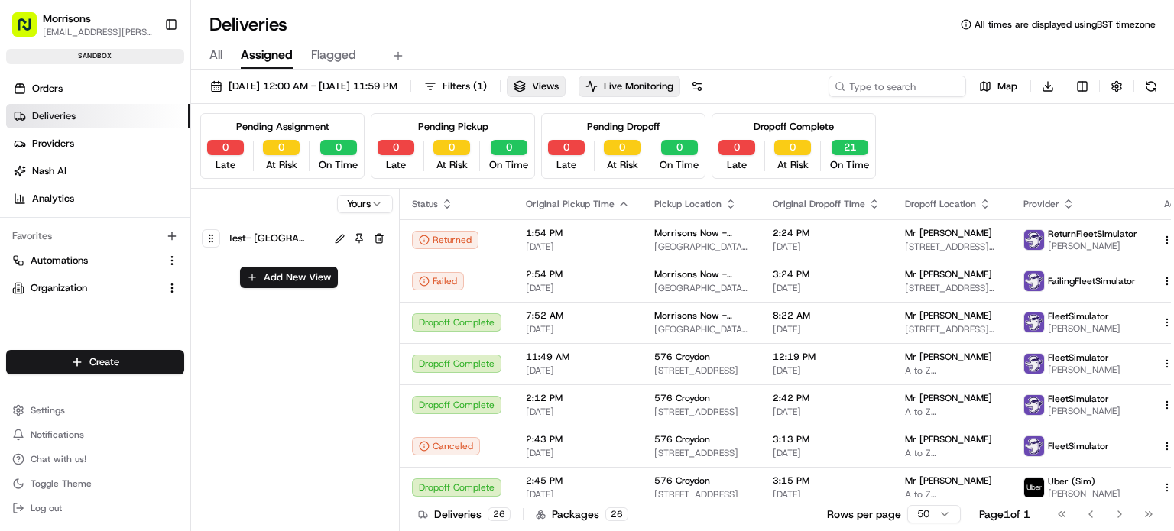
click at [248, 240] on span "Test- [GEOGRAPHIC_DATA]" at bounding box center [266, 238] width 76 height 21
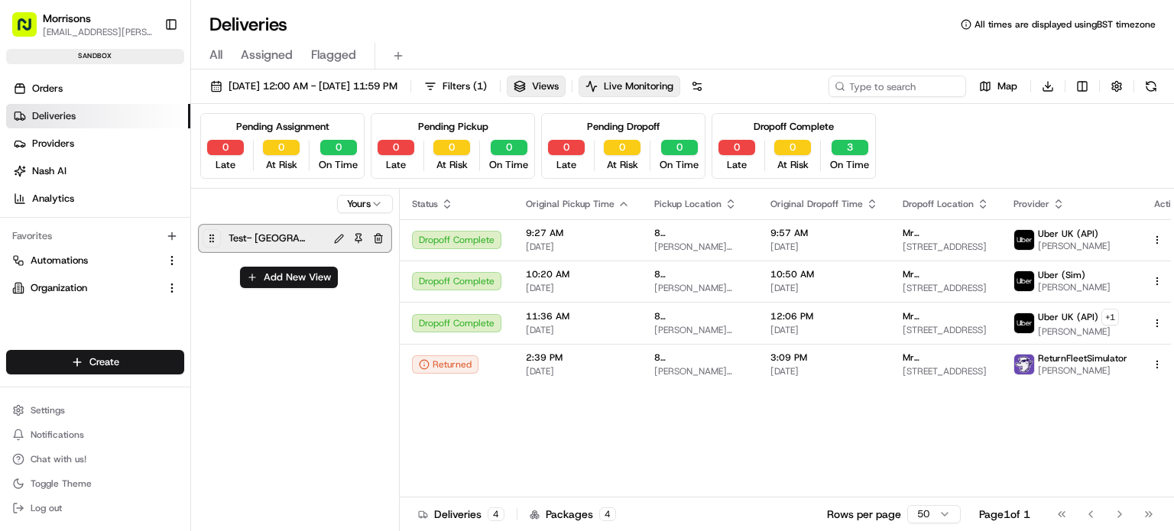
click at [332, 57] on span "Flagged" at bounding box center [333, 55] width 45 height 18
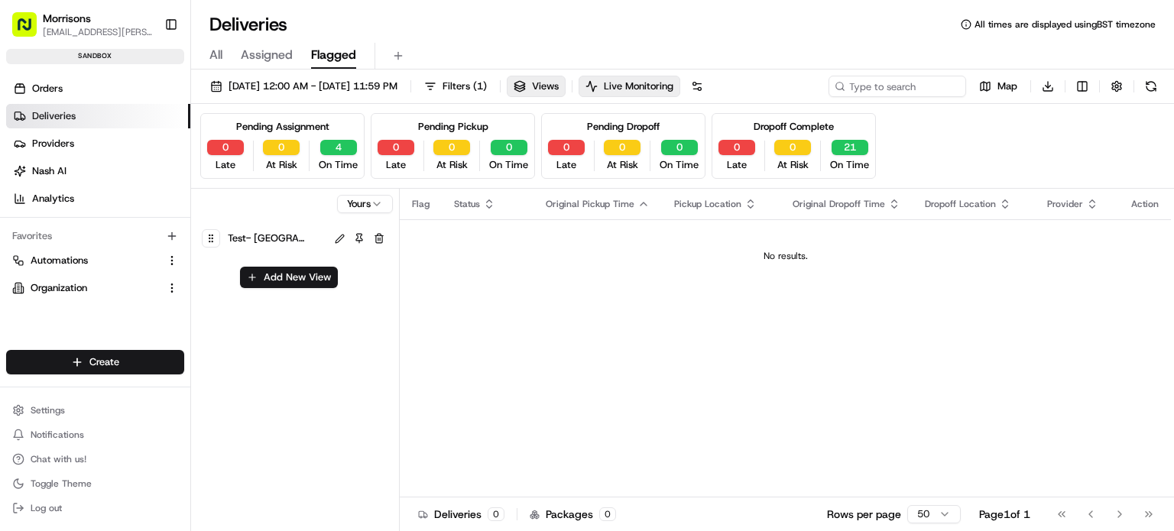
click at [250, 244] on span "Test- [GEOGRAPHIC_DATA]" at bounding box center [266, 238] width 76 height 21
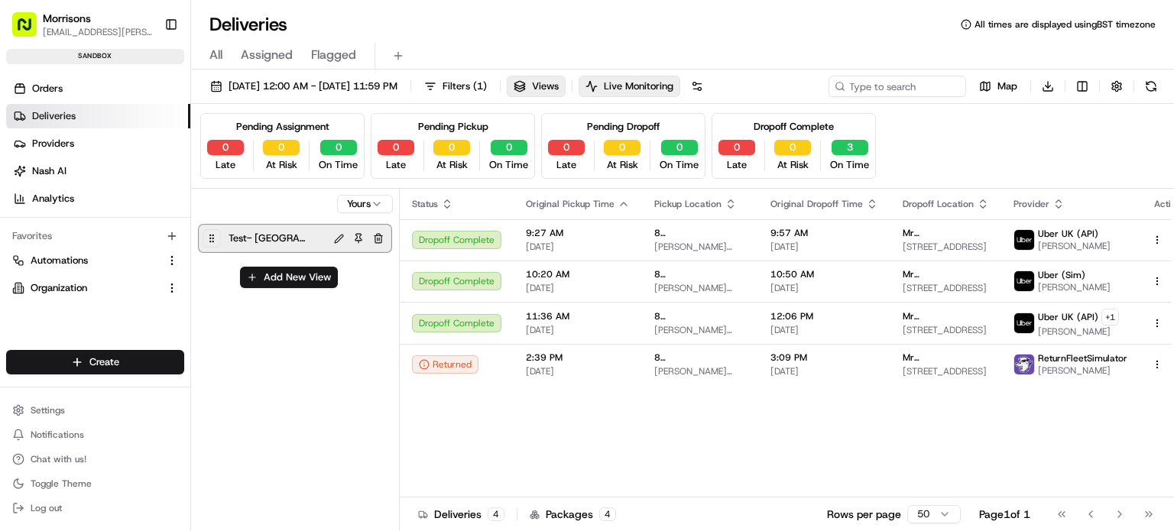
click at [215, 54] on span "All" at bounding box center [215, 55] width 13 height 18
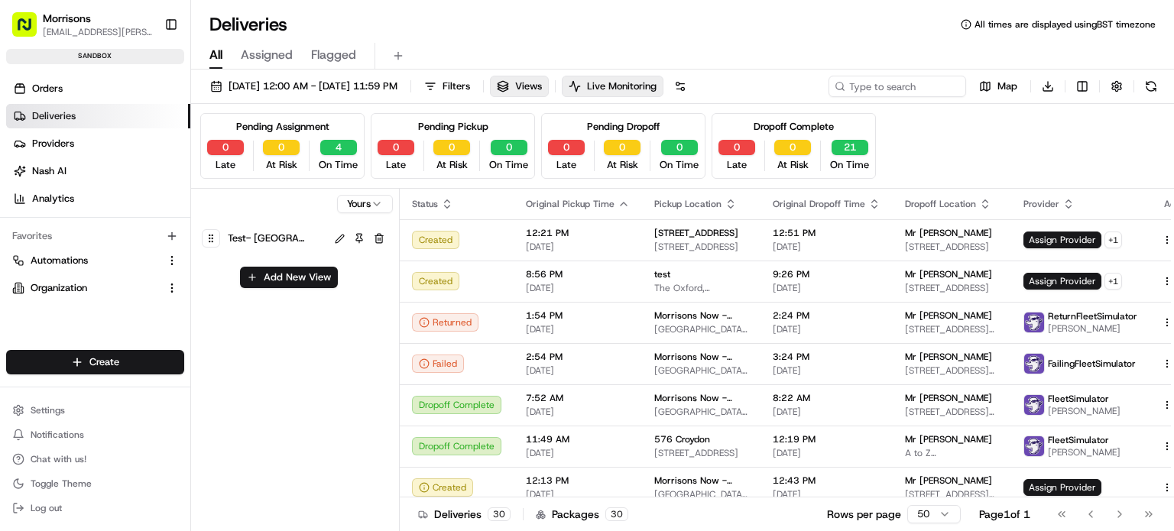
click at [270, 243] on span "Test- [GEOGRAPHIC_DATA]" at bounding box center [266, 238] width 76 height 21
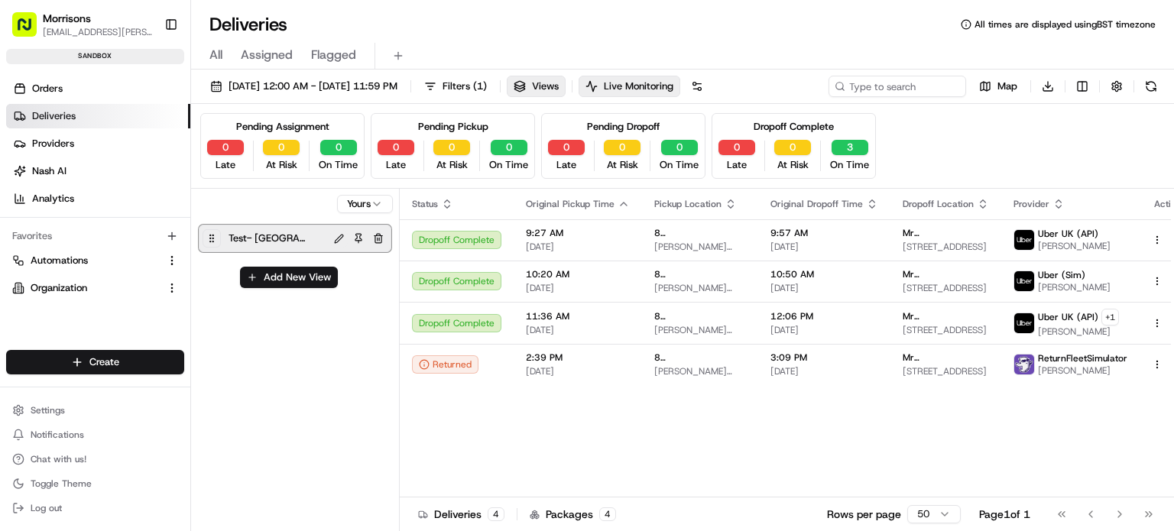
click at [339, 240] on button at bounding box center [339, 239] width 18 height 18
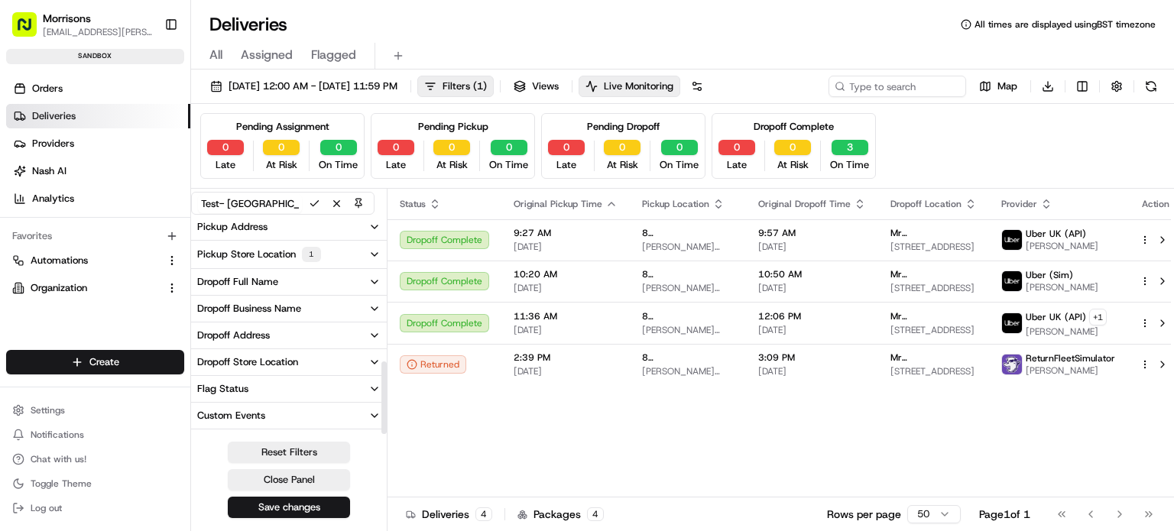
scroll to position [446, 0]
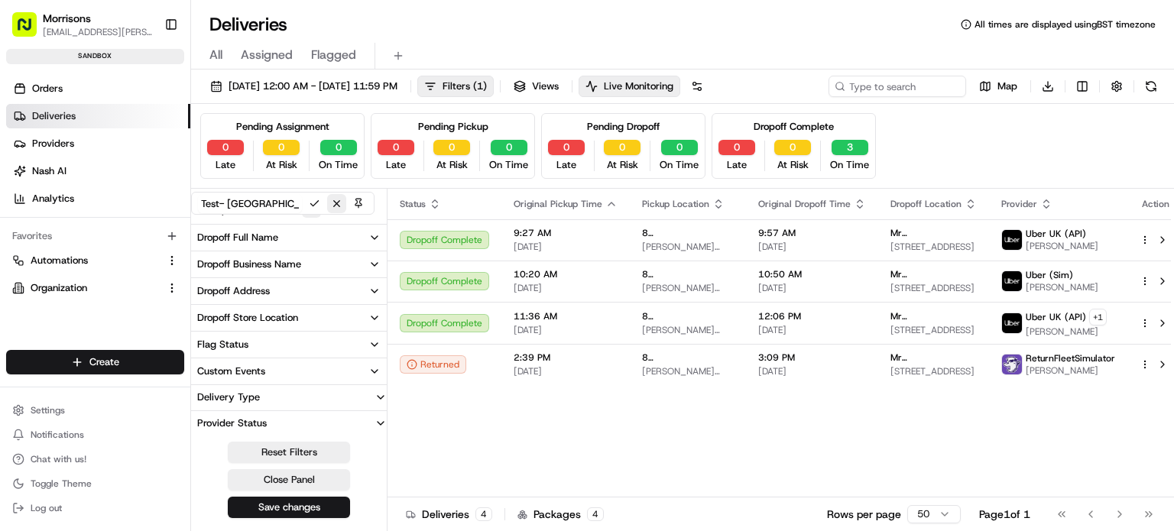
click at [339, 206] on button at bounding box center [336, 203] width 19 height 19
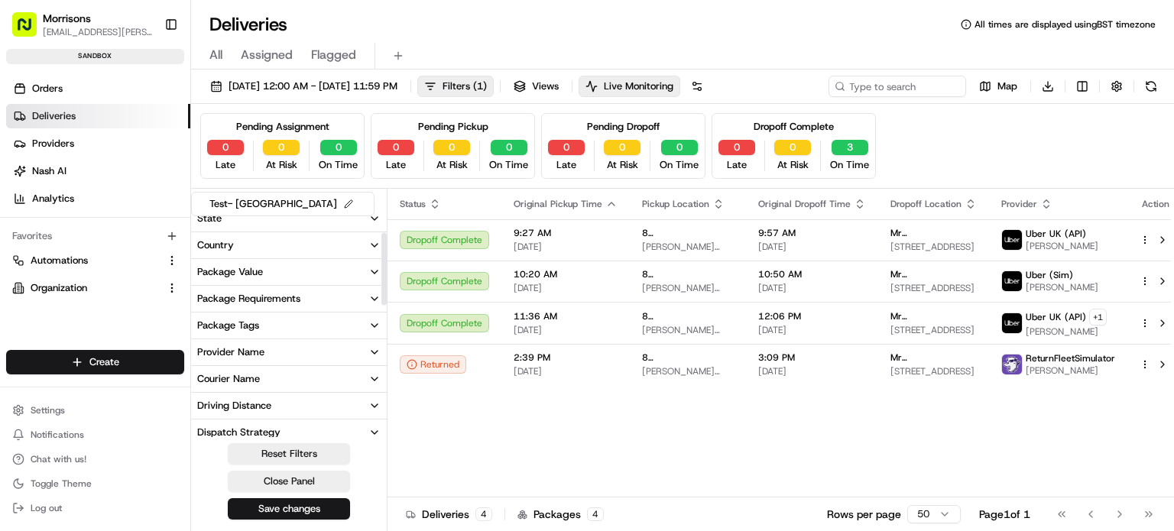
scroll to position [0, 0]
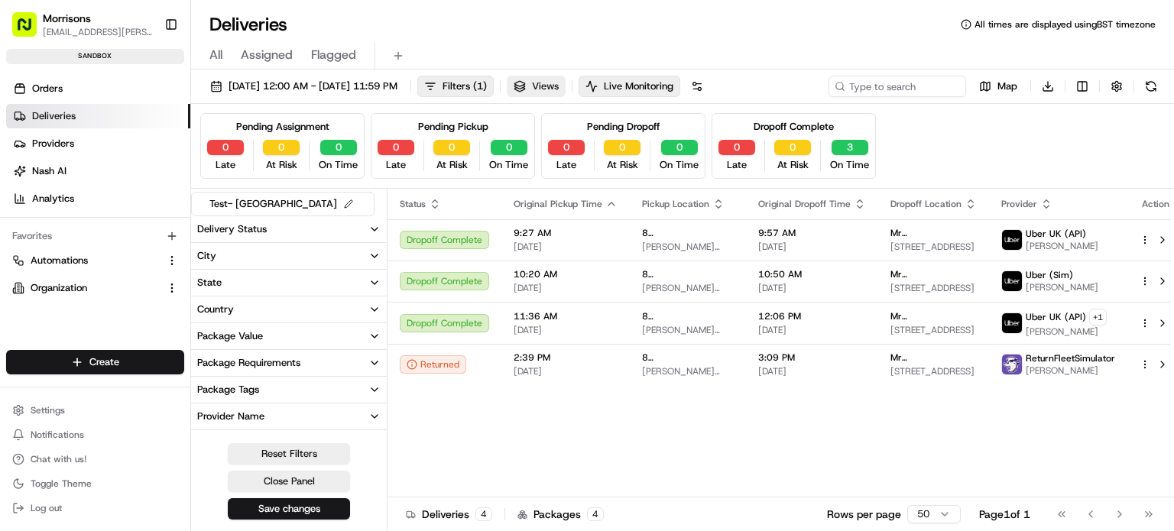
click at [566, 88] on button "Views" at bounding box center [536, 86] width 59 height 21
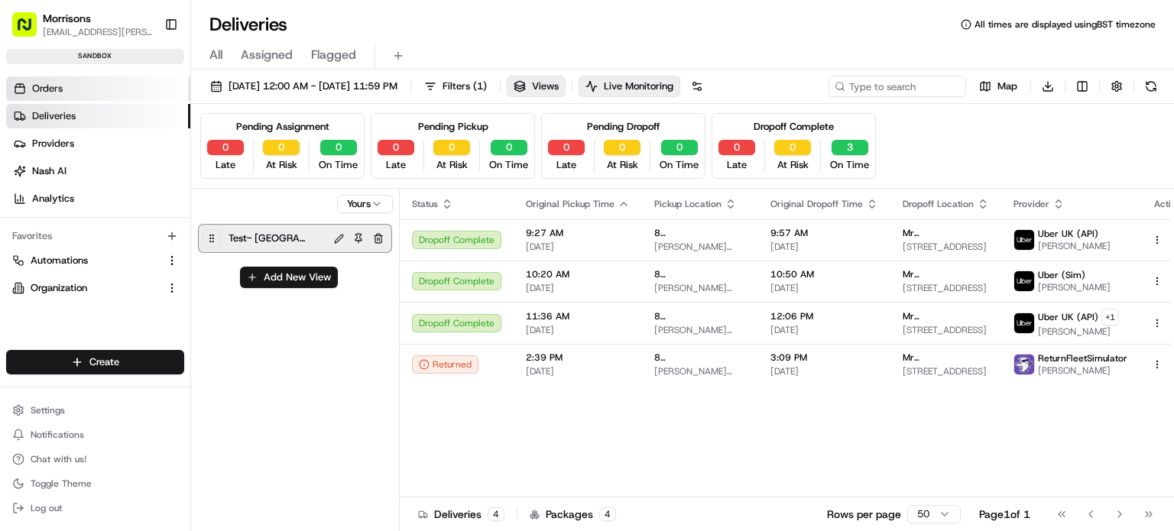
click at [71, 88] on link "Orders" at bounding box center [98, 88] width 184 height 24
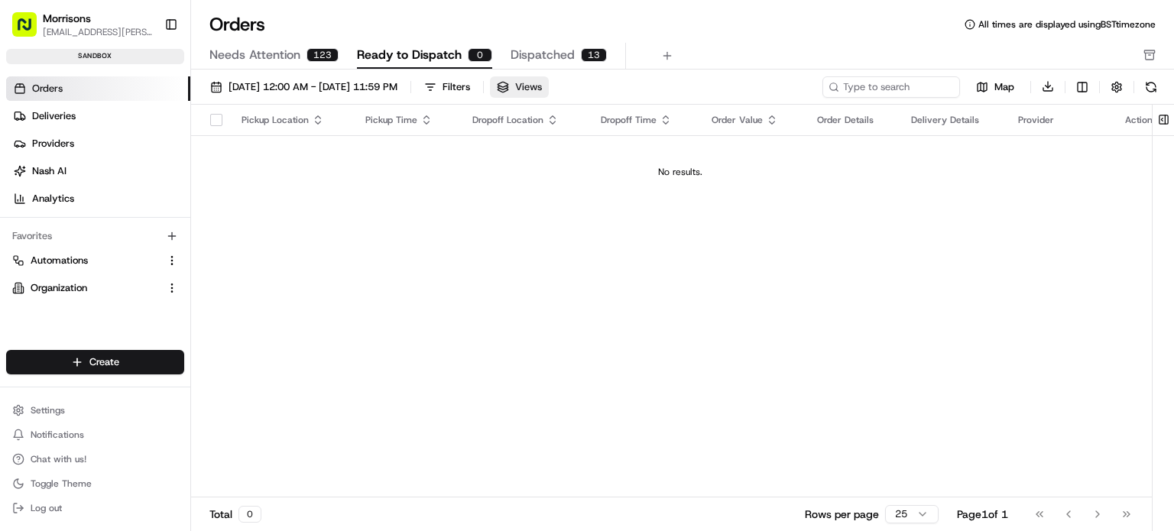
click at [549, 85] on button "Views" at bounding box center [519, 86] width 59 height 21
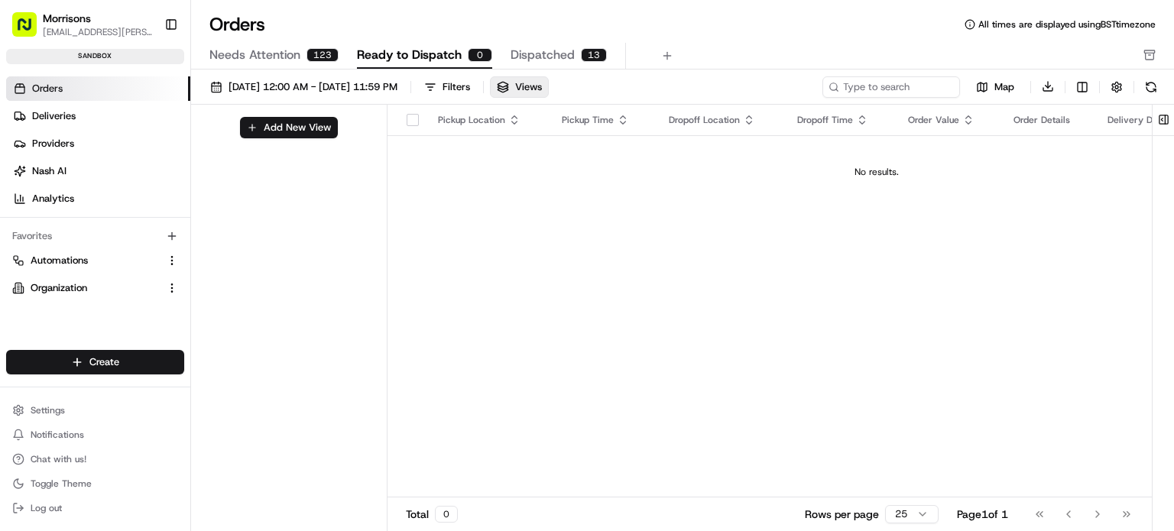
click at [284, 138] on div "Add New View" at bounding box center [289, 320] width 196 height 431
click at [278, 125] on button "Add New View" at bounding box center [289, 127] width 98 height 21
click at [291, 138] on input at bounding box center [263, 132] width 121 height 21
type input "Test- [GEOGRAPHIC_DATA]"
click at [335, 129] on button "submit" at bounding box center [335, 133] width 19 height 19
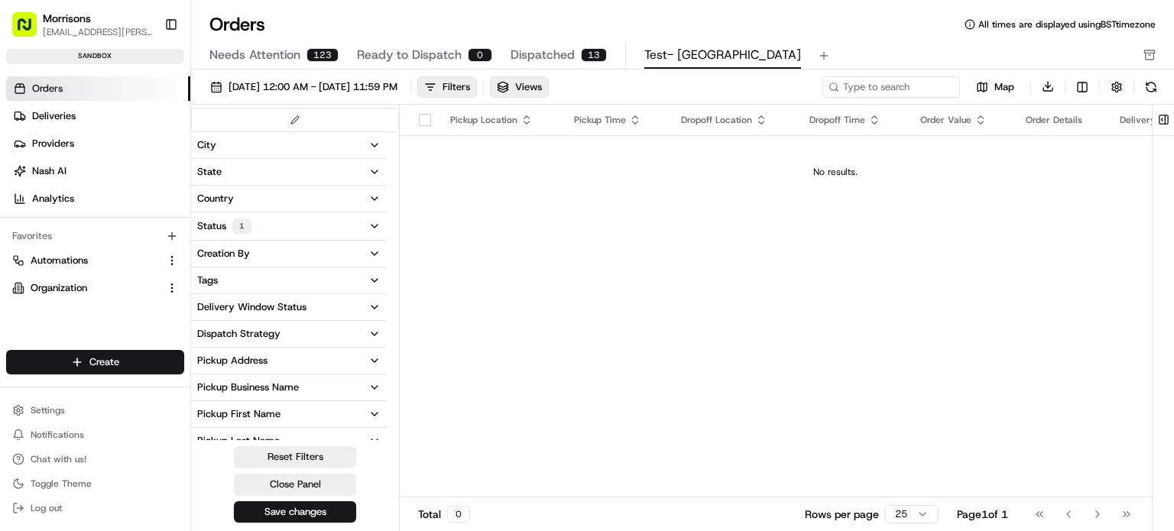
click at [336, 213] on button "Status 1" at bounding box center [289, 227] width 196 height 28
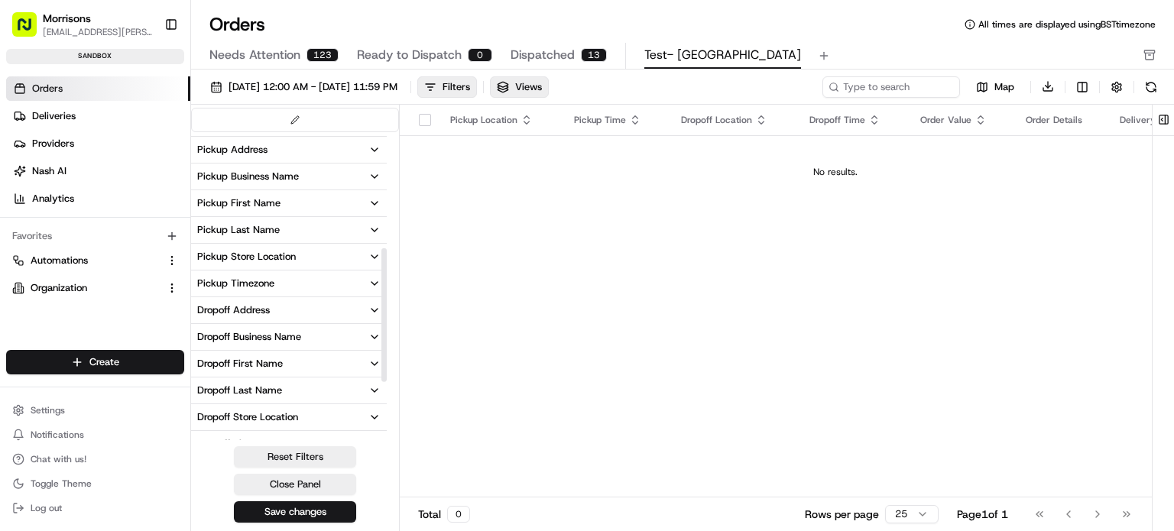
scroll to position [306, 0]
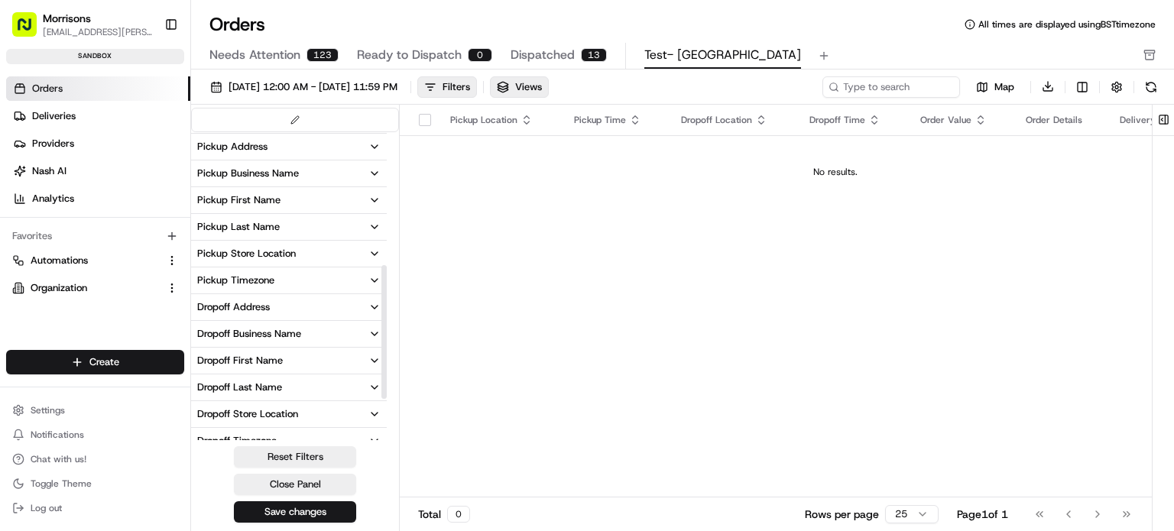
click at [277, 247] on div "Pickup Store Location" at bounding box center [246, 254] width 99 height 14
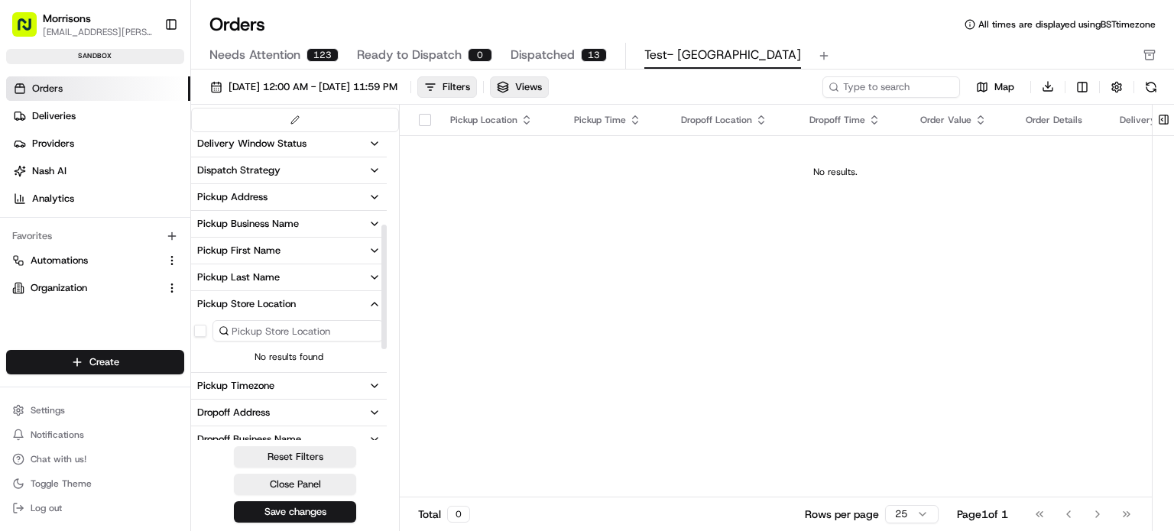
scroll to position [229, 0]
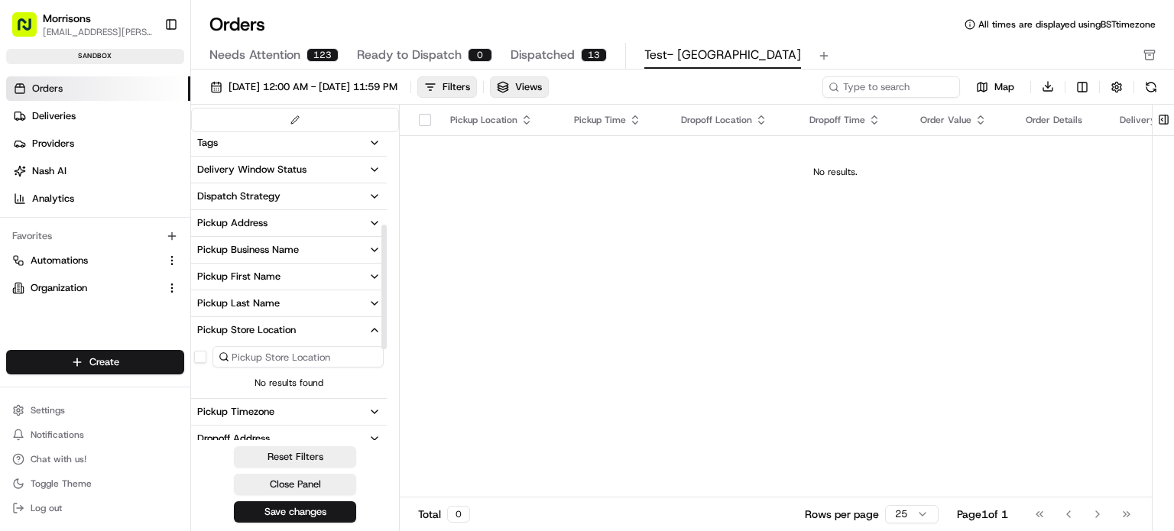
click at [235, 257] on button "Pickup Business Name" at bounding box center [289, 250] width 196 height 26
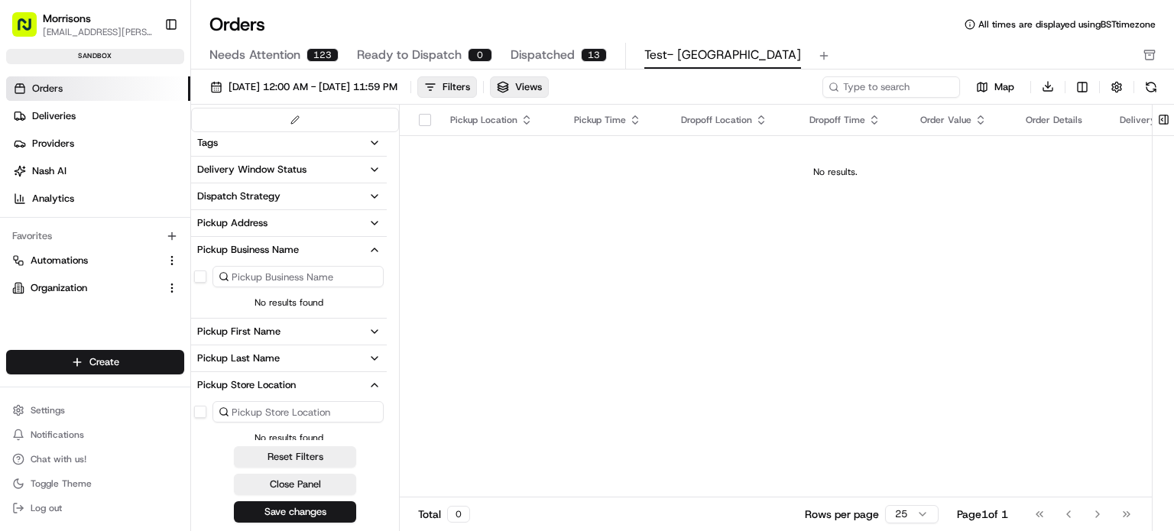
click at [239, 229] on button "Pickup Address" at bounding box center [289, 223] width 196 height 26
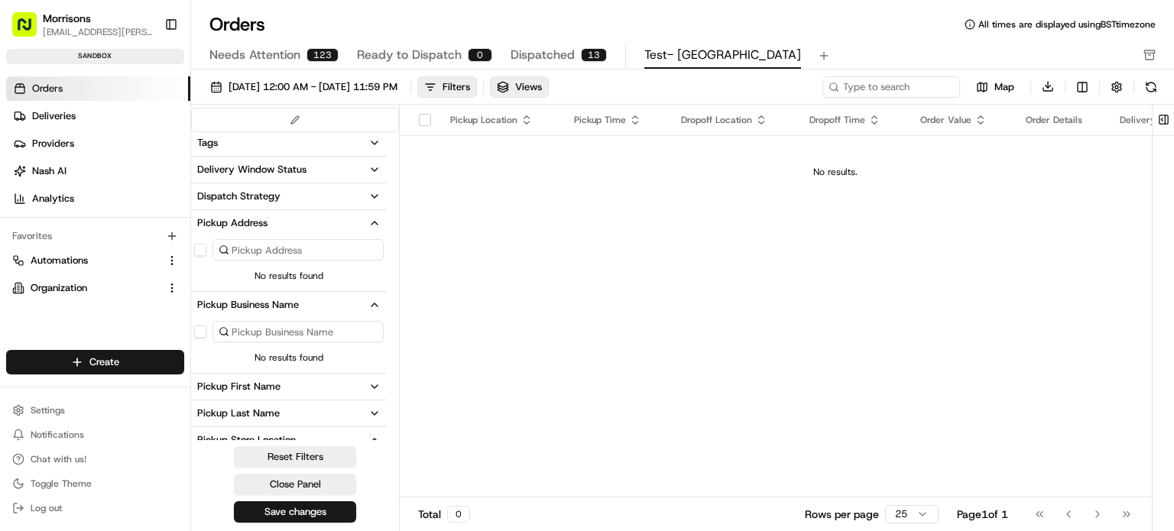
click at [554, 250] on div "Pickup Location Pickup Time Dropoff Location Dropoff Time Order Value Order Det…" at bounding box center [836, 302] width 872 height 394
click at [326, 485] on button "Close Panel" at bounding box center [295, 484] width 122 height 21
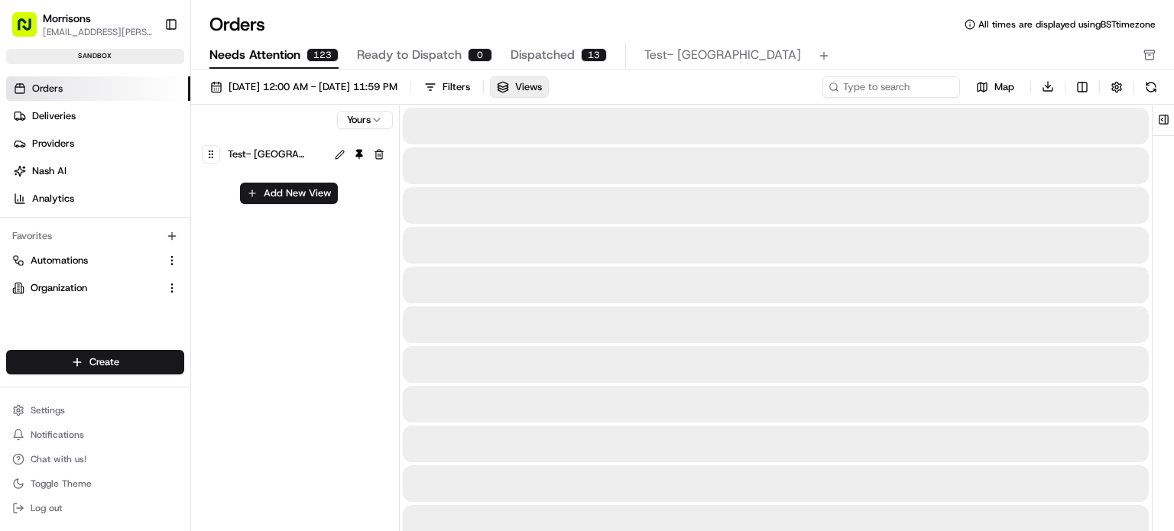
click at [275, 54] on span "Needs Attention" at bounding box center [254, 55] width 91 height 18
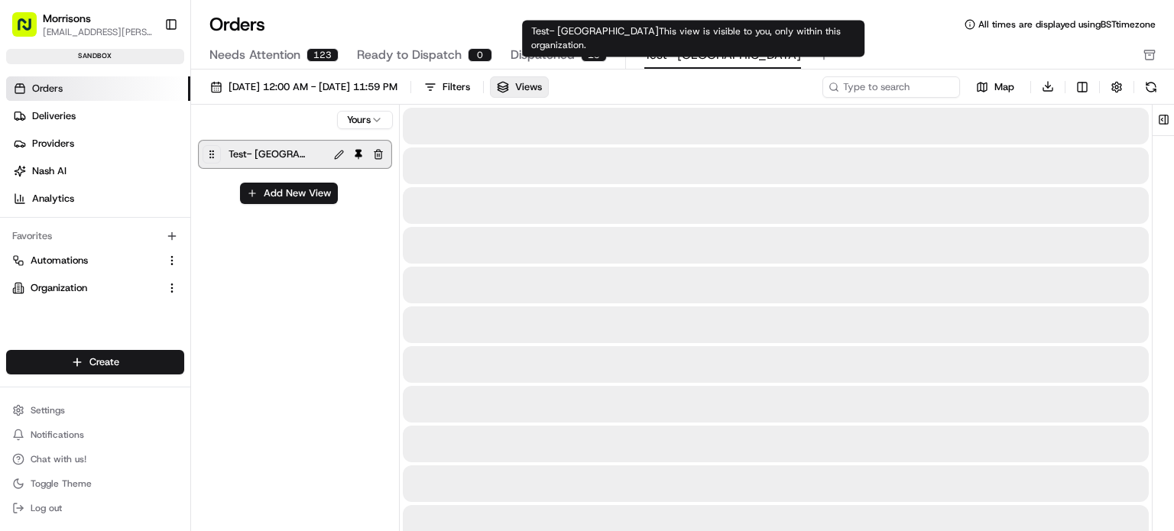
click at [676, 53] on span "Test- [GEOGRAPHIC_DATA]" at bounding box center [722, 55] width 157 height 18
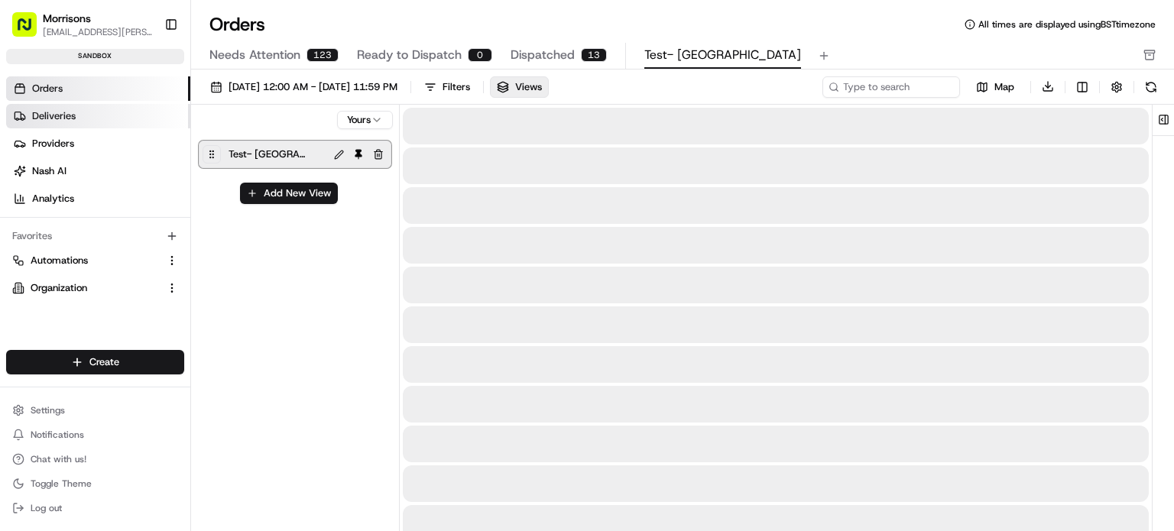
click at [56, 120] on span "Deliveries" at bounding box center [54, 116] width 44 height 14
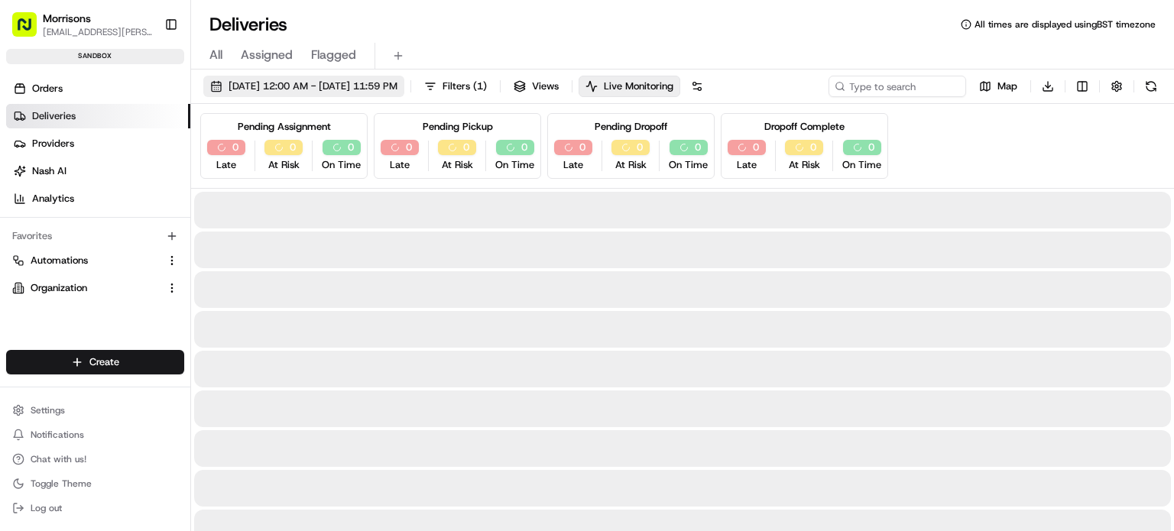
click at [304, 87] on span "[DATE] 12:00 AM - [DATE] 11:59 PM" at bounding box center [313, 87] width 169 height 14
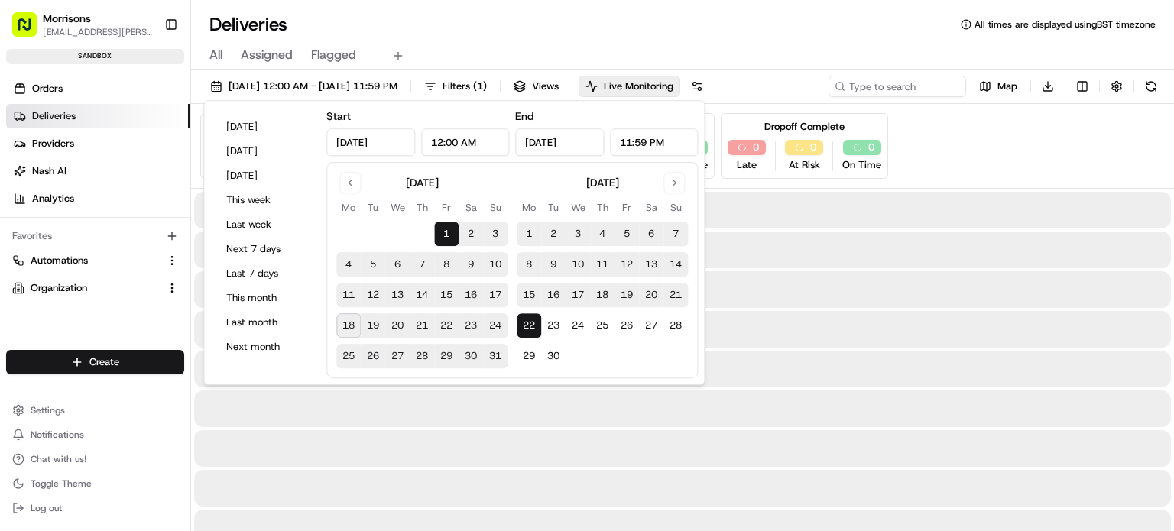
click at [833, 329] on div at bounding box center [682, 329] width 977 height 37
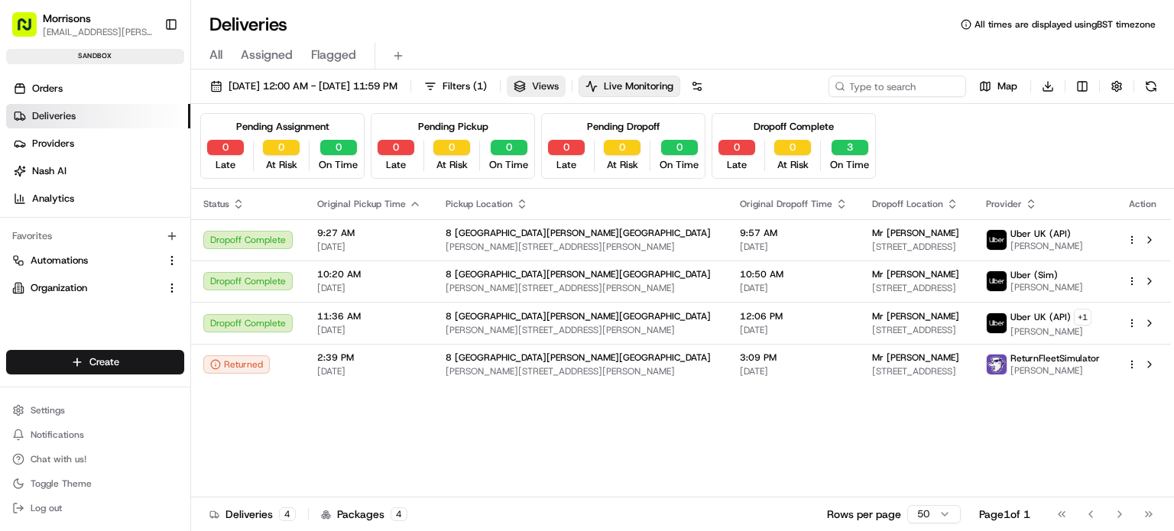
click at [566, 88] on button "Views" at bounding box center [536, 86] width 59 height 21
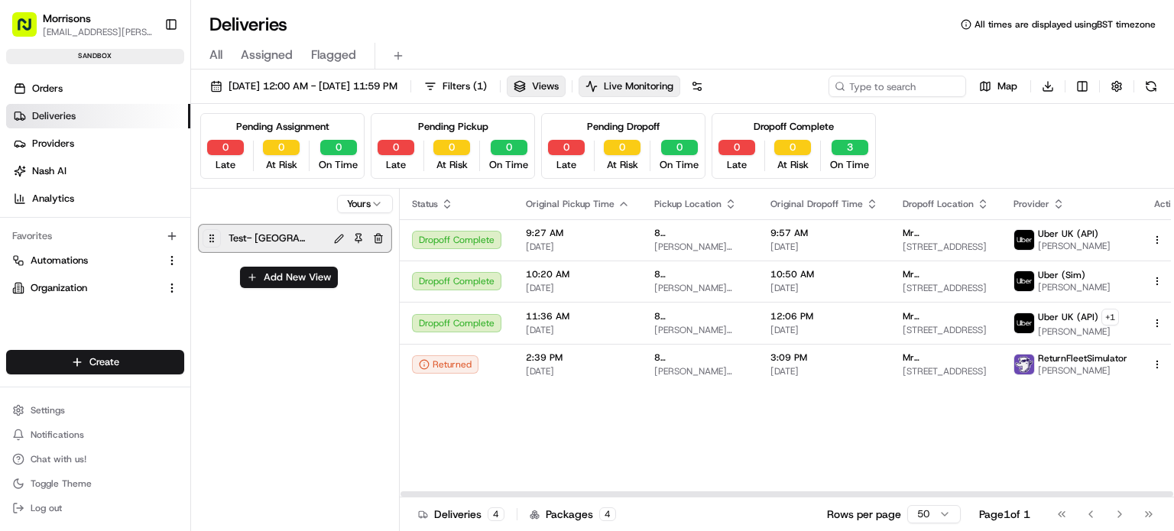
click at [306, 234] on div "Test- [GEOGRAPHIC_DATA]" at bounding box center [276, 238] width 100 height 21
click at [593, 71] on div "[DATE] 12:00 AM - [DATE] 11:59 PM Filters ( 1 ) Views Live Monitoring Map Downl…" at bounding box center [682, 302] width 983 height 465
click at [566, 79] on button "Views" at bounding box center [536, 86] width 59 height 21
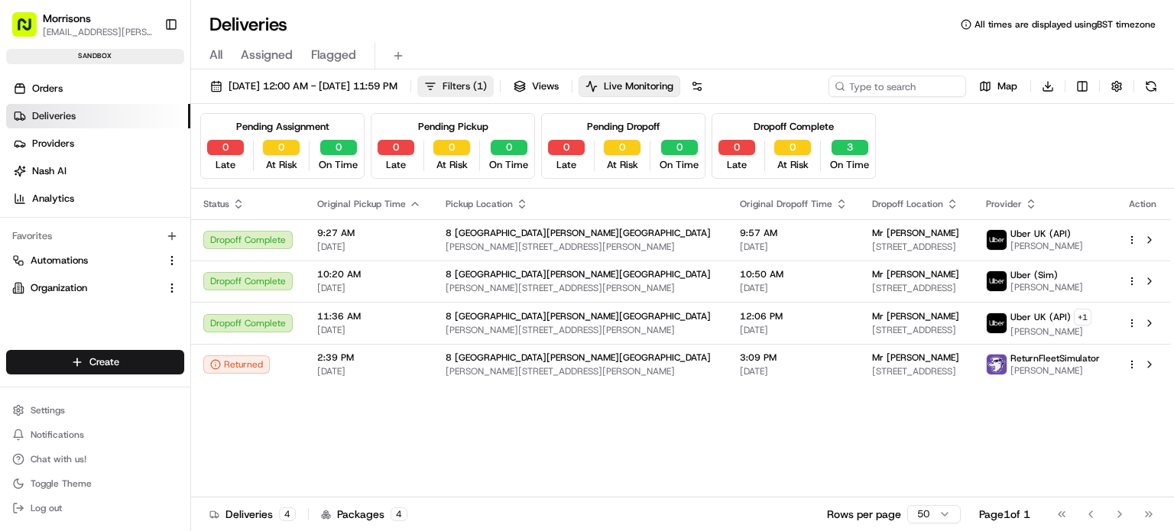
click at [487, 85] on span "( 1 )" at bounding box center [480, 87] width 14 height 14
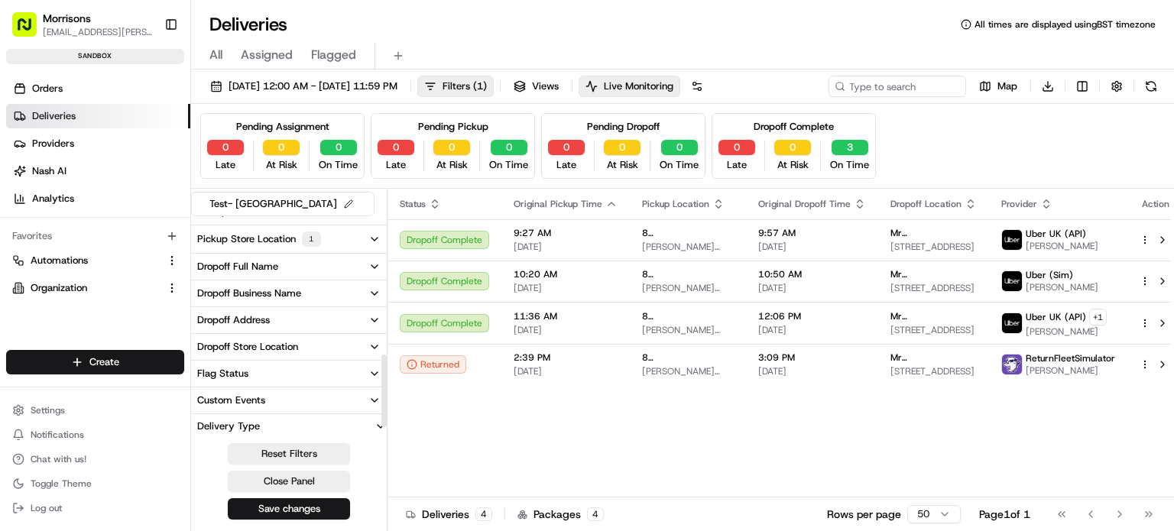
scroll to position [446, 0]
click at [326, 510] on button "Save changes" at bounding box center [289, 508] width 122 height 21
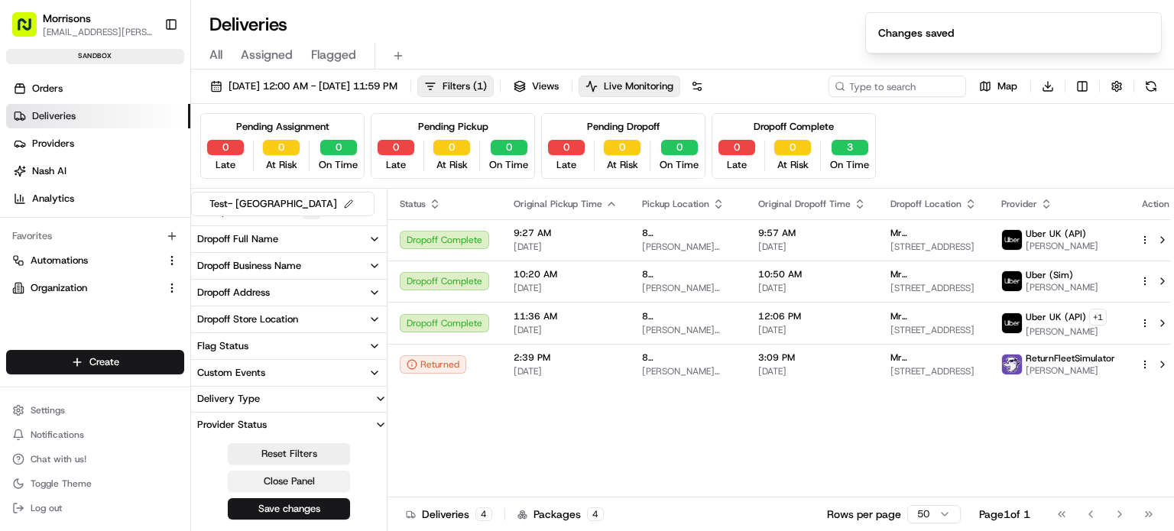
click at [332, 478] on button "Close Panel" at bounding box center [289, 481] width 122 height 21
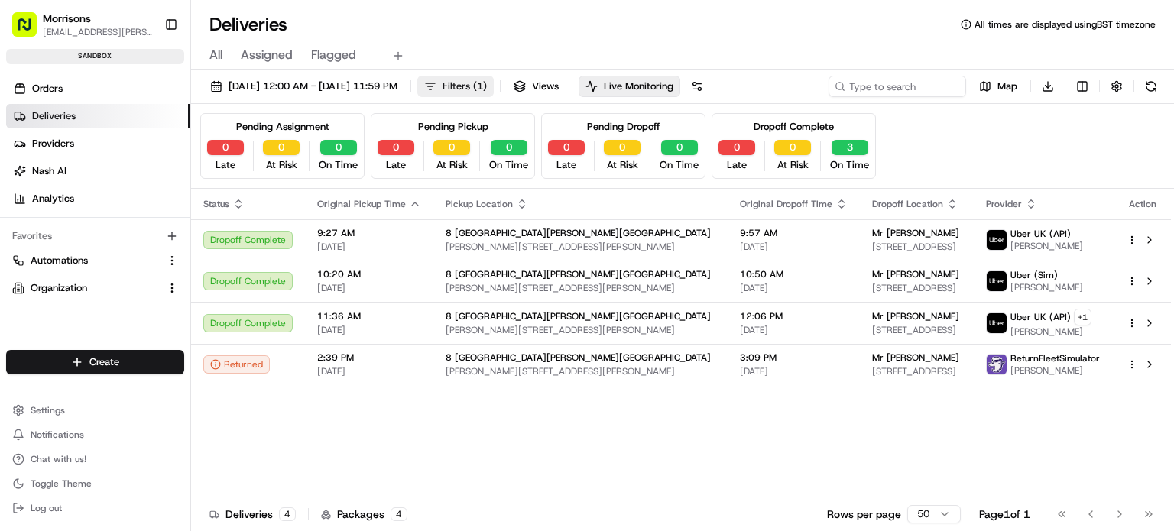
click at [487, 89] on span "( 1 )" at bounding box center [480, 87] width 14 height 14
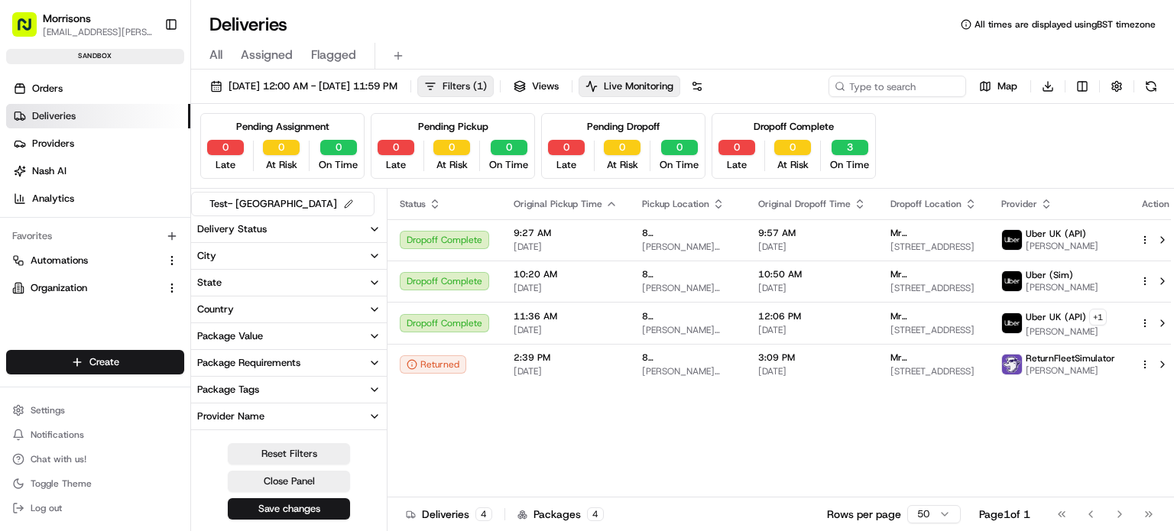
click at [487, 89] on span "( 1 )" at bounding box center [480, 87] width 14 height 14
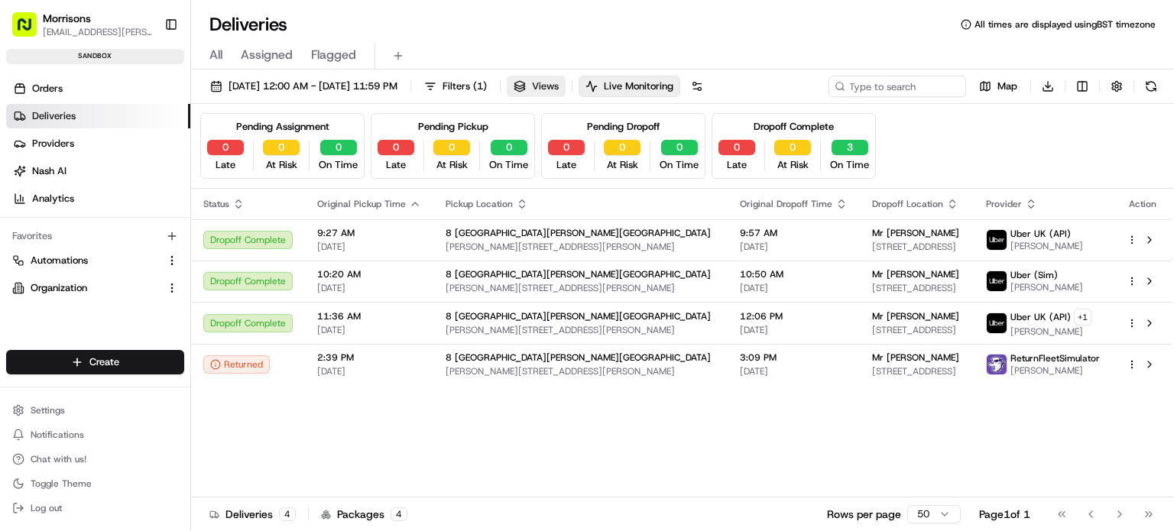
click at [566, 83] on button "Views" at bounding box center [536, 86] width 59 height 21
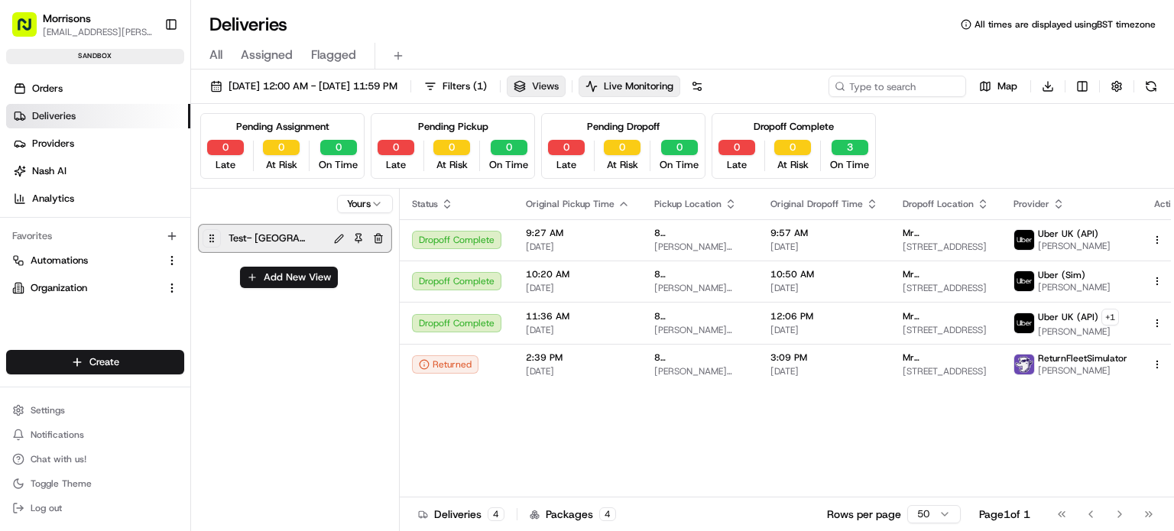
click at [566, 83] on button "Views" at bounding box center [536, 86] width 59 height 21
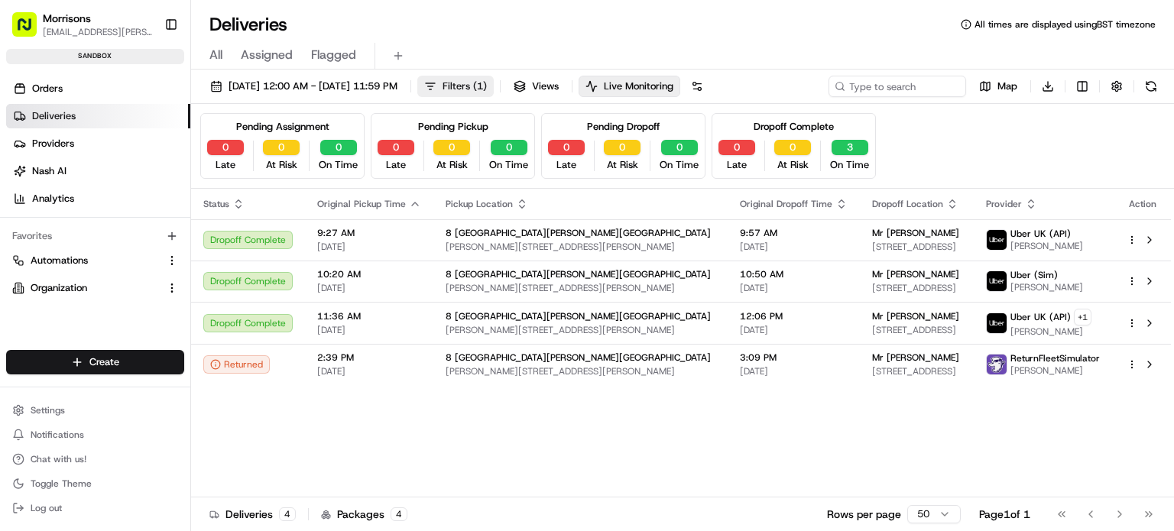
click at [487, 85] on span "Filters ( 1 )" at bounding box center [465, 87] width 44 height 14
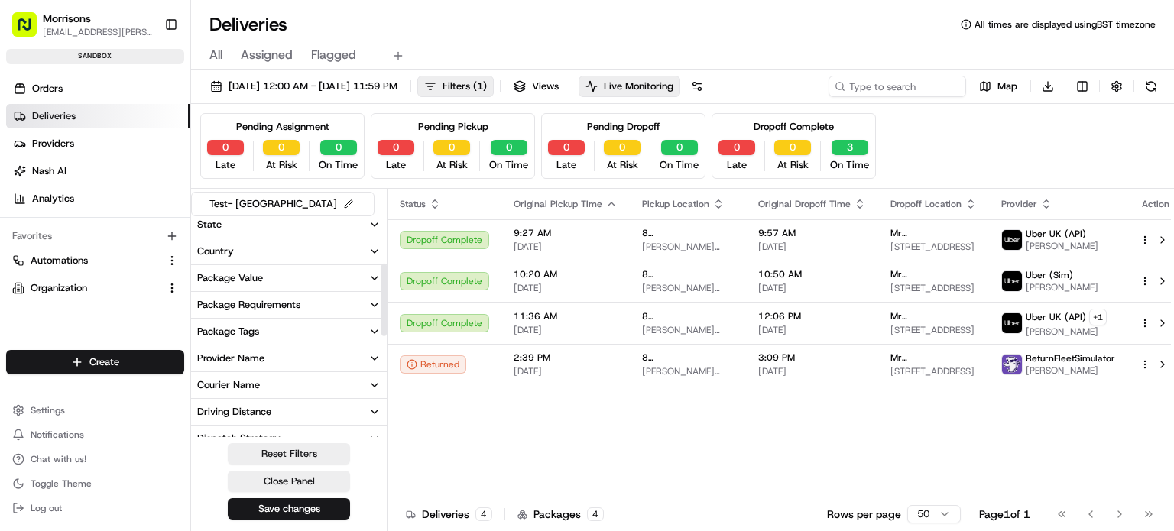
scroll to position [153, 0]
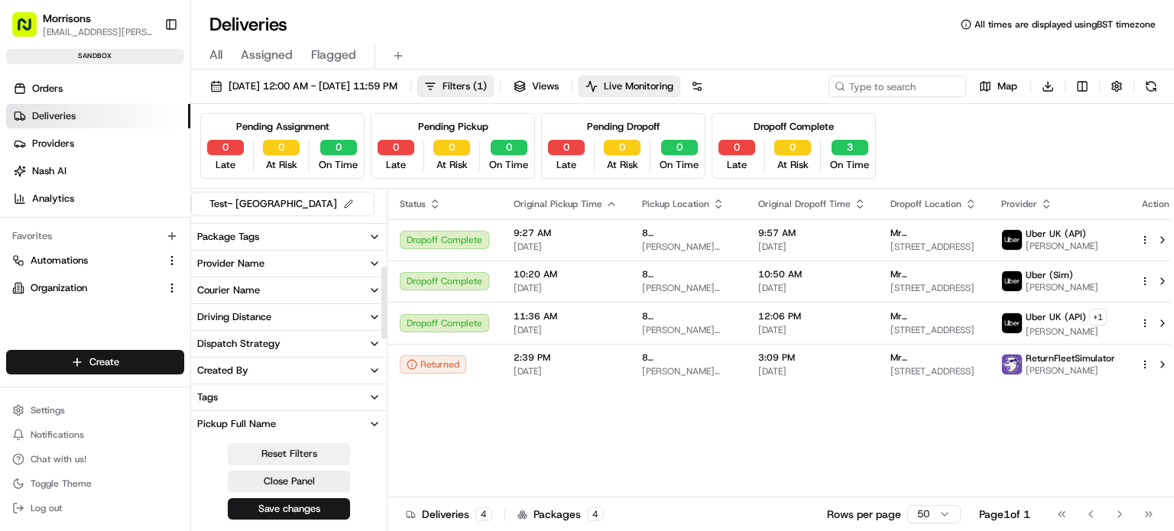
click at [299, 440] on div "Test- thornbury Delivery Status City State Country Package Value Package Requir…" at bounding box center [289, 362] width 196 height 346
click at [302, 453] on button "Reset Filters" at bounding box center [289, 453] width 122 height 21
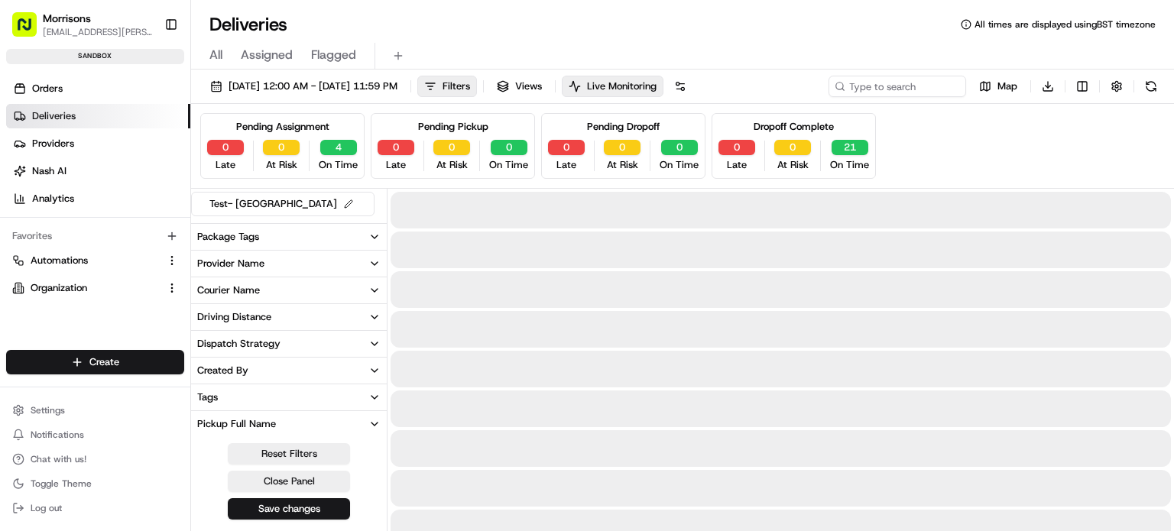
click at [308, 508] on button "Save changes" at bounding box center [289, 508] width 122 height 21
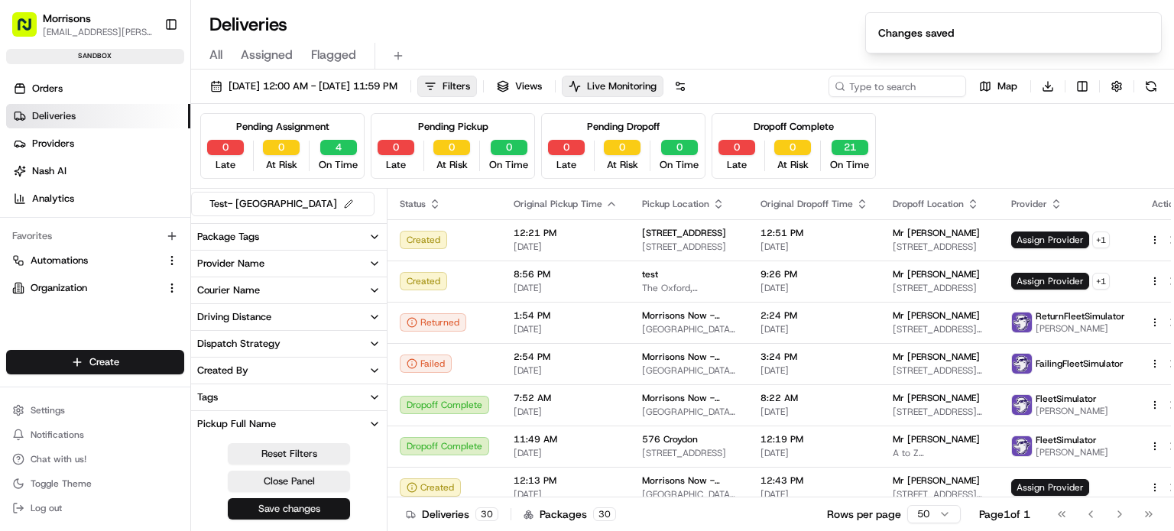
click at [293, 506] on button "Save changes" at bounding box center [289, 508] width 122 height 21
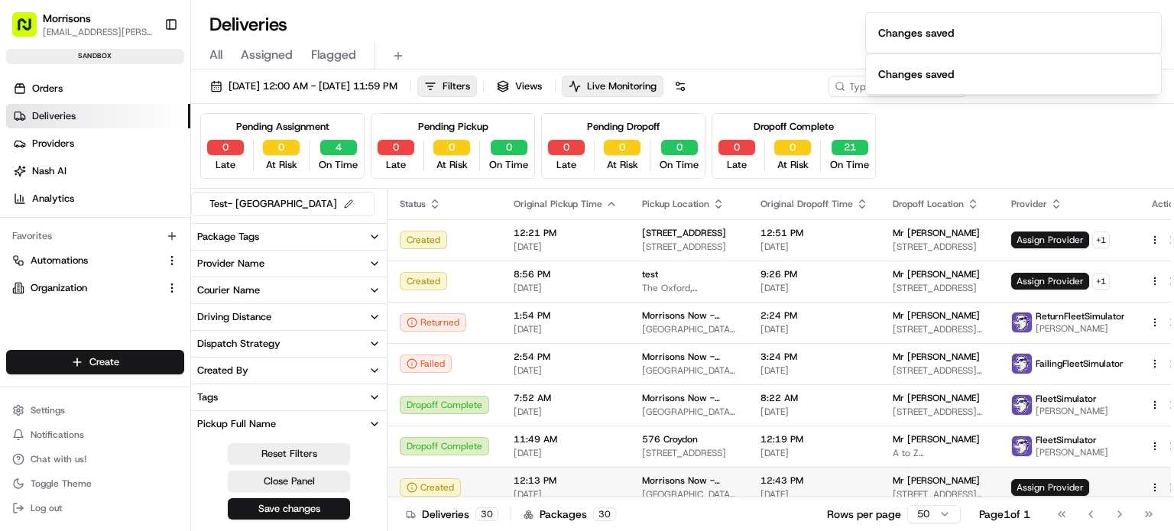
click at [306, 480] on button "Close Panel" at bounding box center [289, 481] width 122 height 21
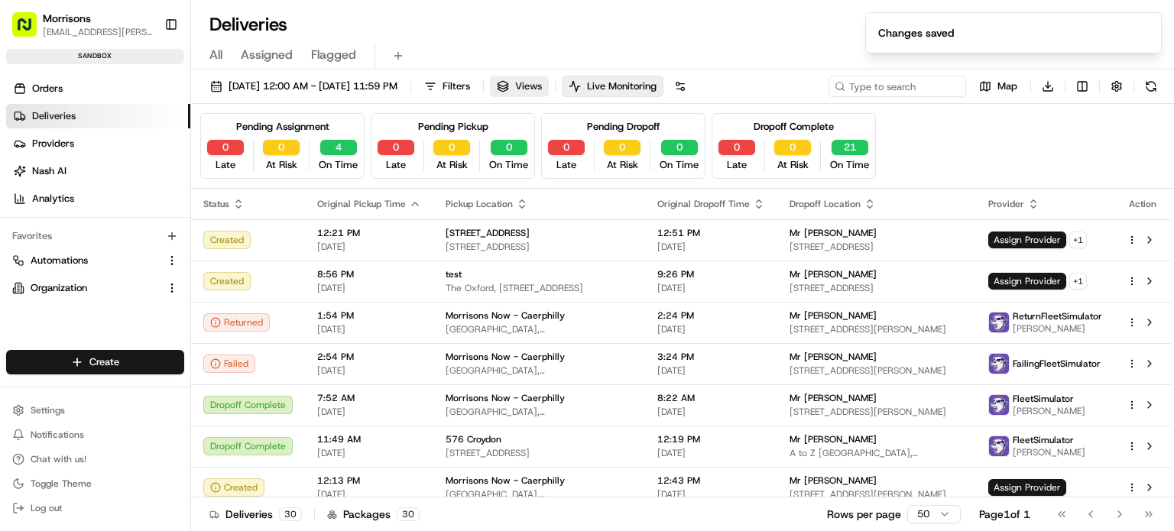
click at [542, 88] on span "Views" at bounding box center [528, 87] width 27 height 14
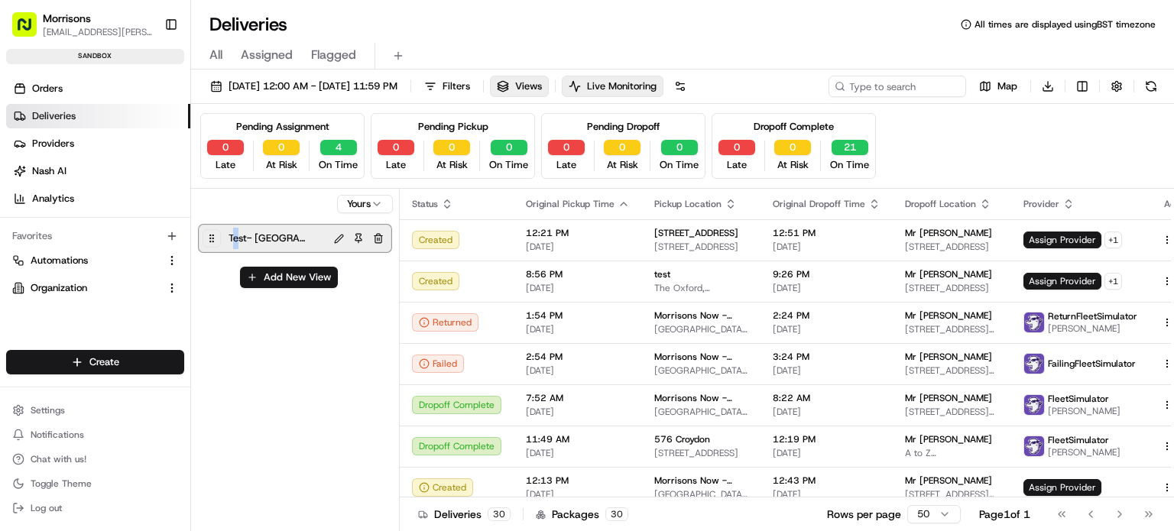
click at [235, 239] on span "Test- [GEOGRAPHIC_DATA]" at bounding box center [267, 238] width 76 height 21
click at [244, 241] on span "Test- [GEOGRAPHIC_DATA]" at bounding box center [267, 238] width 76 height 21
click at [255, 238] on span "Test- [GEOGRAPHIC_DATA]" at bounding box center [267, 238] width 76 height 21
click at [343, 235] on button at bounding box center [339, 239] width 18 height 18
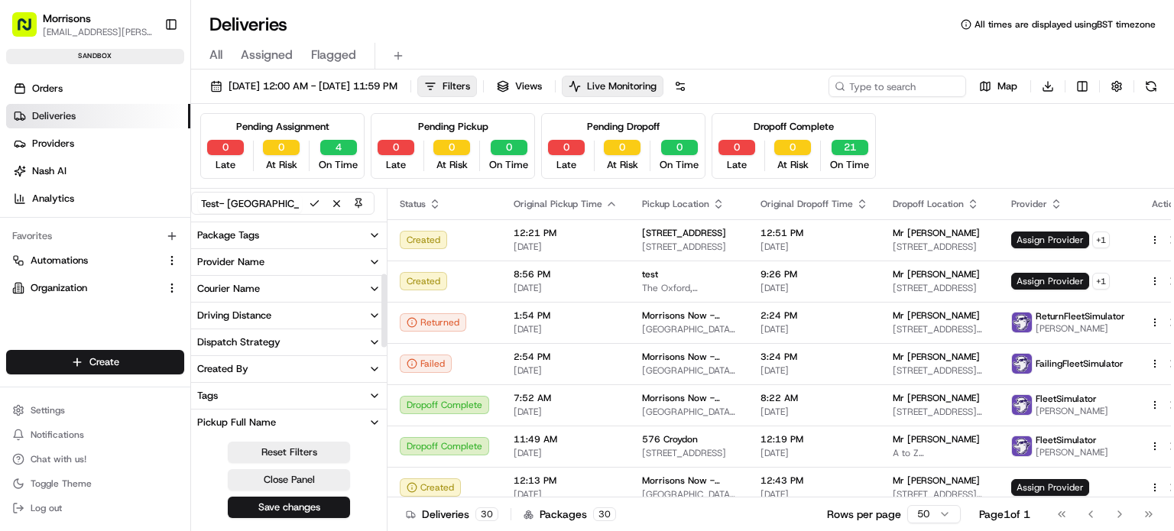
scroll to position [306, 0]
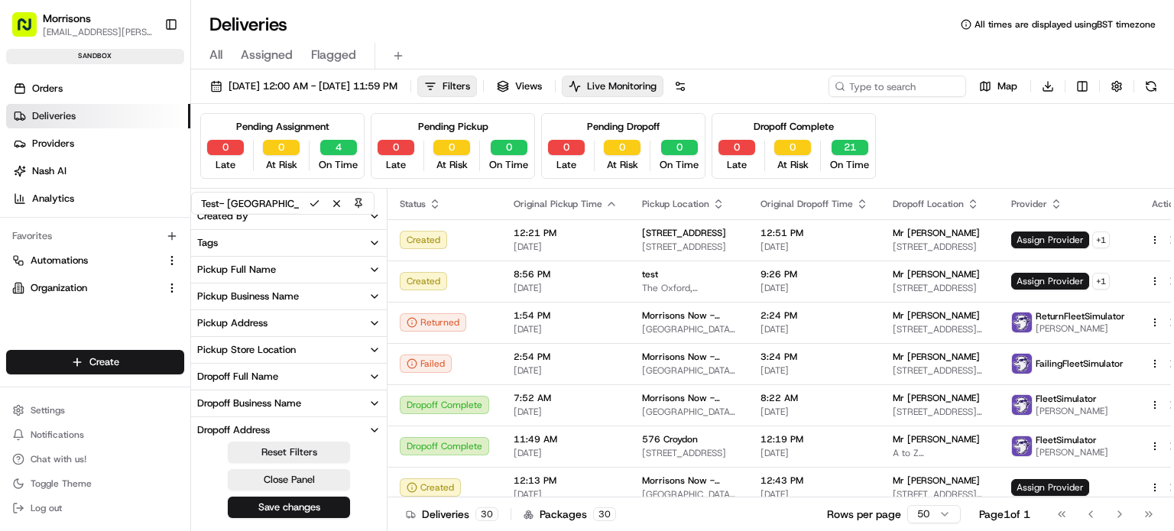
click at [312, 349] on button "Pickup Store Location" at bounding box center [289, 350] width 196 height 26
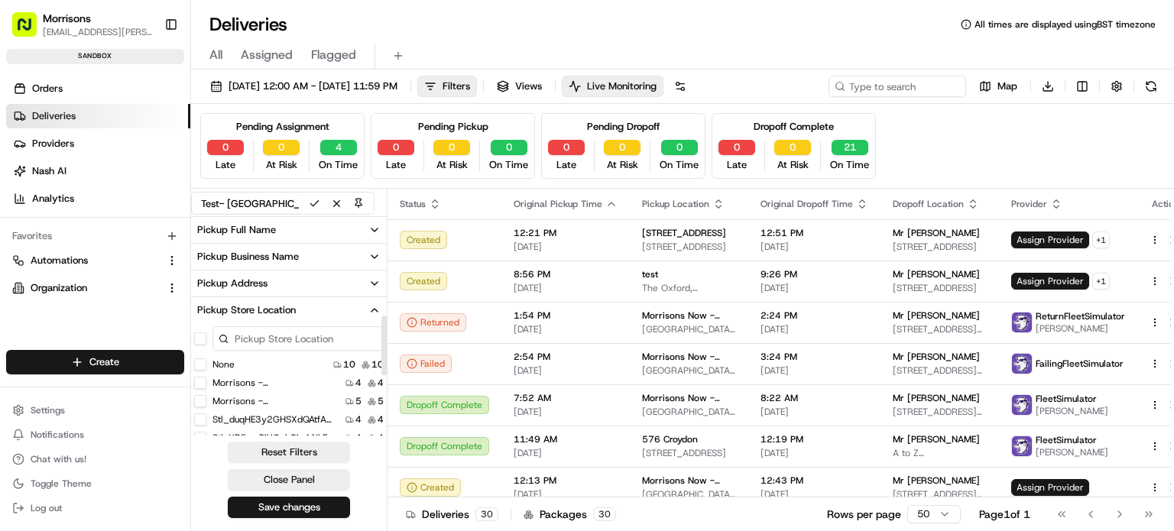
scroll to position [382, 0]
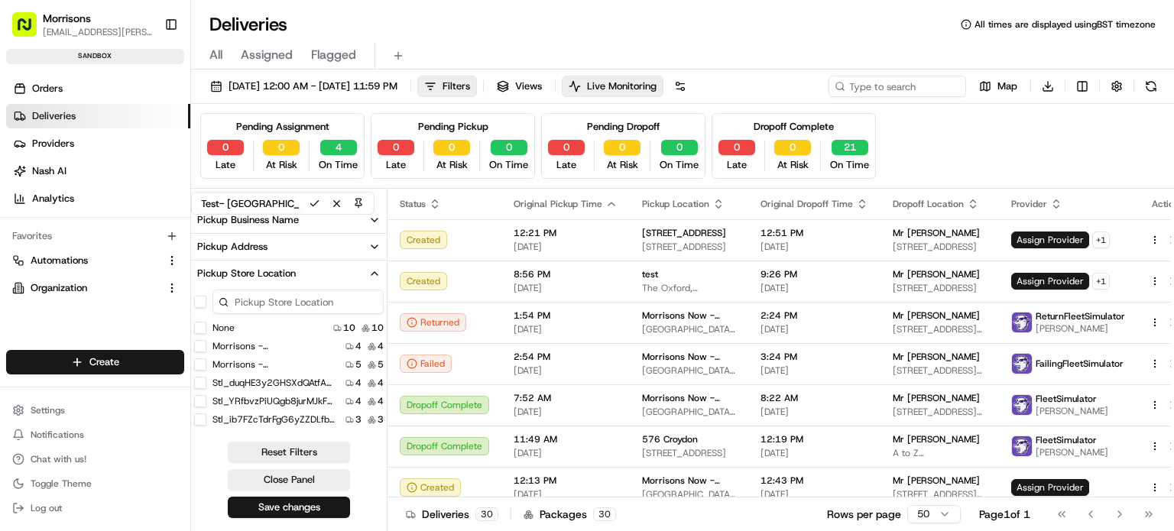
click at [204, 346] on button "Morrisons - [GEOGRAPHIC_DATA]" at bounding box center [200, 346] width 12 height 12
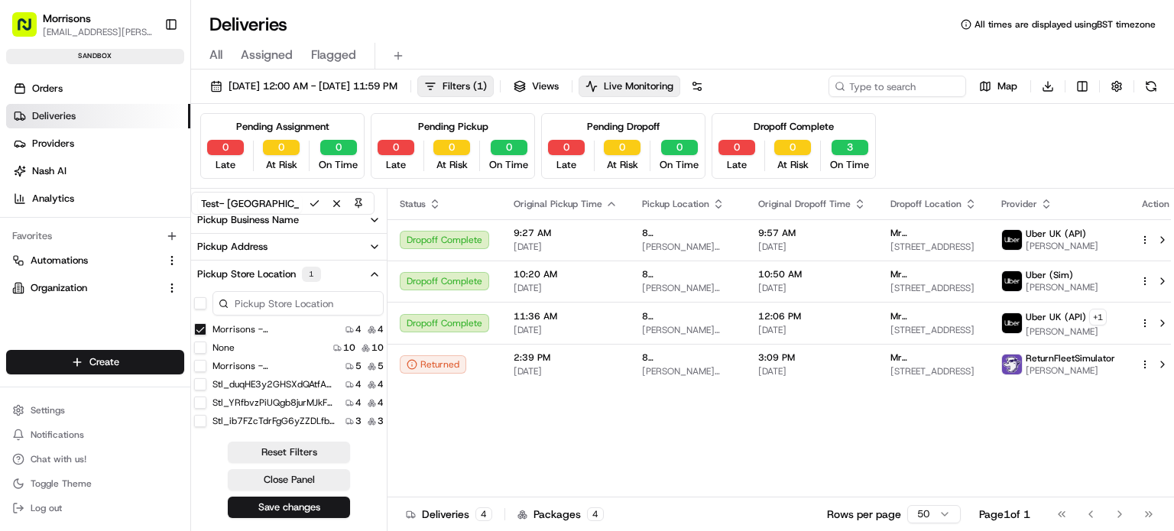
click at [201, 367] on button "Morrisons - [GEOGRAPHIC_DATA]" at bounding box center [200, 366] width 12 height 12
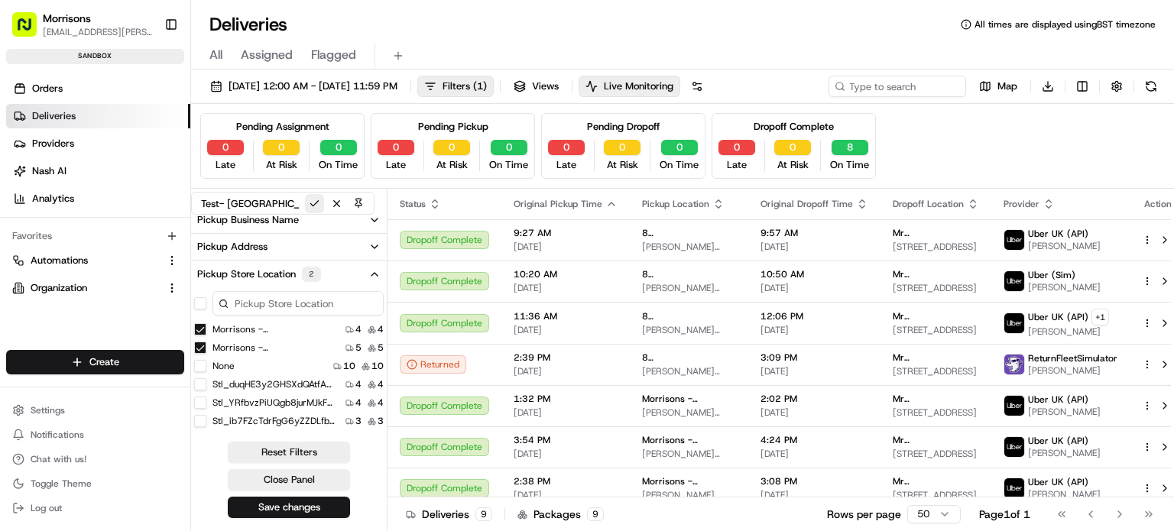
click at [316, 198] on button at bounding box center [314, 203] width 19 height 19
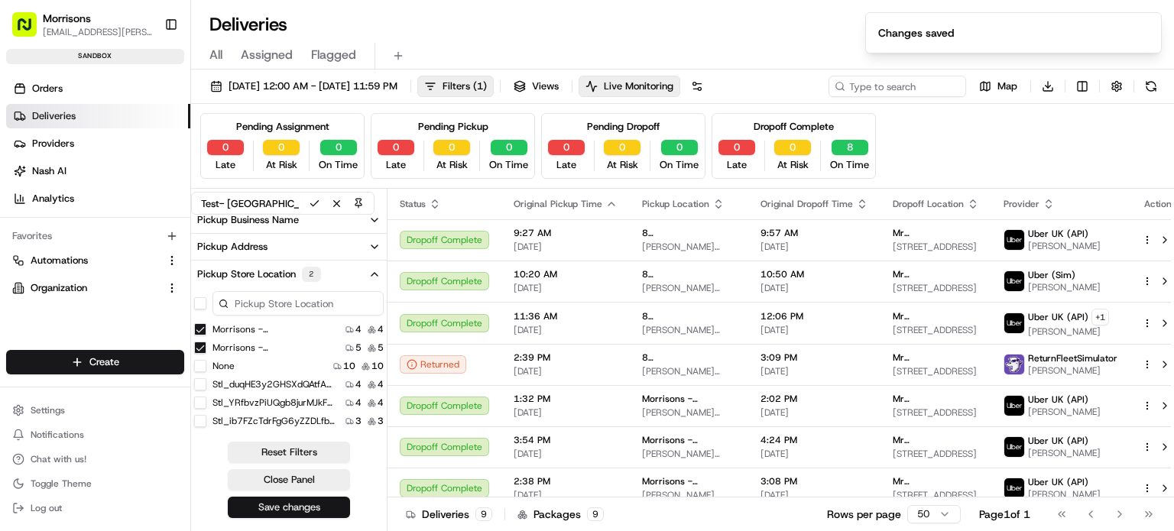
click at [320, 510] on button "Save changes" at bounding box center [289, 507] width 122 height 21
click at [297, 483] on button "Close Panel" at bounding box center [289, 479] width 122 height 21
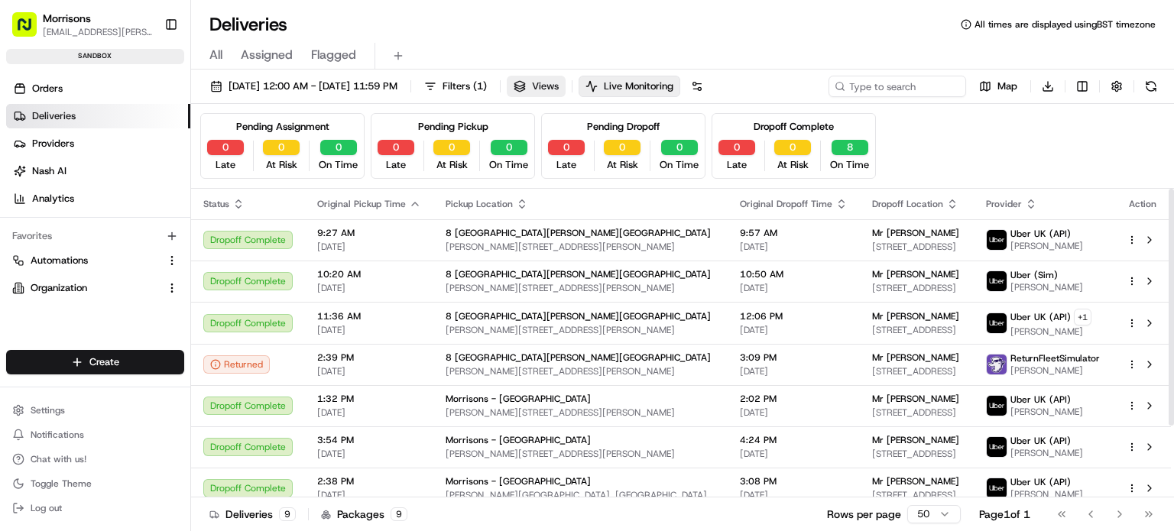
click at [566, 89] on button "Views" at bounding box center [536, 86] width 59 height 21
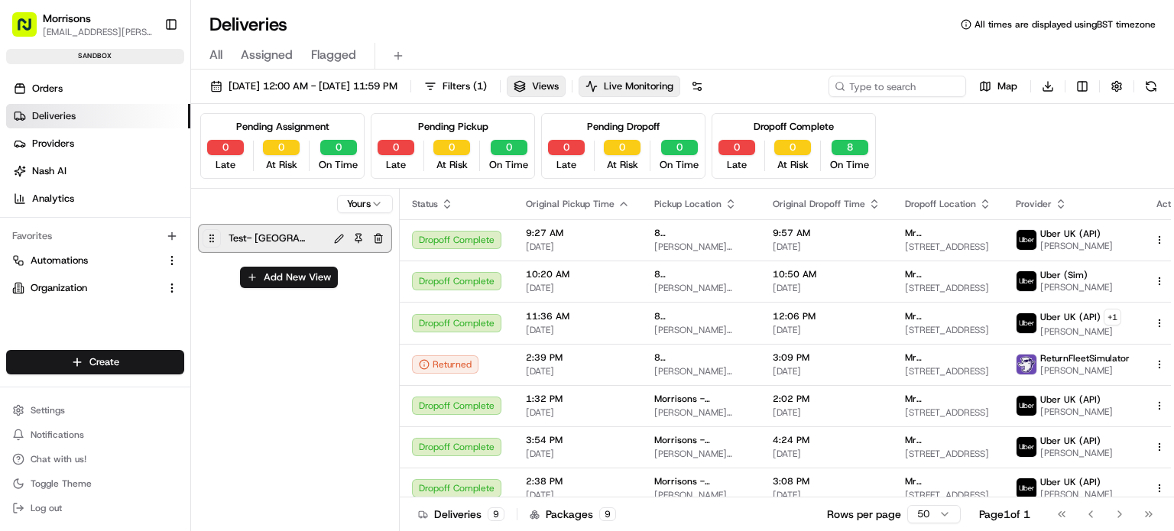
click at [226, 232] on div "Test- [GEOGRAPHIC_DATA]" at bounding box center [276, 238] width 100 height 21
click at [559, 85] on span "Views" at bounding box center [545, 87] width 27 height 14
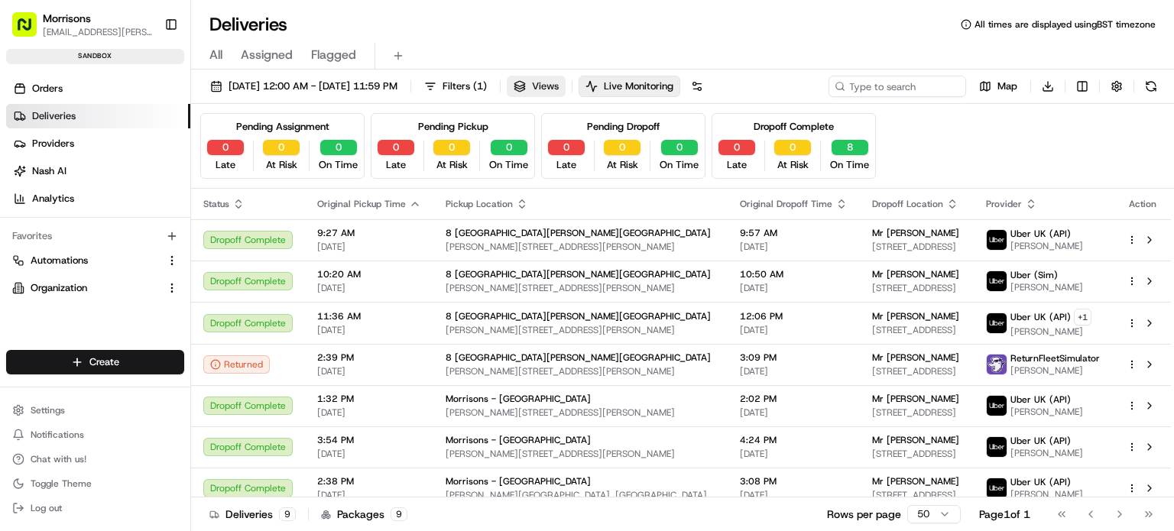
click at [566, 93] on button "Views" at bounding box center [536, 86] width 59 height 21
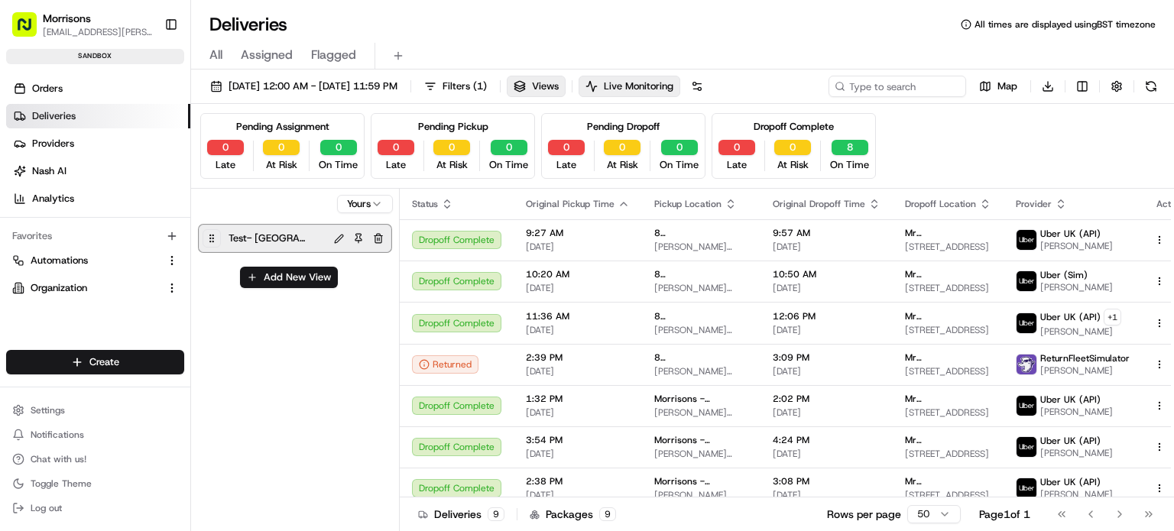
click at [234, 238] on span "Test- [GEOGRAPHIC_DATA]" at bounding box center [267, 238] width 76 height 21
click at [487, 87] on span "Filters ( 1 )" at bounding box center [465, 87] width 44 height 14
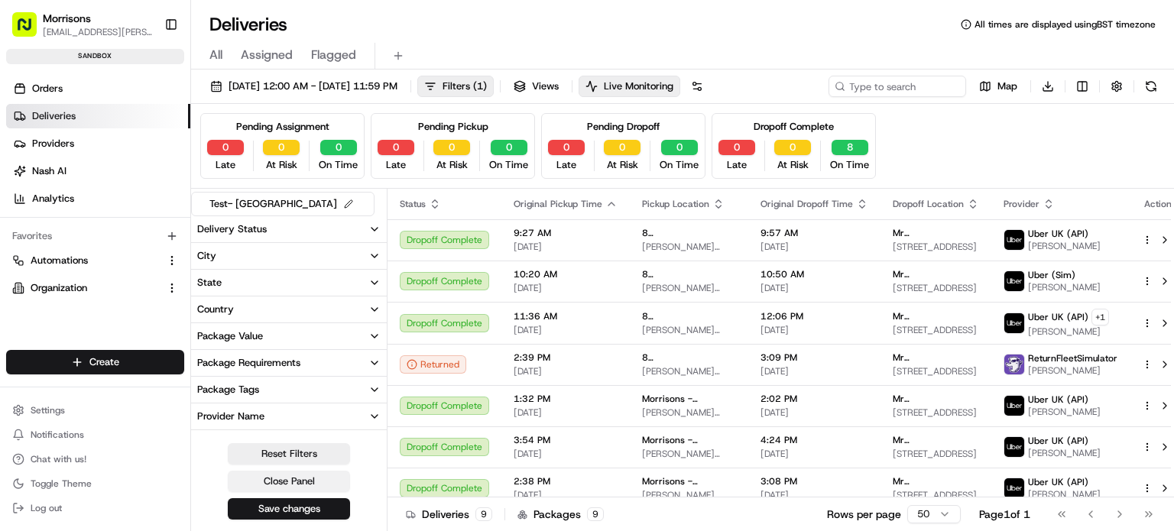
click at [320, 480] on button "Close Panel" at bounding box center [289, 481] width 122 height 21
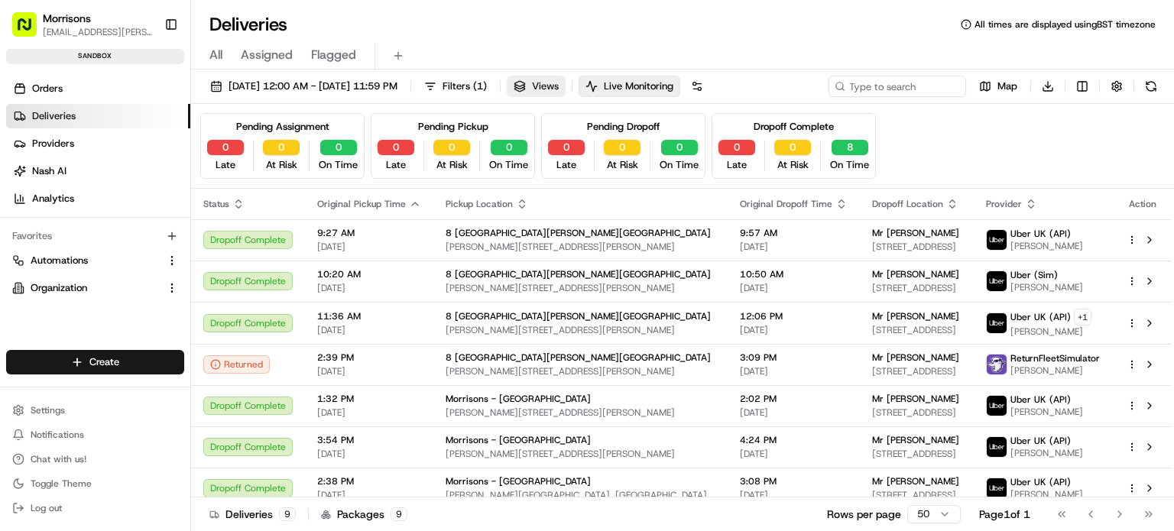
click at [566, 85] on button "Views" at bounding box center [536, 86] width 59 height 21
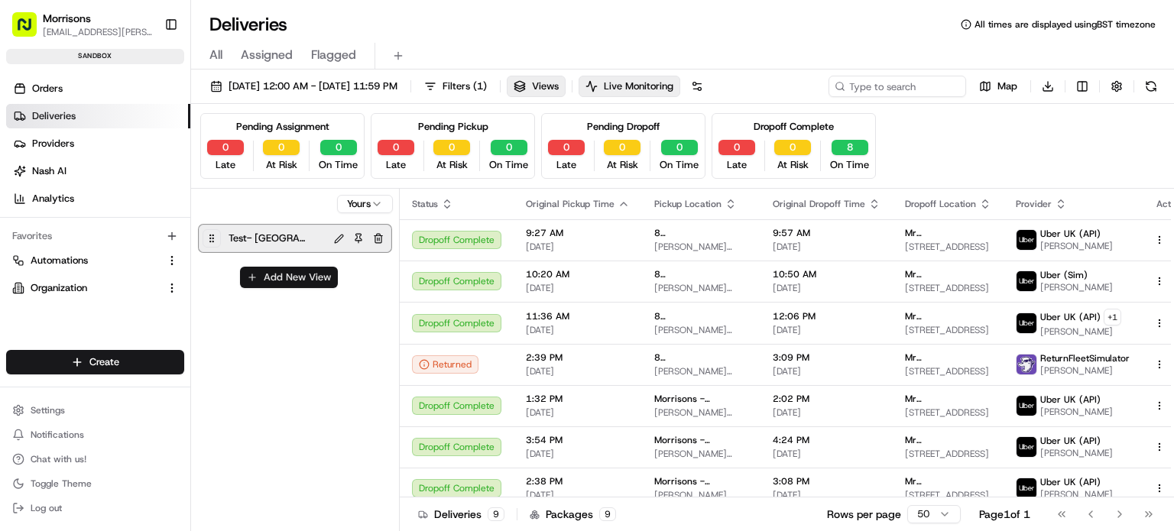
click at [281, 271] on button "Add New View" at bounding box center [289, 277] width 98 height 21
click at [274, 280] on input at bounding box center [263, 282] width 121 height 21
type input "All"
click at [343, 283] on button "submit" at bounding box center [335, 283] width 19 height 19
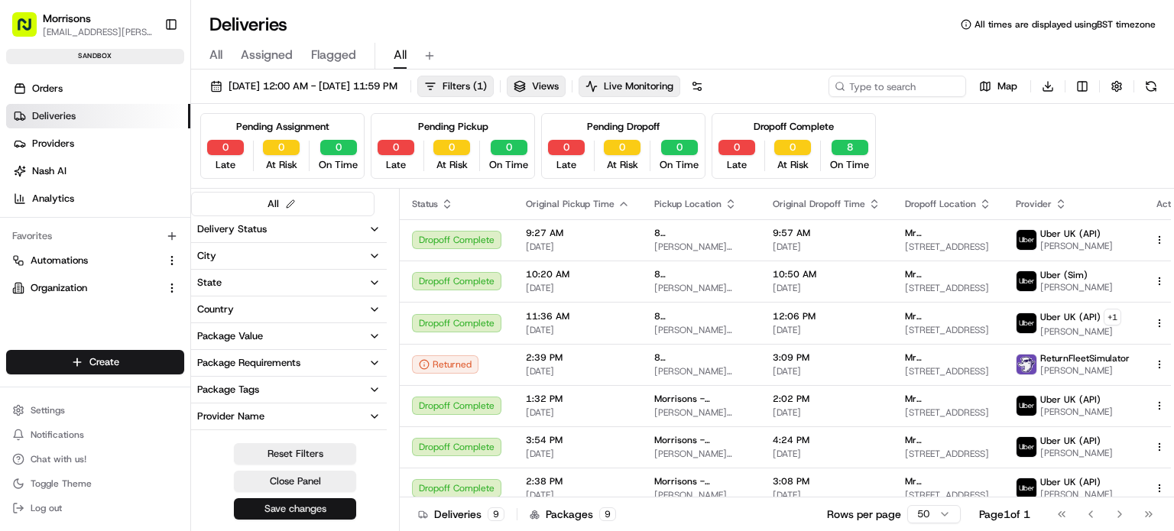
click at [310, 511] on button "Save changes" at bounding box center [295, 508] width 122 height 21
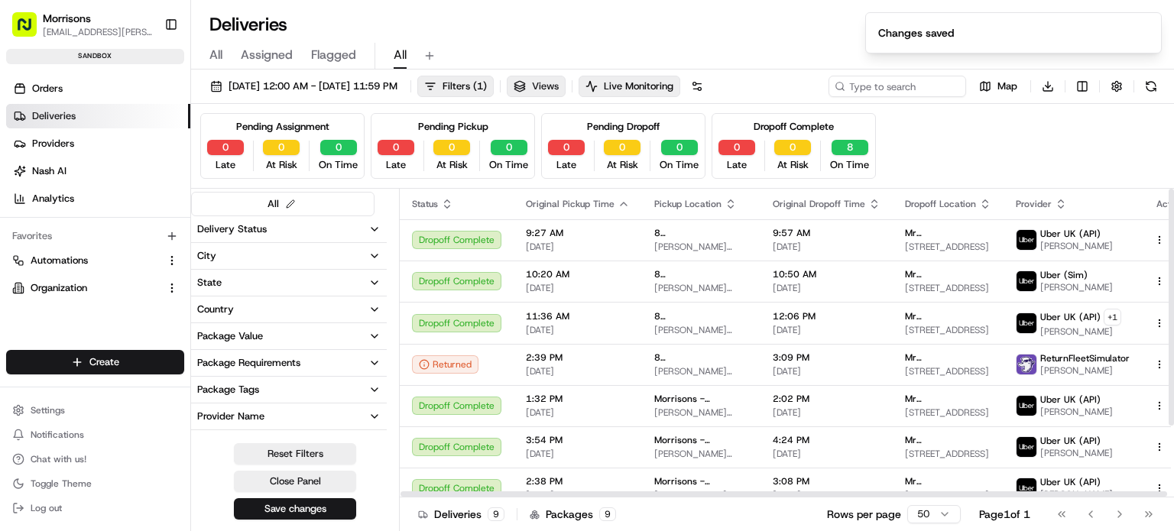
click at [559, 88] on span "Views" at bounding box center [545, 87] width 27 height 14
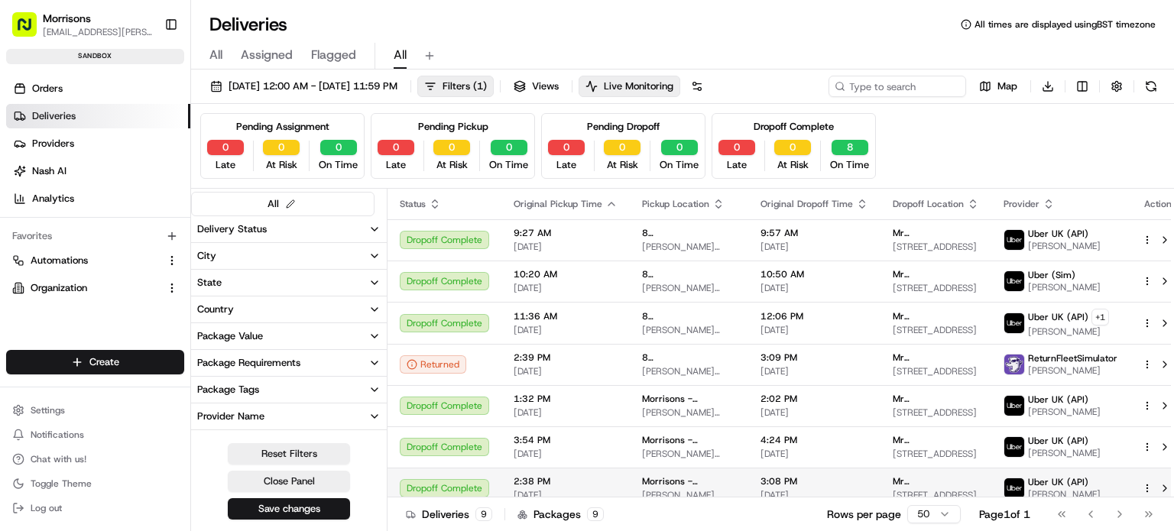
click at [270, 481] on button "Close Panel" at bounding box center [289, 481] width 122 height 21
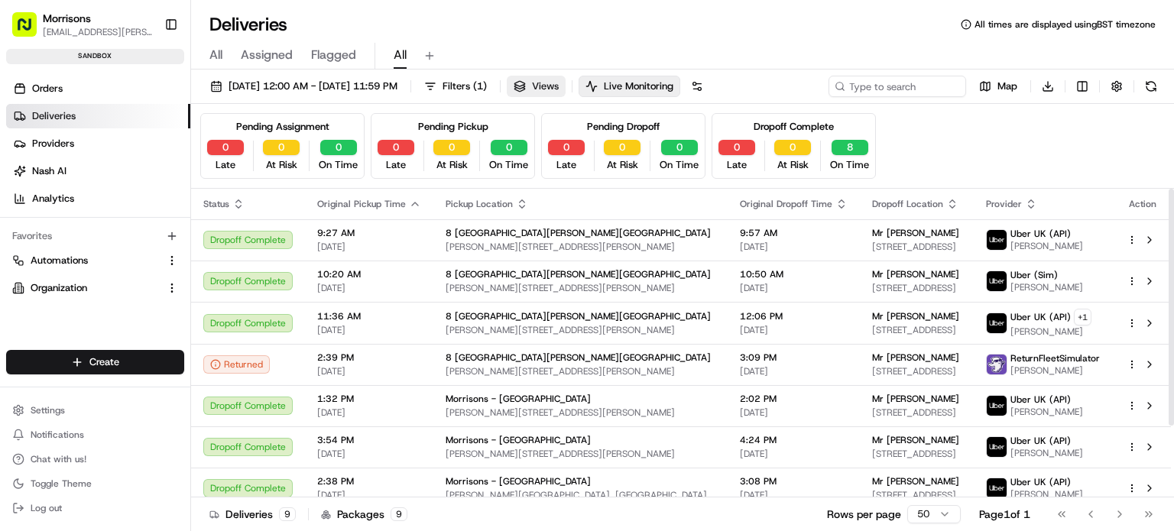
click at [566, 77] on button "Views" at bounding box center [536, 86] width 59 height 21
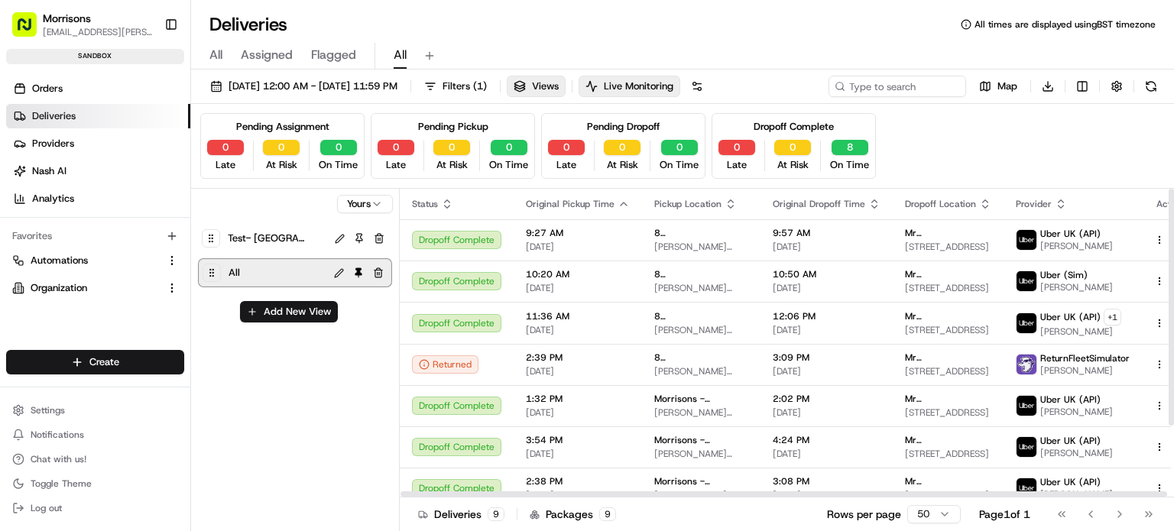
click at [277, 268] on div "All" at bounding box center [276, 272] width 100 height 21
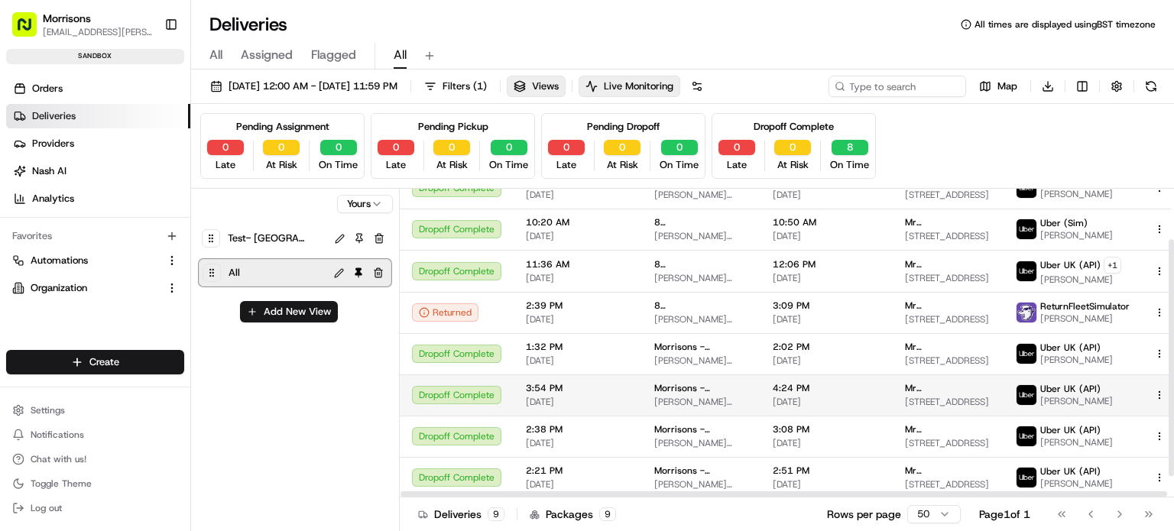
scroll to position [93, 0]
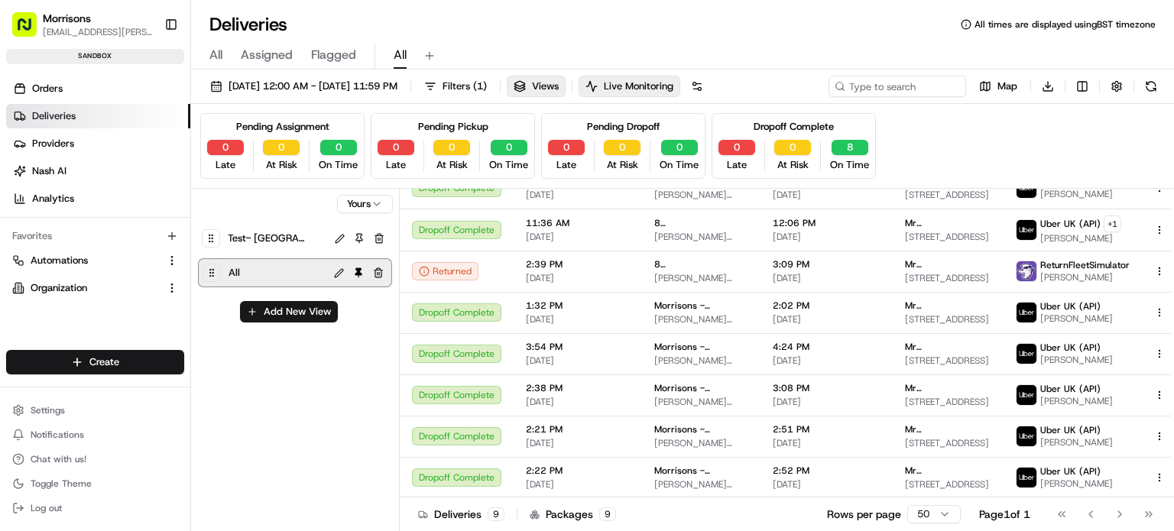
click at [339, 273] on button at bounding box center [339, 274] width 18 height 18
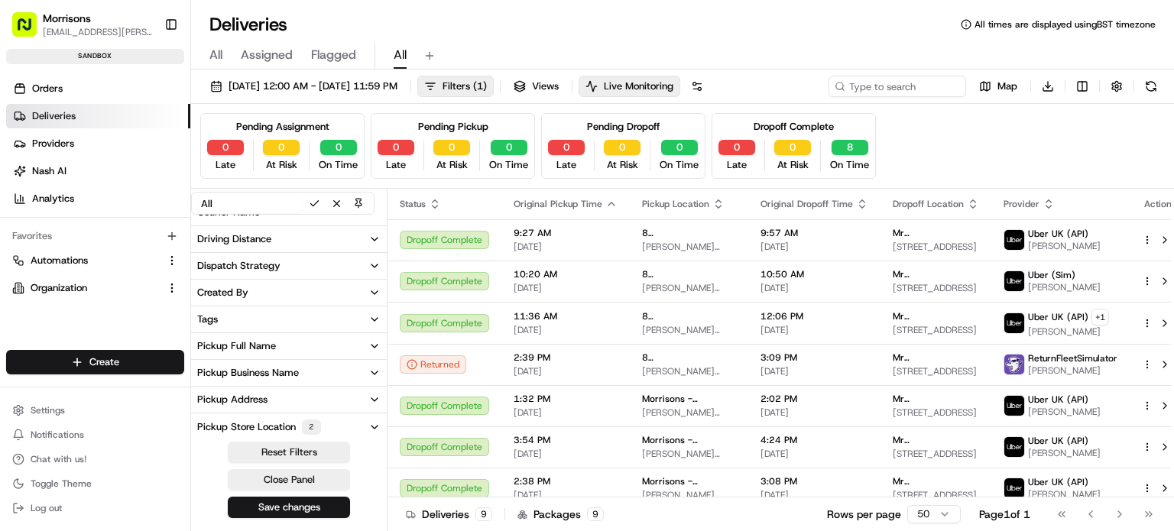
scroll to position [306, 0]
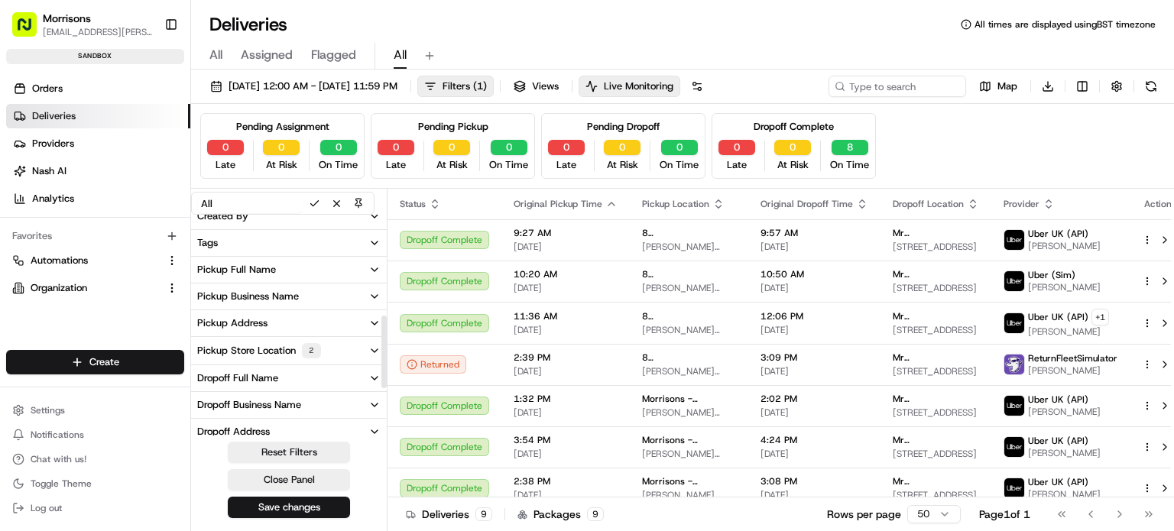
click at [318, 356] on div "2" at bounding box center [311, 350] width 19 height 15
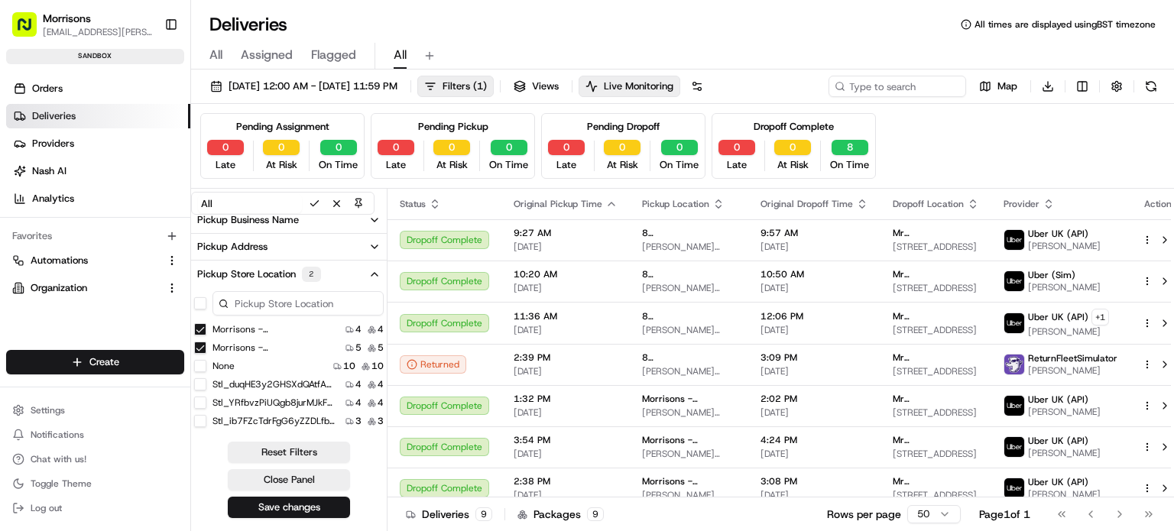
click at [203, 305] on button "button" at bounding box center [200, 303] width 12 height 12
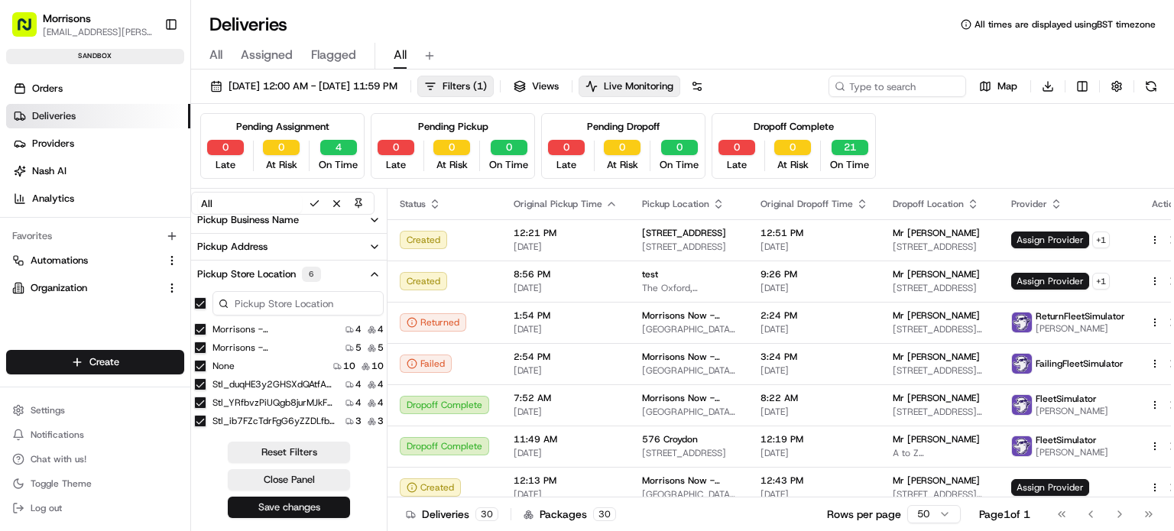
click at [265, 509] on button "Save changes" at bounding box center [289, 507] width 122 height 21
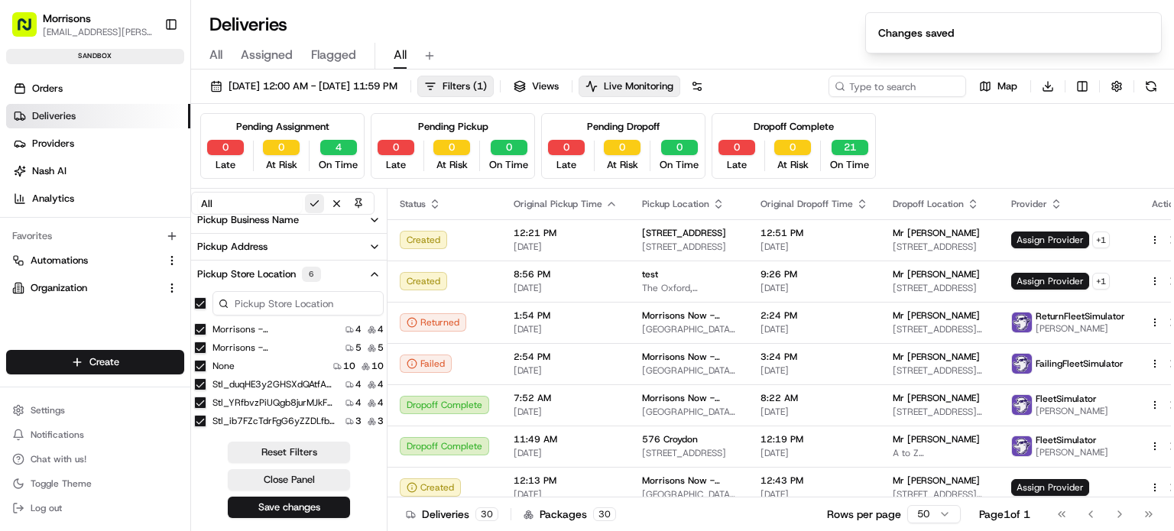
click at [312, 208] on button at bounding box center [314, 203] width 19 height 19
click at [559, 88] on span "Views" at bounding box center [545, 87] width 27 height 14
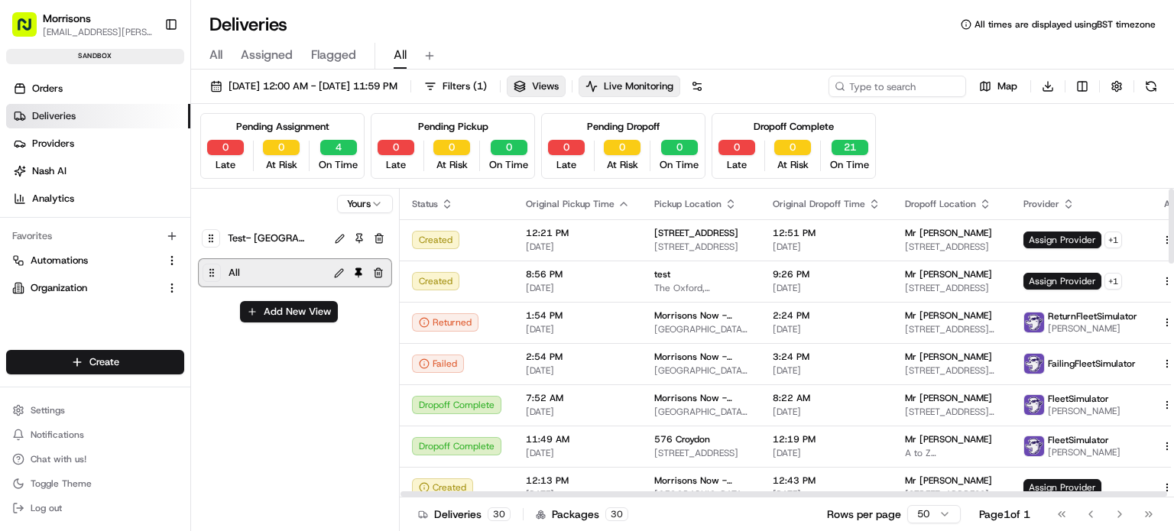
click at [257, 234] on span "Test- [GEOGRAPHIC_DATA]" at bounding box center [266, 238] width 76 height 21
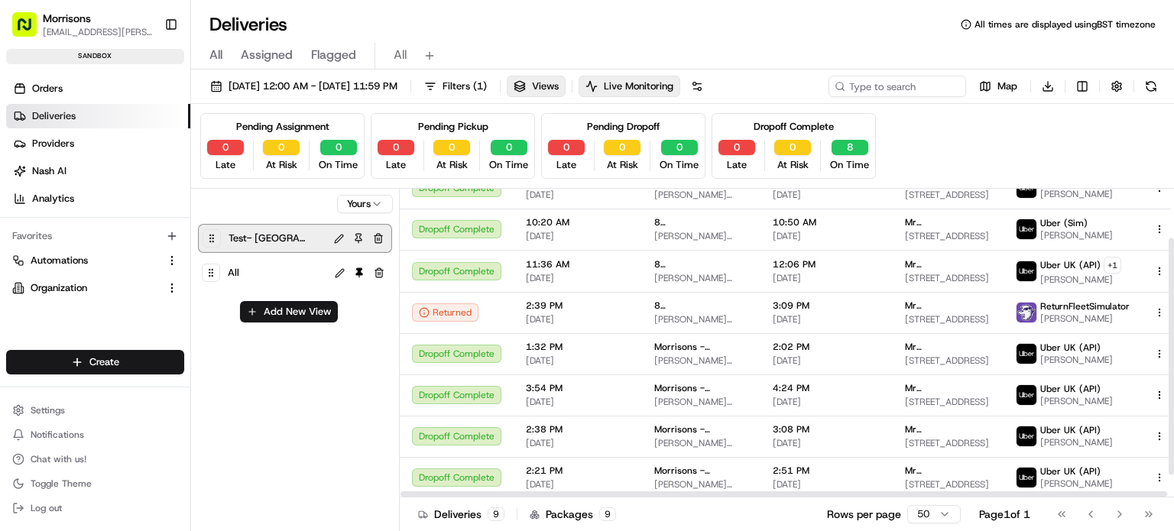
scroll to position [93, 0]
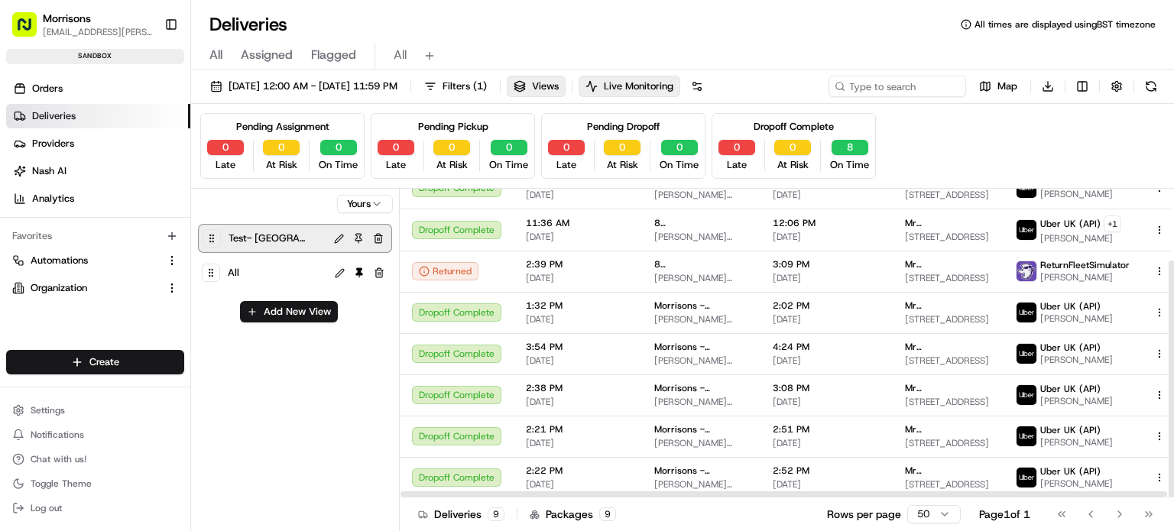
click at [275, 258] on div "Test- thornbury All" at bounding box center [295, 257] width 193 height 69
click at [233, 271] on span "All" at bounding box center [233, 272] width 11 height 21
